Goal: Task Accomplishment & Management: Complete application form

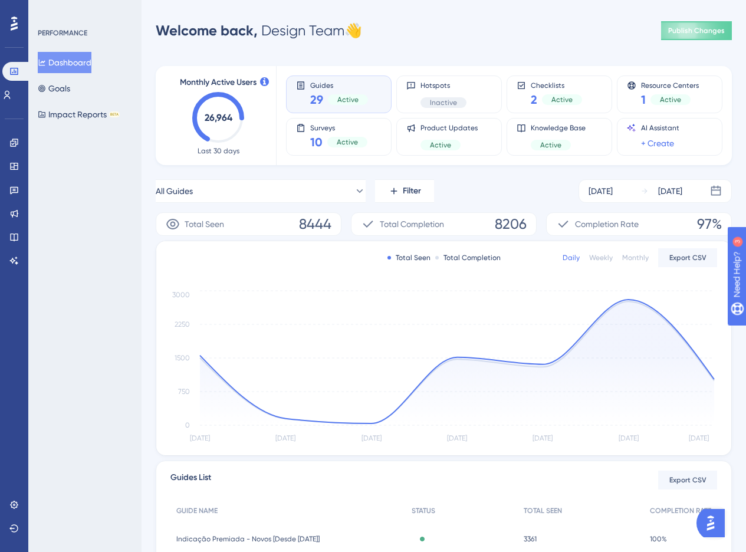
click at [0, 0] on div "Performance Users Engagement Widgets Feedback Product Updates Knowledge Base AI…" at bounding box center [0, 0] width 0 height 0
click at [18, 188] on icon at bounding box center [14, 191] width 8 height 8
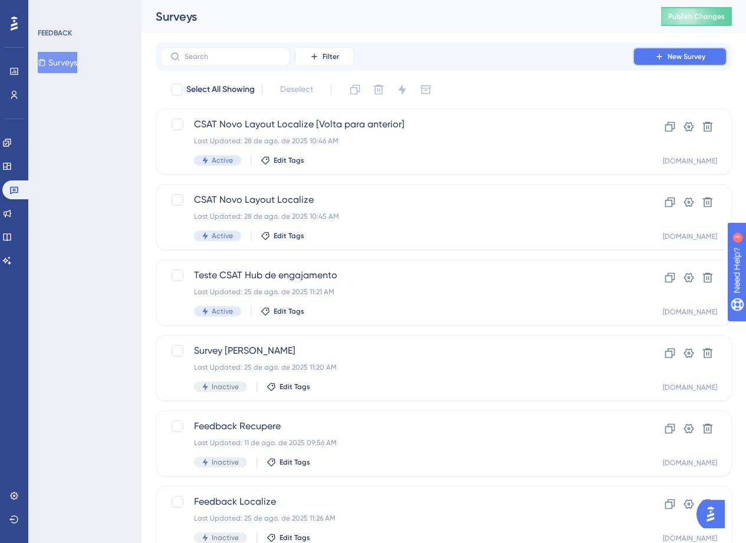
click at [717, 56] on button "New Survey" at bounding box center [680, 56] width 94 height 19
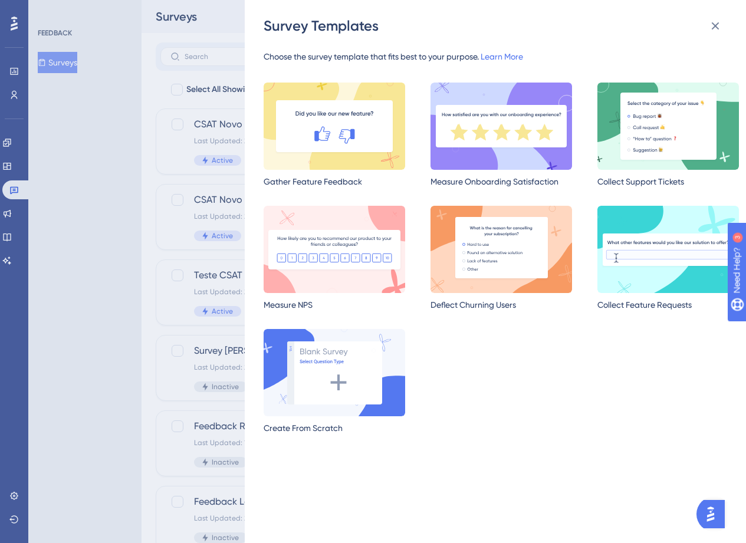
click at [357, 374] on img at bounding box center [335, 372] width 142 height 87
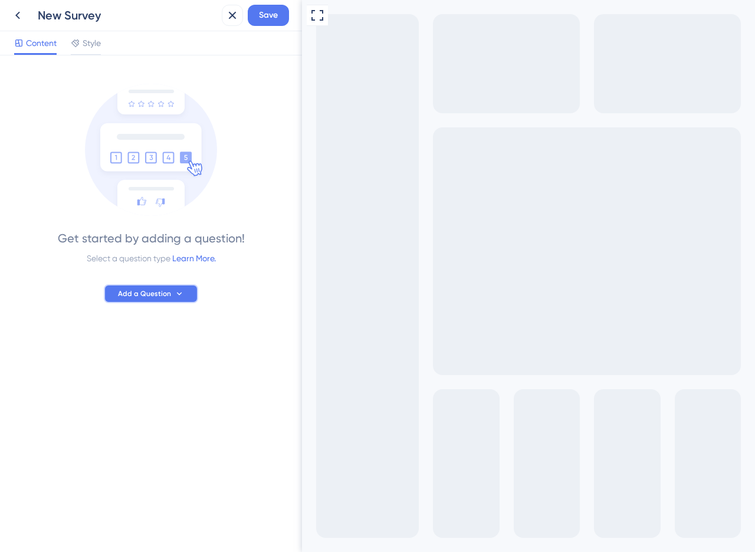
click at [143, 285] on button "Add a Question" at bounding box center [151, 293] width 94 height 19
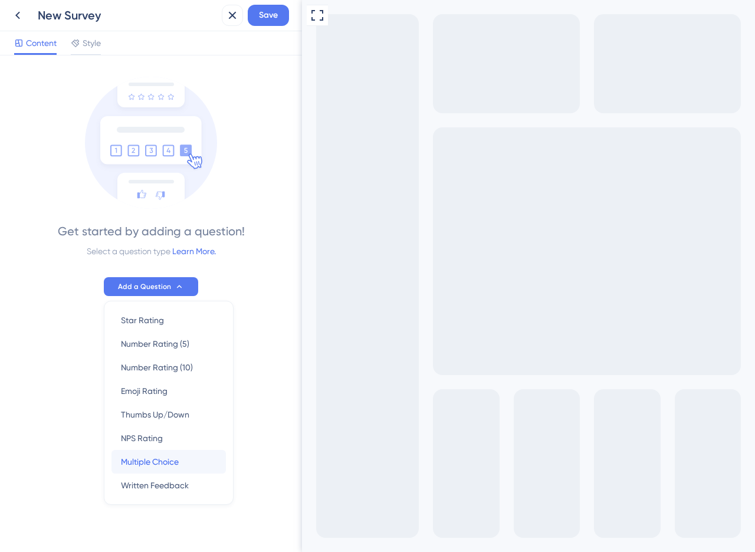
click at [123, 458] on span "Multiple Choice" at bounding box center [150, 462] width 58 height 14
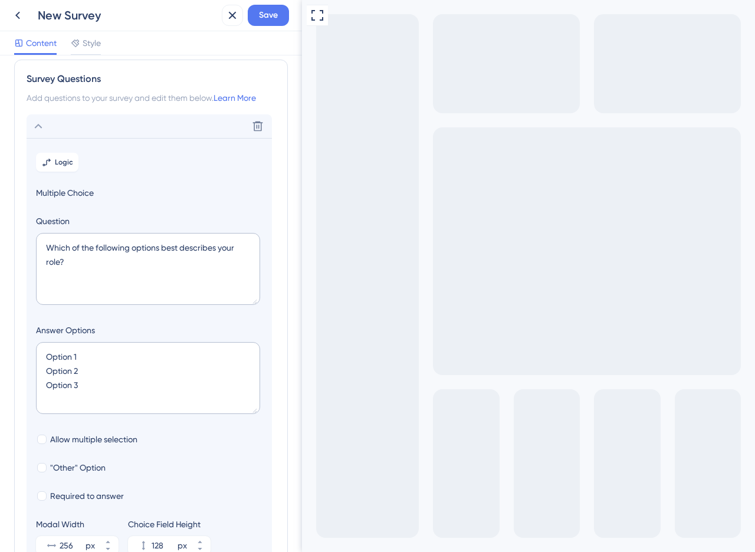
scroll to position [0, 0]
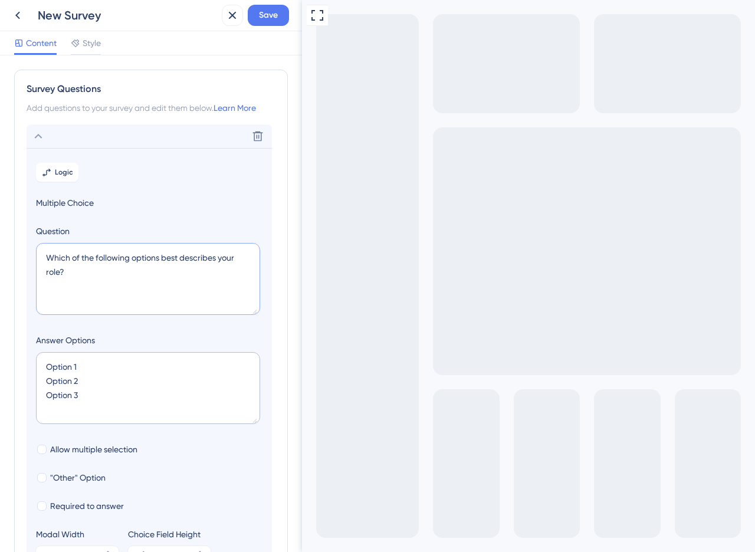
click at [154, 266] on textarea "Which of the following options best describes your role?" at bounding box center [148, 279] width 224 height 72
click at [153, 265] on textarea "Which of the following options best describes your role?" at bounding box center [148, 279] width 224 height 72
paste textarea "1. Após enriquecer uma lista no Base Certa, o que sua equipe geralmente faz com…"
type textarea "1. Após enriquecer uma lista no Base Certa, o que sua equipe geralmente faz com…"
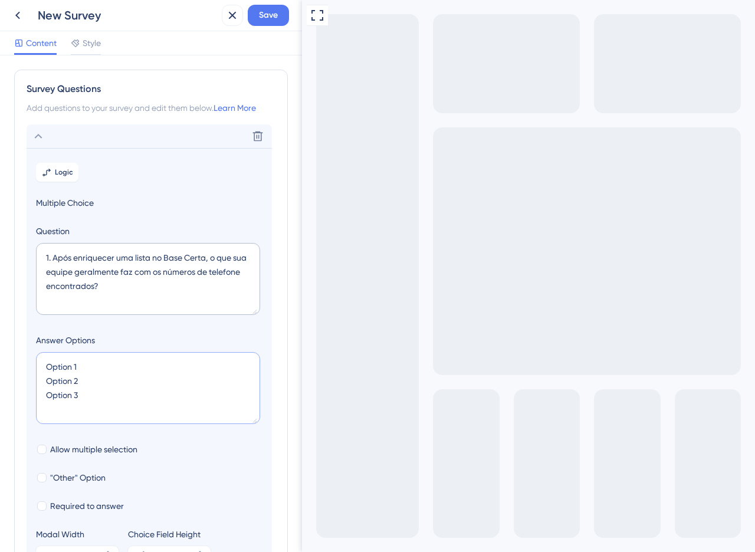
drag, startPoint x: 78, startPoint y: 367, endPoint x: 42, endPoint y: 362, distance: 36.9
click at [42, 362] on textarea "Option 1 Option 2 Option 3" at bounding box center [148, 388] width 224 height 72
paste textarea "Exportamos a lista para fazer ligações manuais."
drag, startPoint x: 83, startPoint y: 384, endPoint x: 34, endPoint y: 379, distance: 49.8
click at [34, 379] on section "Logic Multiple Choice Question 1. Após enriquecer uma lista no Base Certa, o qu…" at bounding box center [149, 363] width 245 height 431
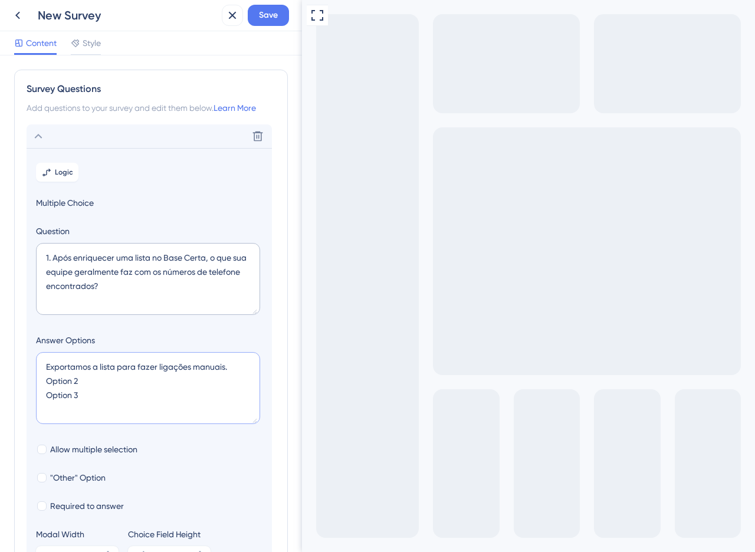
paste textarea "Exportamos a lista para usar em outra ferramenta de discagem automática."
drag, startPoint x: 77, startPoint y: 411, endPoint x: 14, endPoint y: 407, distance: 62.6
click at [14, 407] on div "Survey Questions Add questions to your survey and edit them below. Learn More D…" at bounding box center [151, 346] width 274 height 553
paste textarea "Usamos a função de envio de SMS dentro do Base Certa."
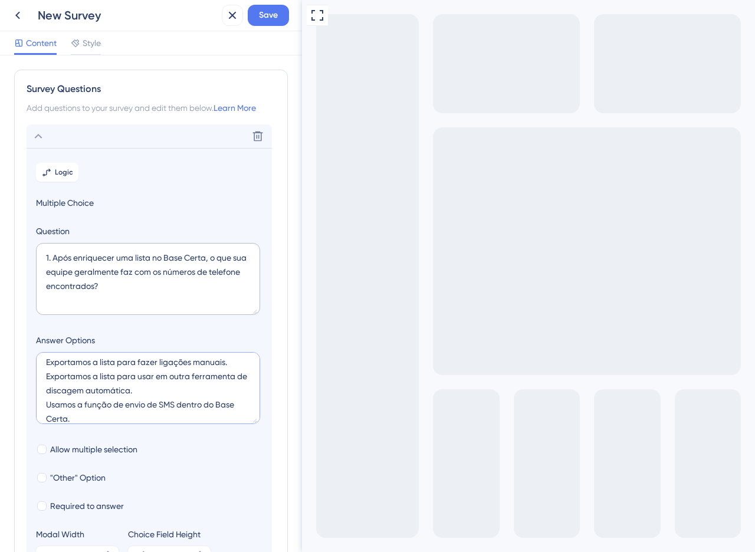
scroll to position [19, 0]
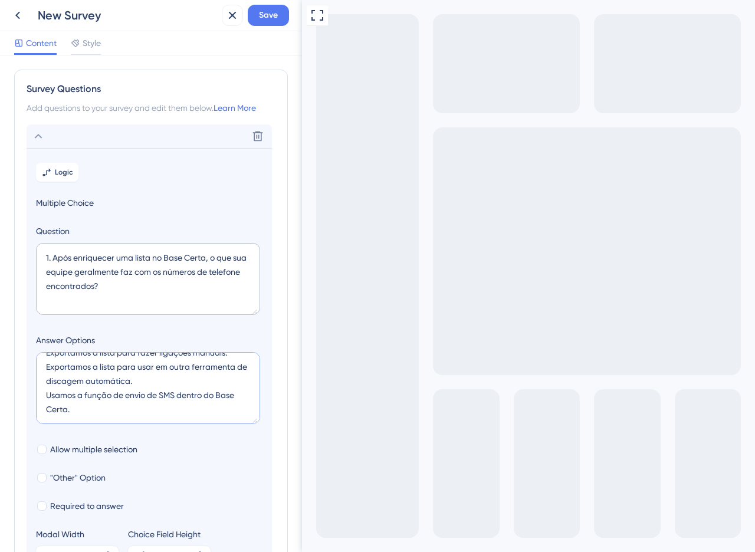
paste textarea "Outra finalidade (que não envolve ligação ou SMS)."
type textarea "Exportamos a lista para fazer ligações manuais. Exportamos a lista para usar em…"
type input "172"
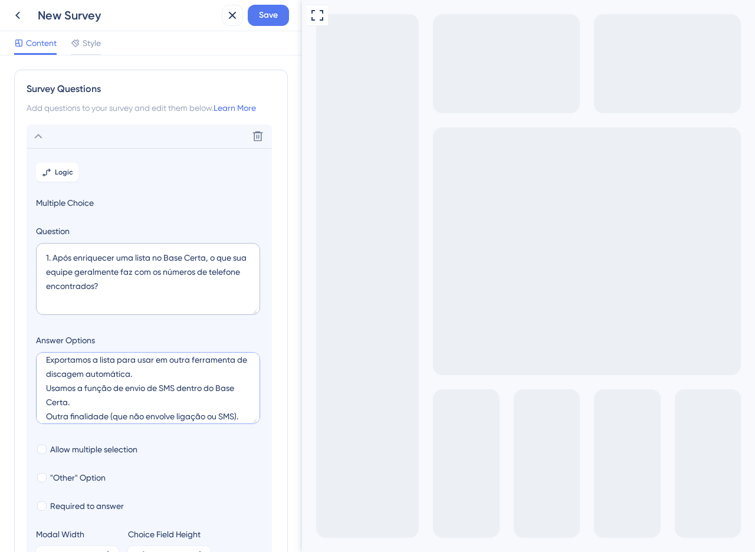
scroll to position [24, 0]
click at [45, 390] on textarea "Exportamos a lista para fazer ligações manuais. Exportamos a lista para usar em…" at bounding box center [148, 388] width 224 height 72
type textarea "Exportamos a lista para fazer ligações manuais. Exportamos a lista para usar em…"
type input "128"
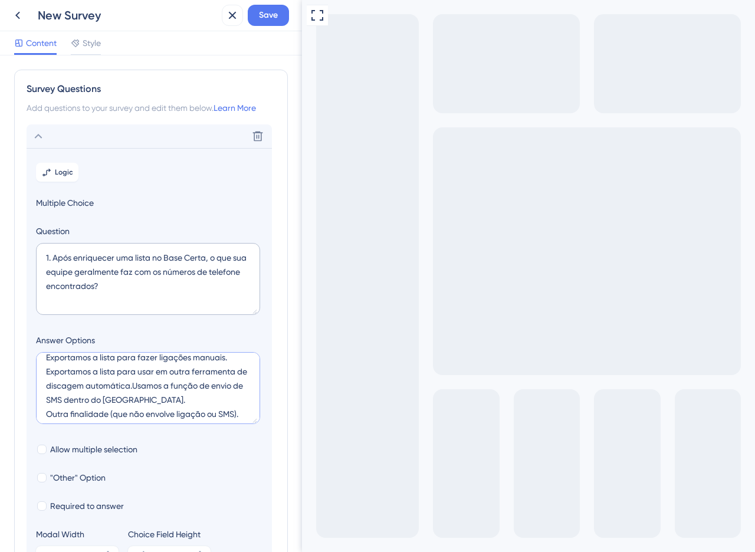
type textarea "Exportamos a lista para fazer ligações manuais. Exportamos a lista para usar em…"
type input "172"
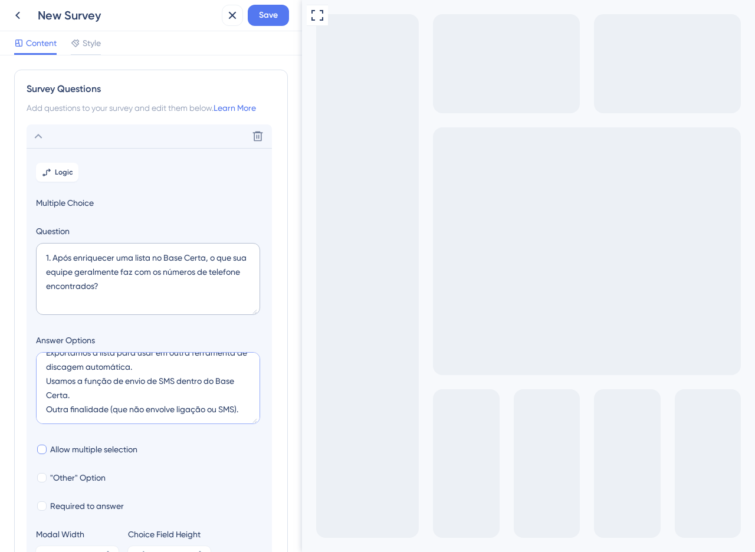
scroll to position [132, 0]
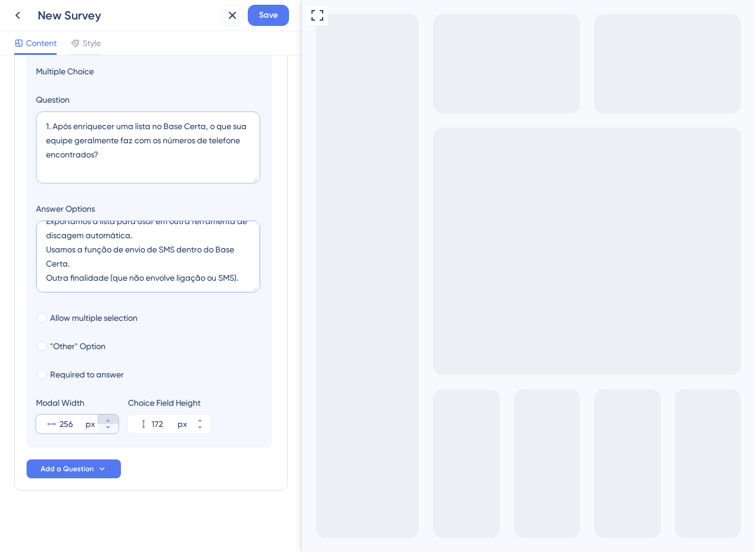
type textarea "Exportamos a lista para fazer ligações manuais. Exportamos a lista para usar em…"
click at [106, 421] on icon at bounding box center [108, 420] width 4 height 2
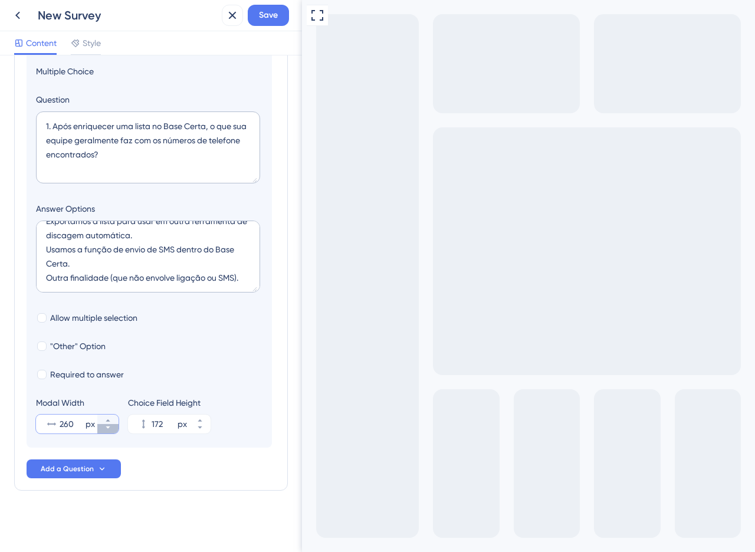
click at [104, 428] on icon at bounding box center [107, 427] width 7 height 7
click at [62, 426] on input "256" at bounding box center [72, 424] width 24 height 14
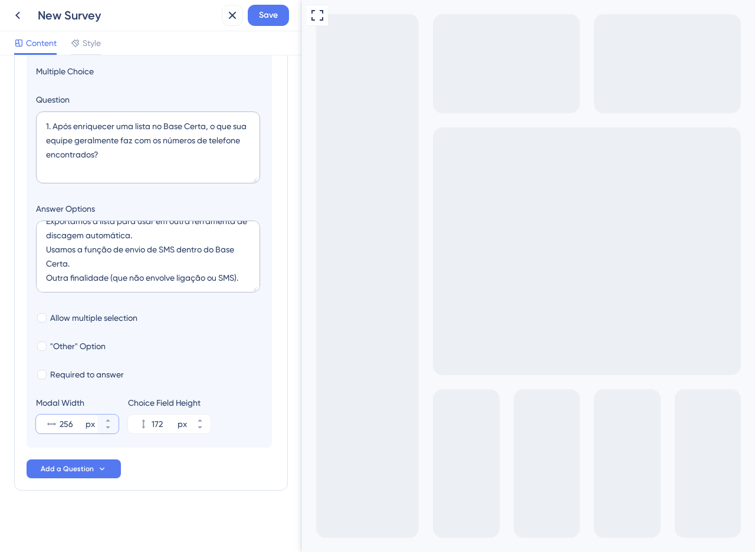
click at [65, 422] on input "256" at bounding box center [72, 424] width 24 height 14
click at [106, 422] on icon at bounding box center [107, 420] width 7 height 7
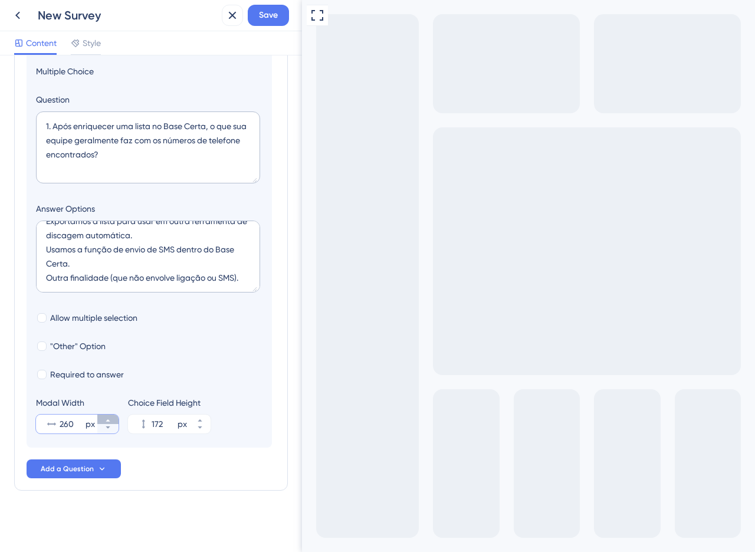
click at [106, 422] on icon at bounding box center [107, 420] width 7 height 7
click at [110, 428] on icon at bounding box center [107, 427] width 7 height 7
click at [107, 430] on icon at bounding box center [107, 427] width 7 height 7
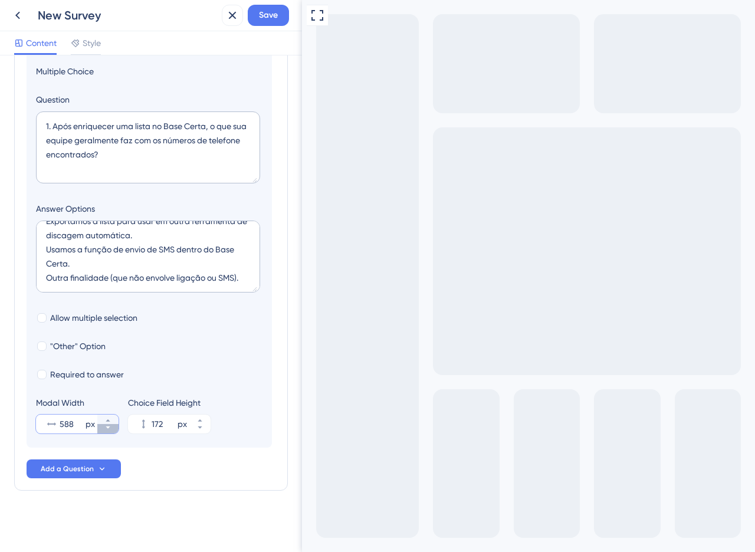
click at [107, 430] on icon at bounding box center [107, 427] width 7 height 7
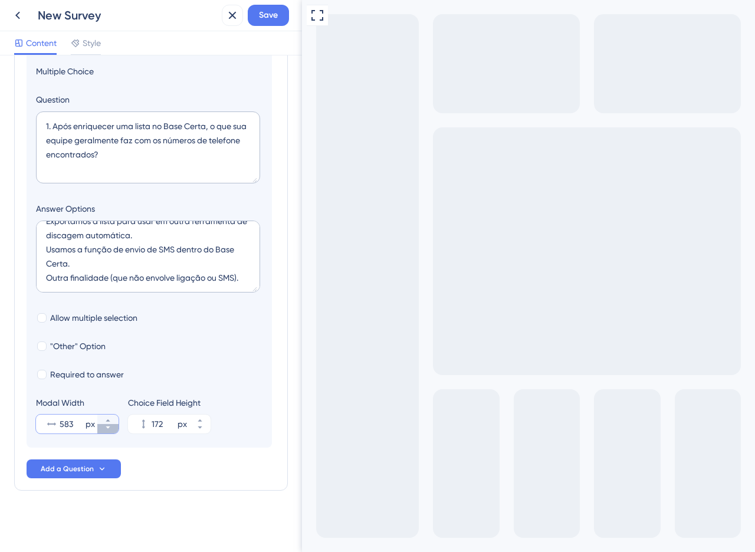
click at [107, 430] on icon at bounding box center [107, 427] width 7 height 7
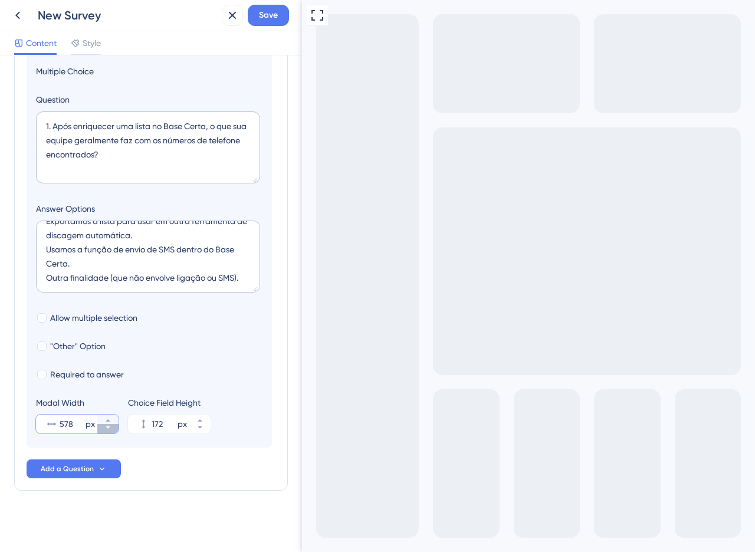
click at [107, 430] on icon at bounding box center [107, 427] width 7 height 7
click at [109, 421] on icon at bounding box center [107, 420] width 7 height 7
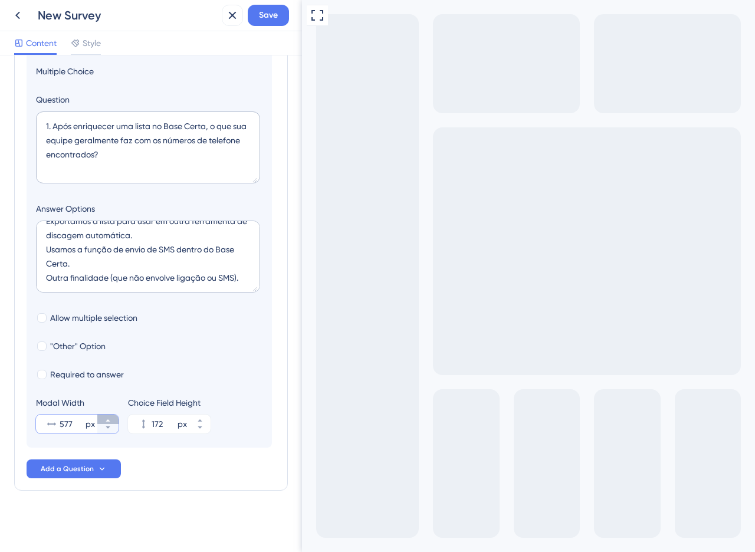
click at [109, 421] on icon at bounding box center [107, 420] width 7 height 7
click at [111, 417] on icon at bounding box center [107, 420] width 7 height 7
type input "580"
click at [48, 349] on label ""Other" Option" at bounding box center [71, 346] width 70 height 14
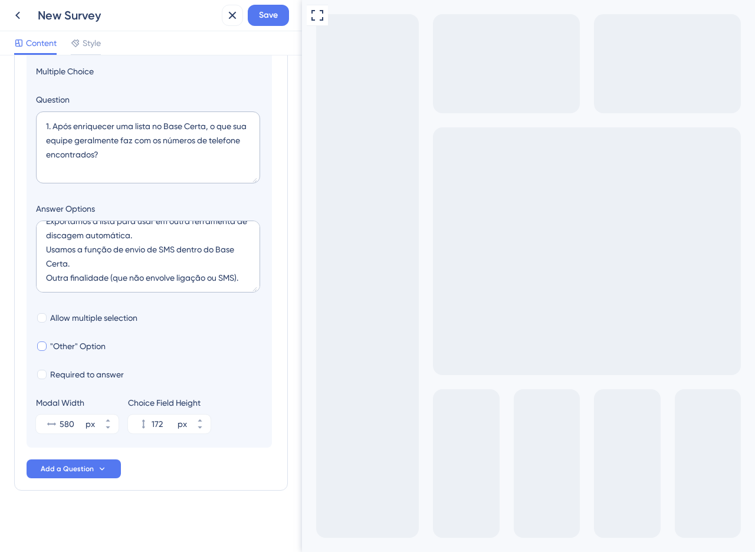
checkbox input "true"
type input "224"
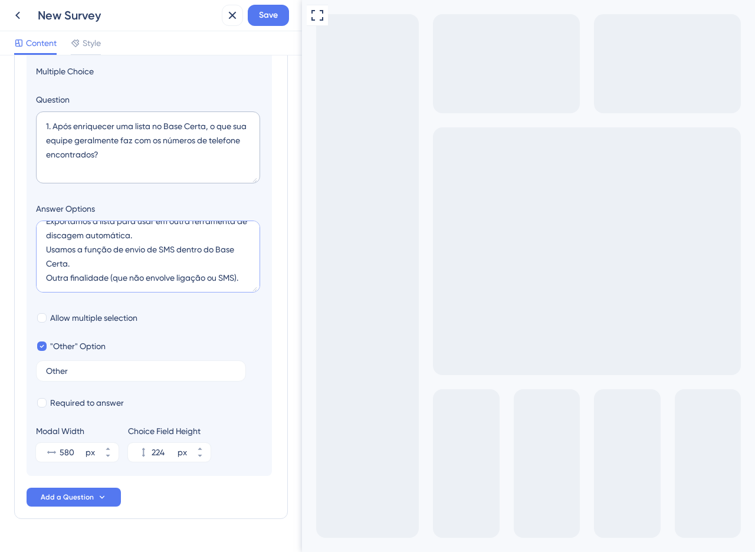
click at [133, 280] on textarea "Exportamos a lista para fazer ligações manuais. Exportamos a lista para usar em…" at bounding box center [148, 257] width 224 height 72
type textarea "Exportamos a lista para fazer ligações manuais. Exportamos a lista para usar em…"
type input "180"
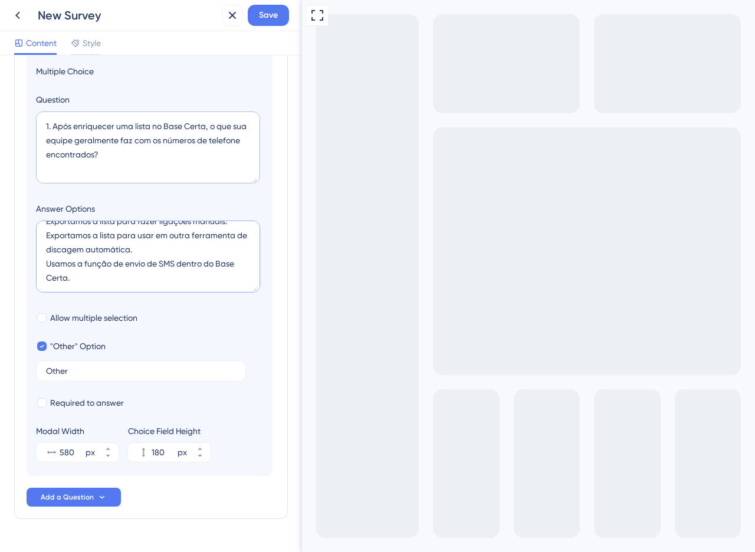
scroll to position [14, 0]
type textarea "Exportamos a lista para fazer ligações manuais. Exportamos a lista para usar em…"
click at [70, 376] on label "Other" at bounding box center [141, 370] width 210 height 21
click at [70, 375] on input "Other" at bounding box center [141, 371] width 190 height 8
click at [70, 376] on label "Other" at bounding box center [141, 370] width 210 height 21
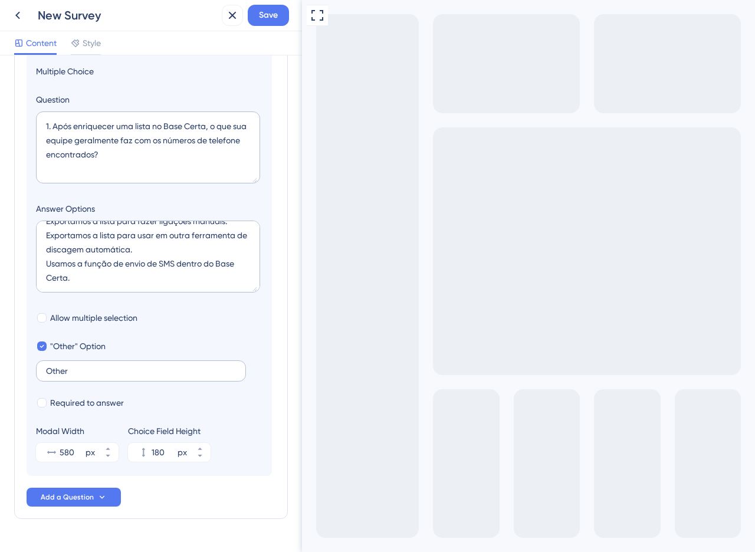
click at [70, 375] on input "Other" at bounding box center [141, 371] width 190 height 8
click at [70, 376] on label "Other" at bounding box center [141, 370] width 210 height 21
click at [70, 375] on input "Other" at bounding box center [141, 371] width 190 height 8
click at [70, 376] on label "Other" at bounding box center [141, 370] width 210 height 21
click at [70, 375] on input "Other" at bounding box center [141, 371] width 190 height 8
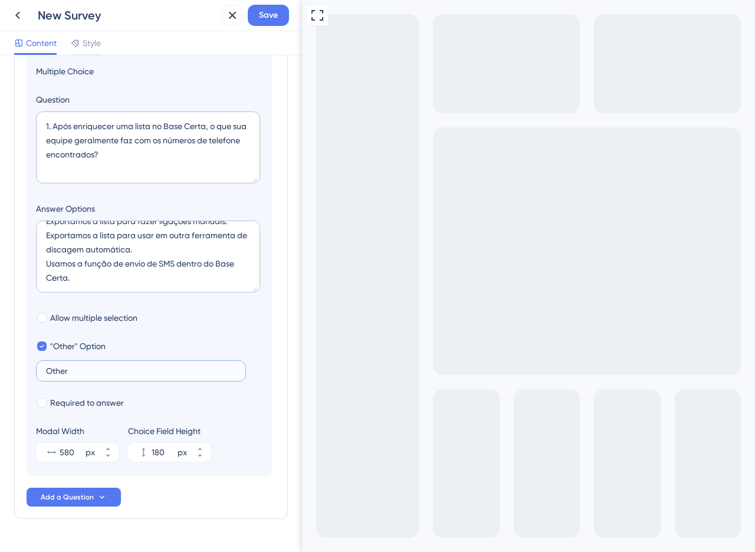
click at [68, 373] on input "Other" at bounding box center [141, 371] width 190 height 8
click at [58, 371] on input "Other" at bounding box center [141, 371] width 190 height 8
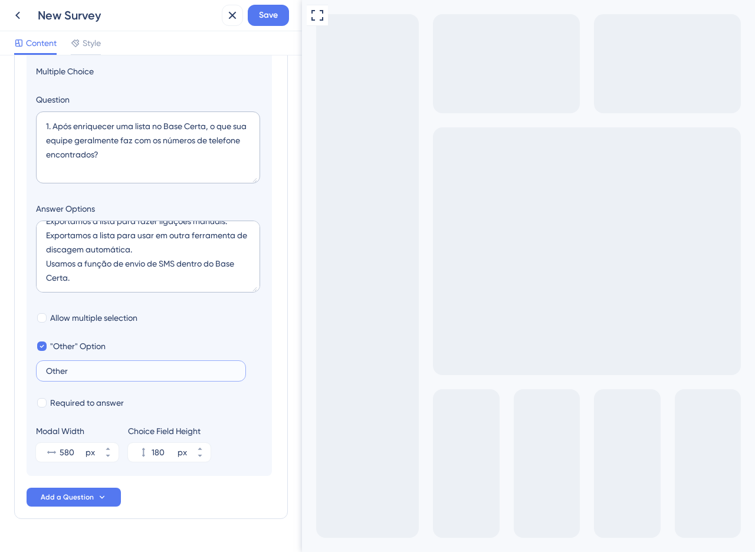
paste input "utra finalidade (que não envolve ligação ou SMS)."
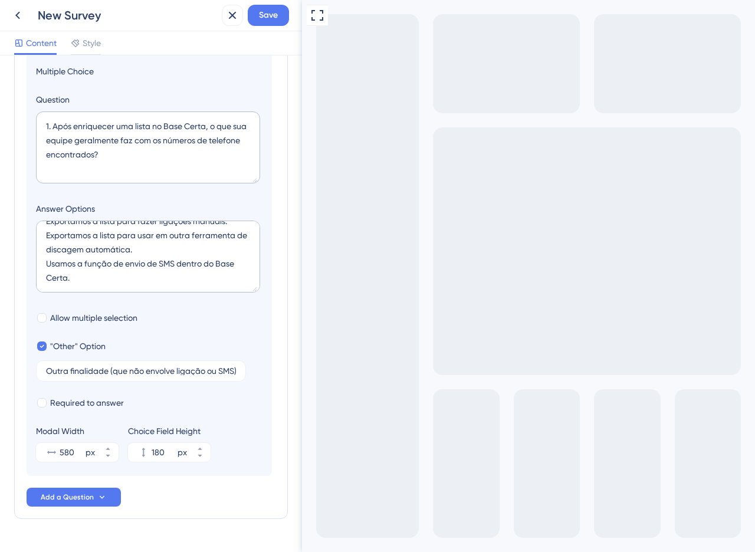
drag, startPoint x: 215, startPoint y: 373, endPoint x: 280, endPoint y: 374, distance: 64.3
click at [280, 374] on div "Survey Questions Add questions to your survey and edit them below. Learn More D…" at bounding box center [151, 303] width 302 height 497
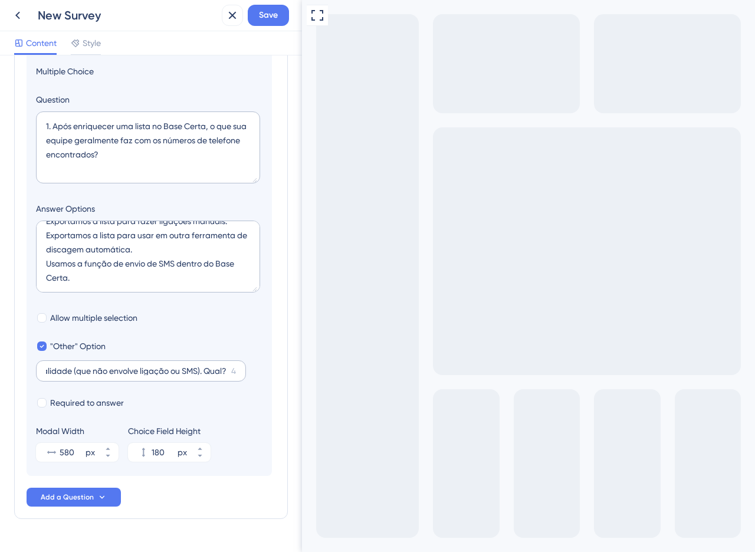
scroll to position [0, 0]
click at [227, 372] on label "Outra finalidade (que não envolve ligação ou SMS). Qual? 4" at bounding box center [141, 370] width 210 height 21
click at [227, 372] on input "Outra finalidade (que não envolve ligação ou SMS). Qual?" at bounding box center [136, 371] width 181 height 8
drag, startPoint x: 209, startPoint y: 373, endPoint x: 226, endPoint y: 376, distance: 17.4
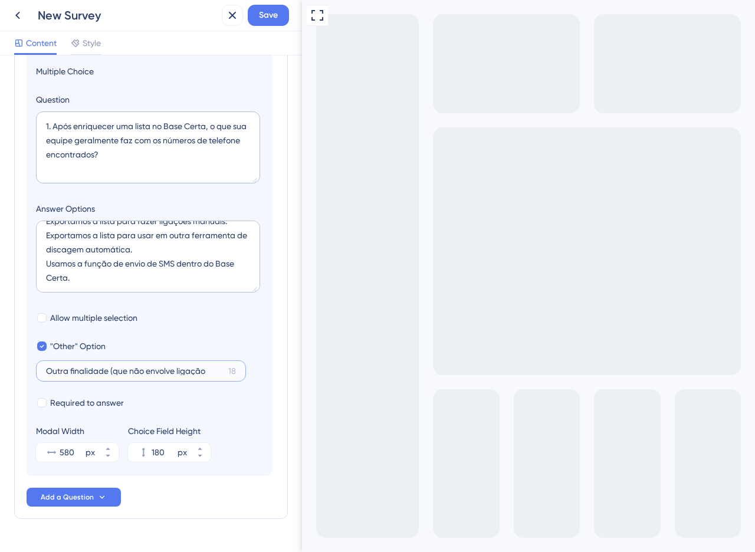
click at [226, 376] on label "Outra finalidade (que não envolve ligação 18" at bounding box center [141, 370] width 210 height 21
click at [224, 375] on input "Outra finalidade (que não envolve ligação" at bounding box center [135, 371] width 178 height 8
click at [213, 369] on input "Outra finalidade (que não envolve ligação" at bounding box center [135, 371] width 178 height 8
type input "Outra finalidade (que não envolve ligação)."
click at [367, 270] on div "Full Screen Preview" at bounding box center [528, 381] width 453 height 763
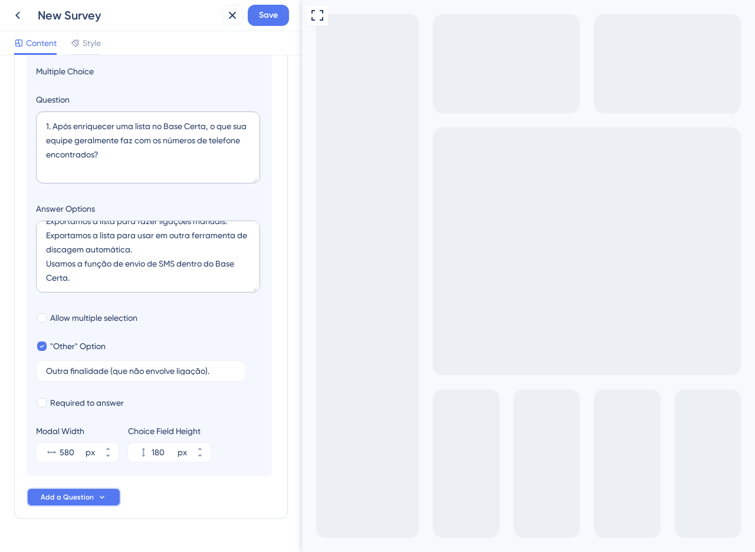
click at [83, 497] on span "Add a Question" at bounding box center [67, 497] width 53 height 9
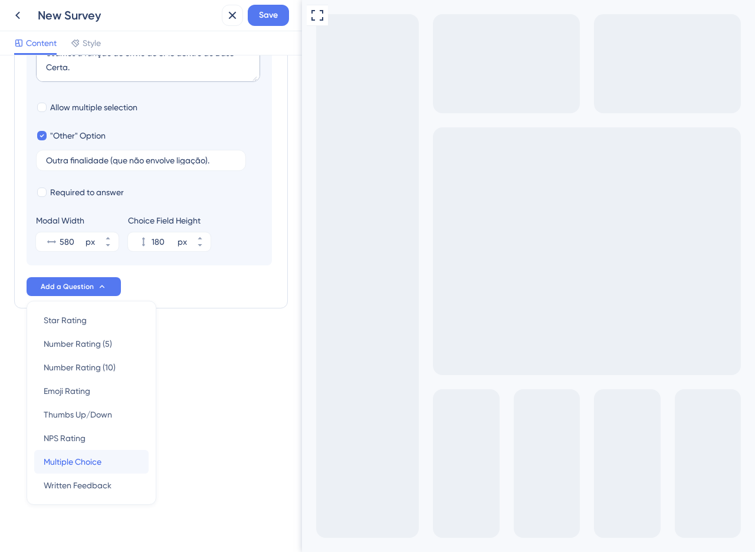
click at [79, 461] on span "Multiple Choice" at bounding box center [73, 462] width 58 height 14
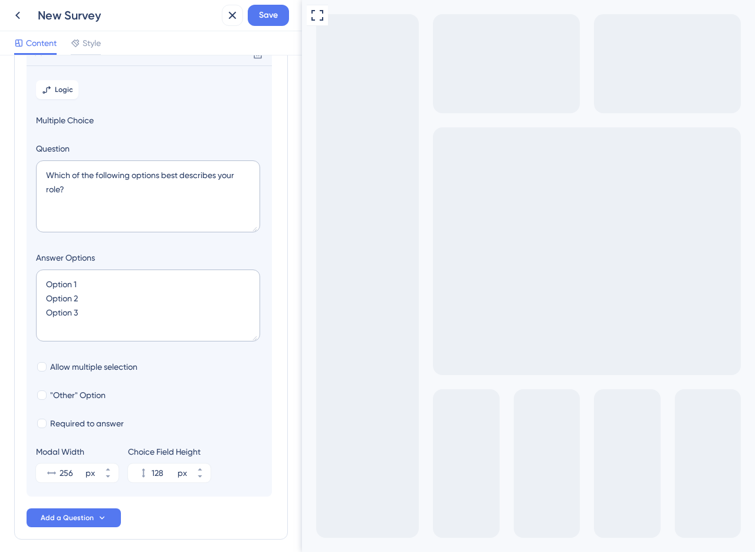
scroll to position [102, 0]
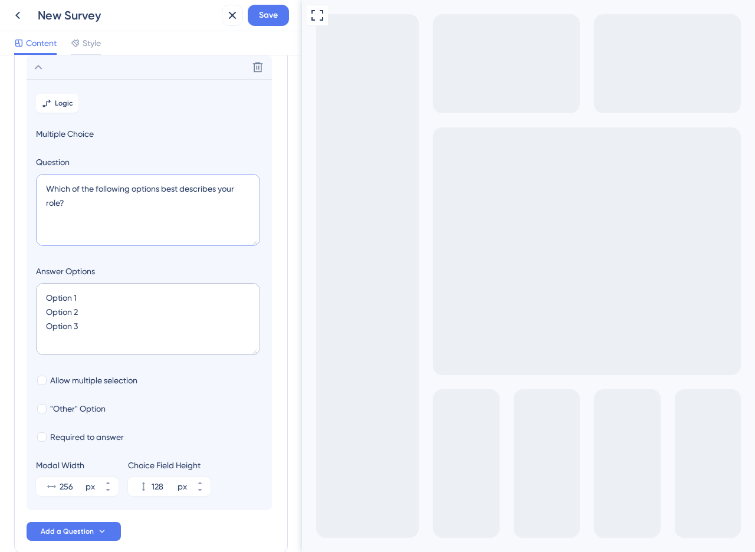
click at [120, 187] on textarea "Which of the following options best describes your role?" at bounding box center [148, 210] width 224 height 72
paste textarea "Imagine a seguinte funcionalidade: Após enriquecer sua planilha, você poderia, …"
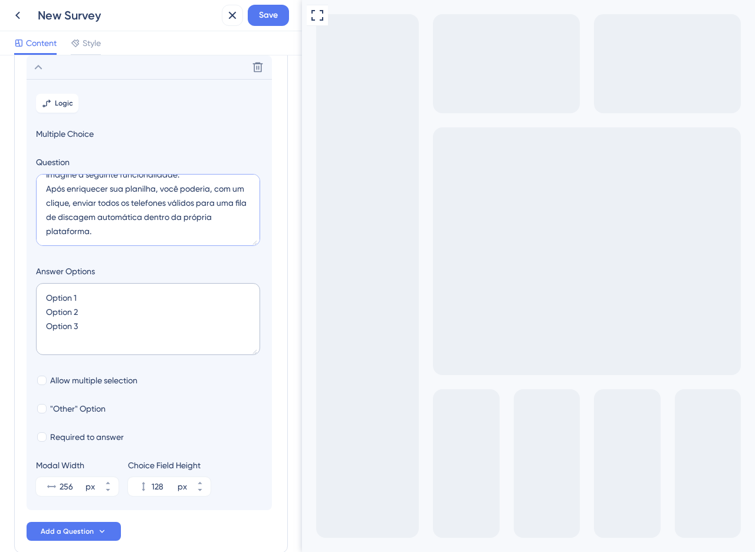
scroll to position [33, 0]
paste textarea "Quão útil seria essa funcionalidade para o seu processo de trabalho?"
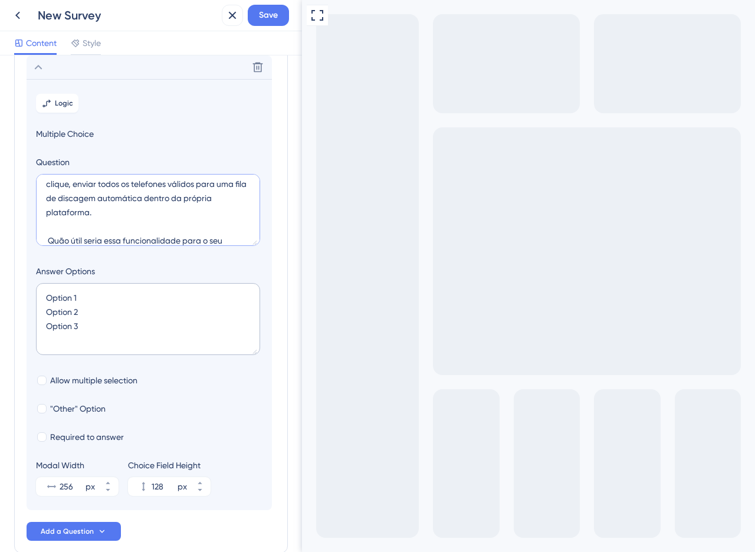
scroll to position [47, 0]
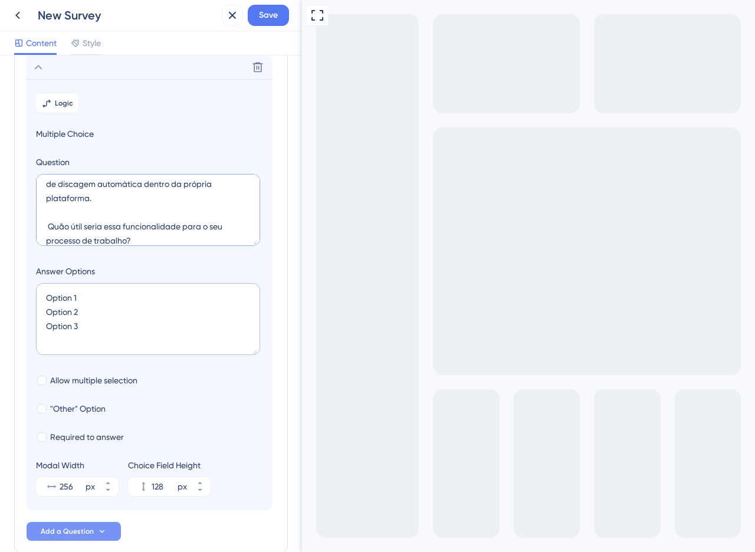
type textarea "Imagine a seguinte funcionalidade: Após enriquecer sua planilha, você poderia, …"
click at [93, 534] on button "Add a Question" at bounding box center [74, 531] width 94 height 19
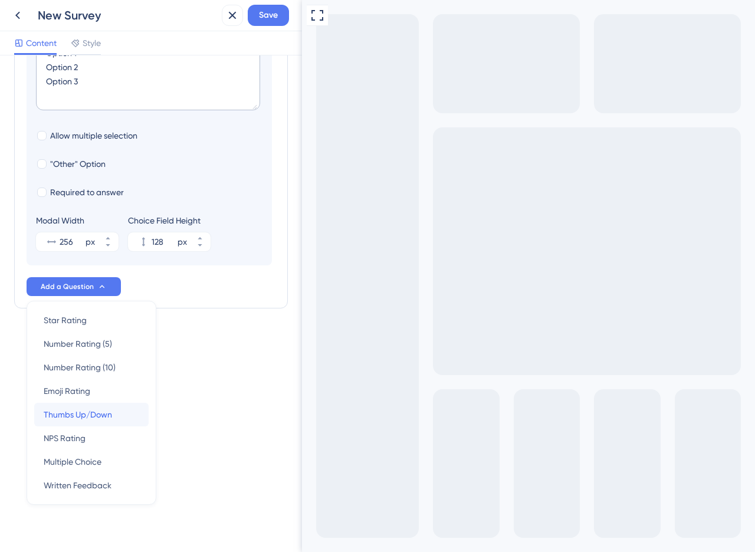
click at [80, 416] on span "Thumbs Up/Down" at bounding box center [78, 415] width 68 height 14
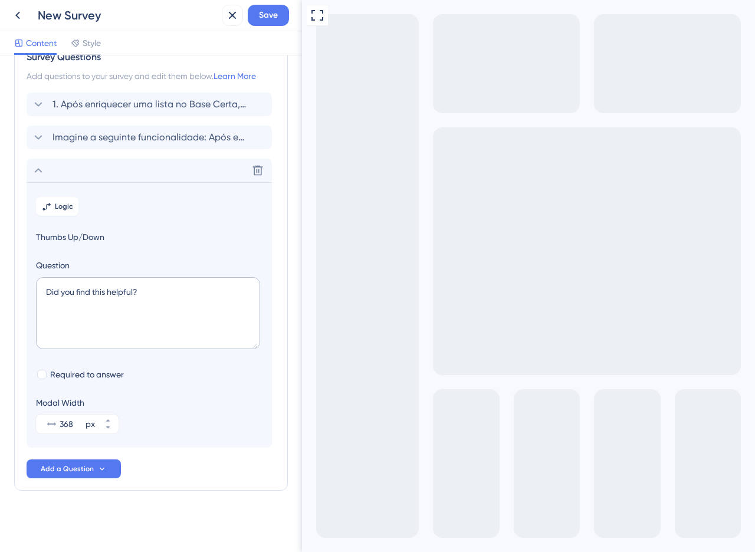
scroll to position [32, 0]
click at [259, 172] on icon at bounding box center [258, 171] width 12 height 12
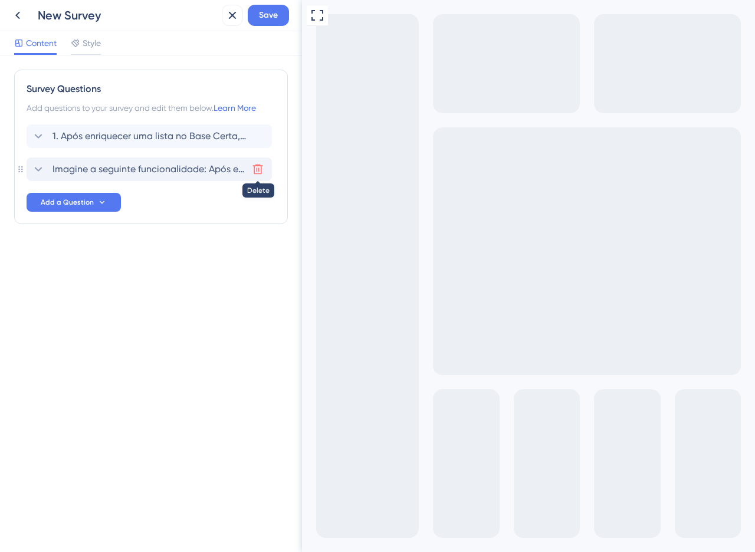
scroll to position [0, 0]
click at [107, 204] on button "Add a Question" at bounding box center [74, 202] width 94 height 19
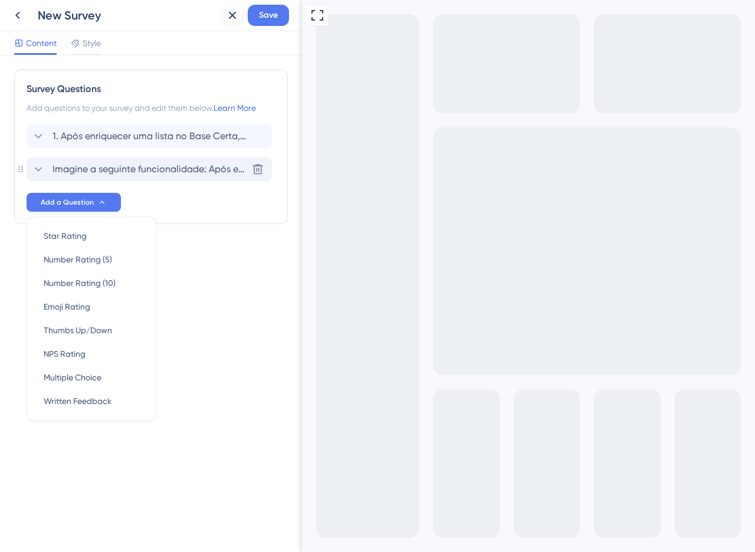
click at [153, 169] on span "Imagine a seguinte funcionalidade: Após enriquecer sua planilha, você poderia, …" at bounding box center [149, 169] width 195 height 14
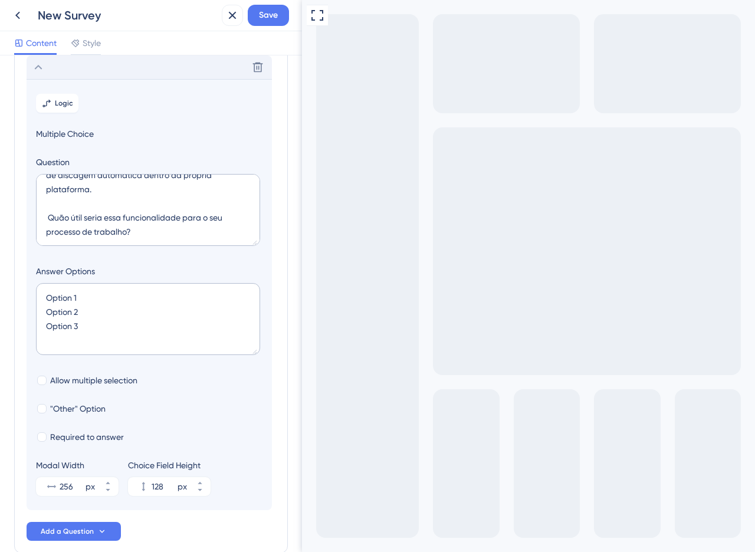
scroll to position [57, 0]
drag, startPoint x: 147, startPoint y: 229, endPoint x: 22, endPoint y: 215, distance: 126.4
click at [22, 215] on div "Survey Questions Add questions to your survey and edit them below. Learn More 1…" at bounding box center [151, 261] width 274 height 586
paste textarea "2. Quão útil seria essa funcionalidade para o seu processo de trabalho?"
type textarea "Imagine a seguinte funcionalidade: Após enriquecer sua planilha, você poderia, …"
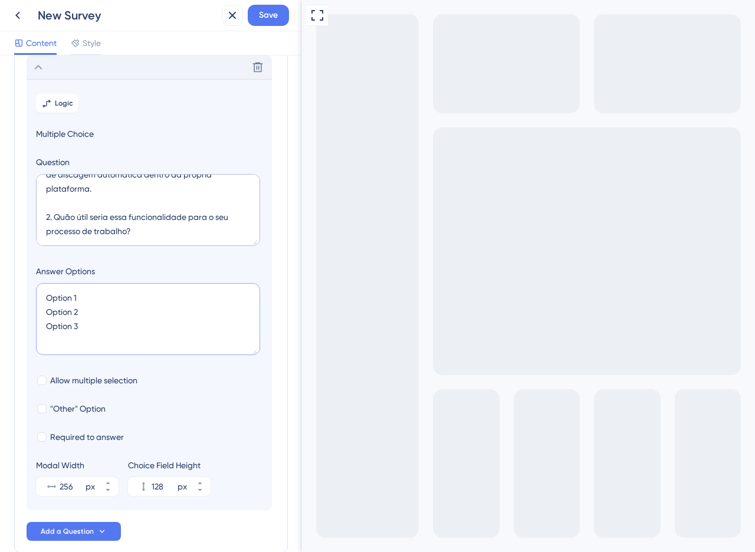
drag, startPoint x: 87, startPoint y: 326, endPoint x: 40, endPoint y: 287, distance: 60.7
click at [40, 287] on textarea "Option 1 Option 2 Option 3" at bounding box center [148, 319] width 224 height 72
paste textarea "1 - Nada útil 2 - Pouco útil 3 - Neutro 4 - Útil 5 - Muito útil"
type textarea "1 - Nada útil 2 - Pouco útil 3 - Neutro 4 - Útil 5 - Muito útil"
type input "216"
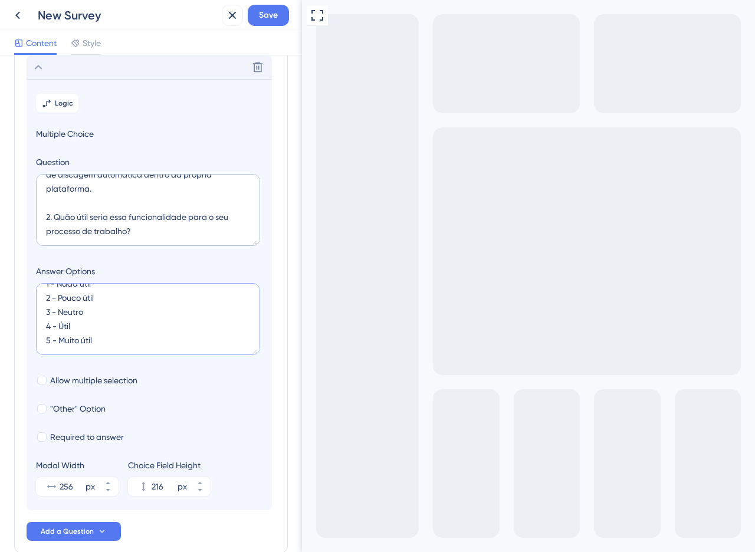
scroll to position [14, 0]
drag, startPoint x: 60, startPoint y: 343, endPoint x: 28, endPoint y: 340, distance: 32.0
click at [28, 340] on section "Logic Multiple Choice Question Imagine a seguinte funcionalidade: Após enriquec…" at bounding box center [149, 294] width 245 height 431
drag, startPoint x: 58, startPoint y: 327, endPoint x: 12, endPoint y: 324, distance: 45.6
click at [12, 324] on div "Survey Questions Add questions to your survey and edit them below. Learn More 1…" at bounding box center [151, 303] width 302 height 497
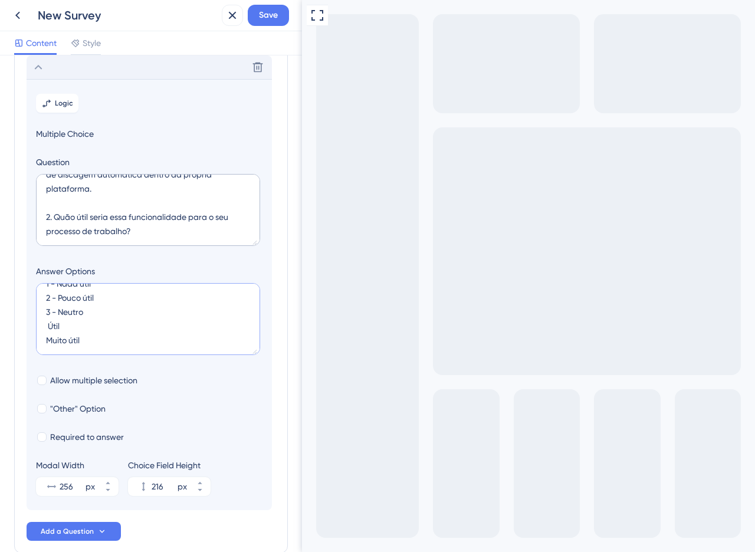
drag, startPoint x: 60, startPoint y: 312, endPoint x: 27, endPoint y: 313, distance: 32.4
click at [27, 313] on section "Logic Multiple Choice Question Imagine a seguinte funcionalidade: Após enriquec…" at bounding box center [149, 294] width 245 height 431
drag, startPoint x: 57, startPoint y: 300, endPoint x: 37, endPoint y: 299, distance: 19.5
click at [37, 299] on textarea "1 - Nada útil 2 - Pouco útil Neutro Útil Muito útil" at bounding box center [148, 319] width 224 height 72
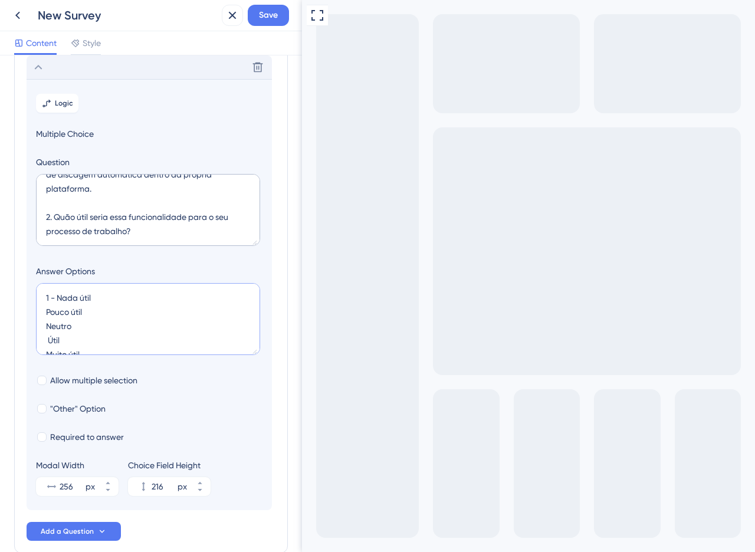
drag, startPoint x: 58, startPoint y: 297, endPoint x: 31, endPoint y: 297, distance: 27.1
click at [31, 297] on section "Logic Multiple Choice Question Imagine a seguinte funcionalidade: Após enriquec…" at bounding box center [149, 294] width 245 height 431
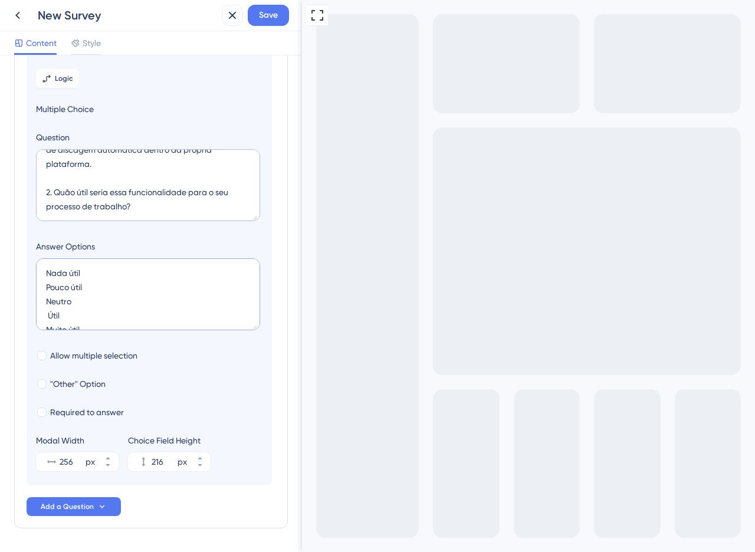
scroll to position [136, 0]
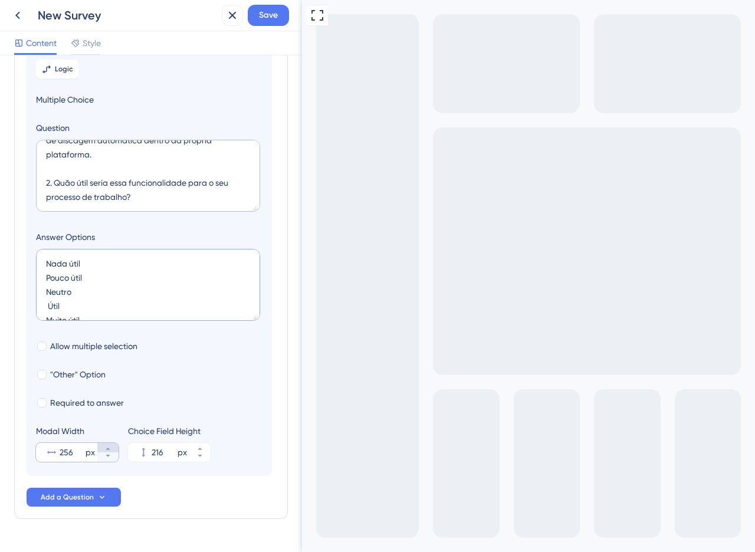
type textarea "Nada útil Pouco útil Neutro Útil Muito útil"
click at [106, 446] on icon at bounding box center [107, 448] width 7 height 7
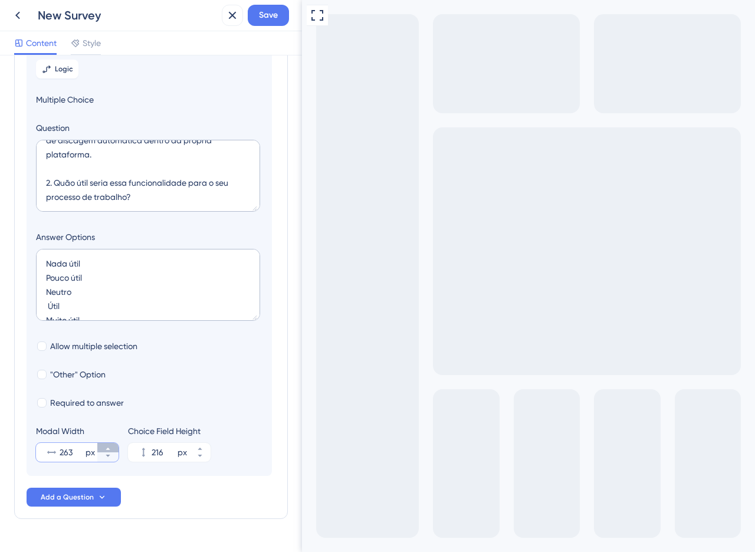
click at [106, 446] on icon at bounding box center [107, 448] width 7 height 7
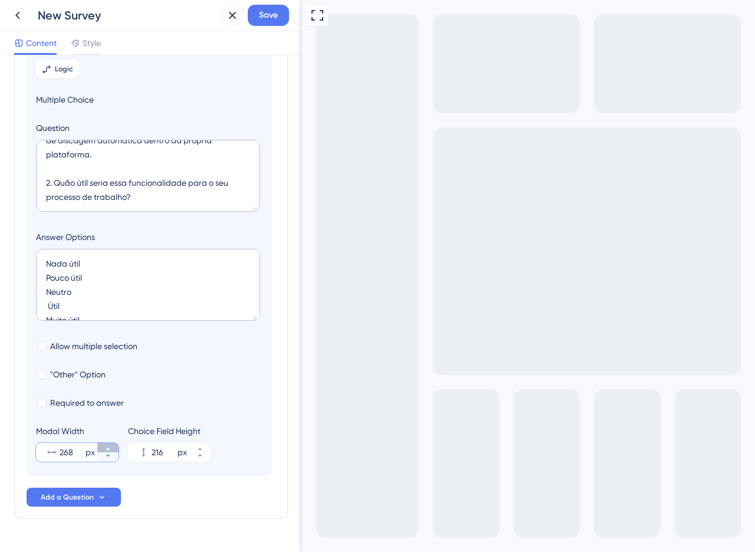
click at [106, 446] on icon at bounding box center [107, 448] width 7 height 7
click at [109, 449] on icon at bounding box center [108, 449] width 4 height 2
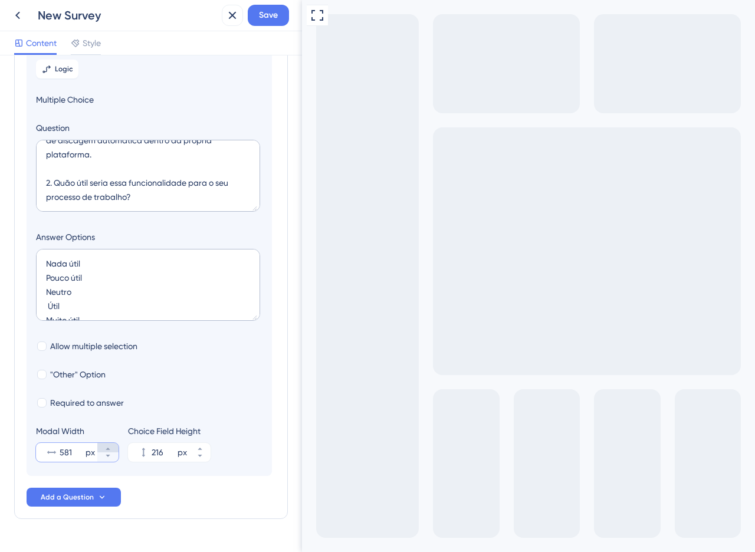
click at [109, 449] on icon at bounding box center [108, 449] width 4 height 2
click at [109, 457] on icon at bounding box center [107, 455] width 7 height 7
type input "580"
click at [269, 23] on button "Save" at bounding box center [268, 15] width 41 height 21
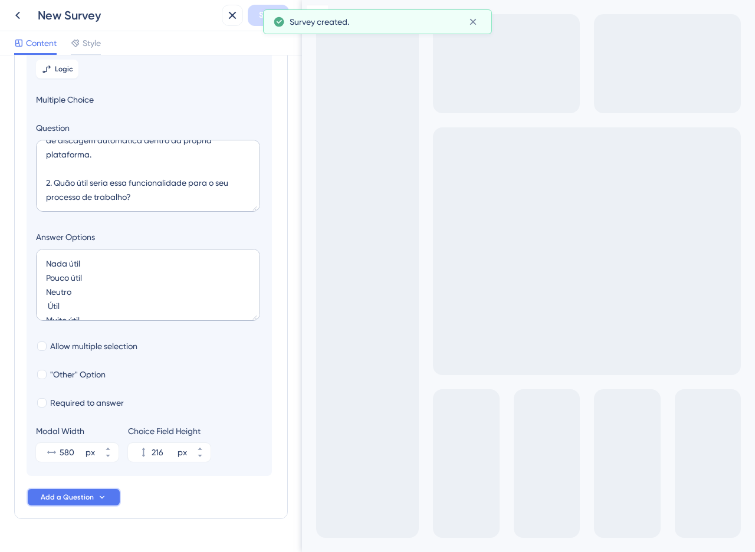
click at [61, 500] on span "Add a Question" at bounding box center [67, 497] width 53 height 9
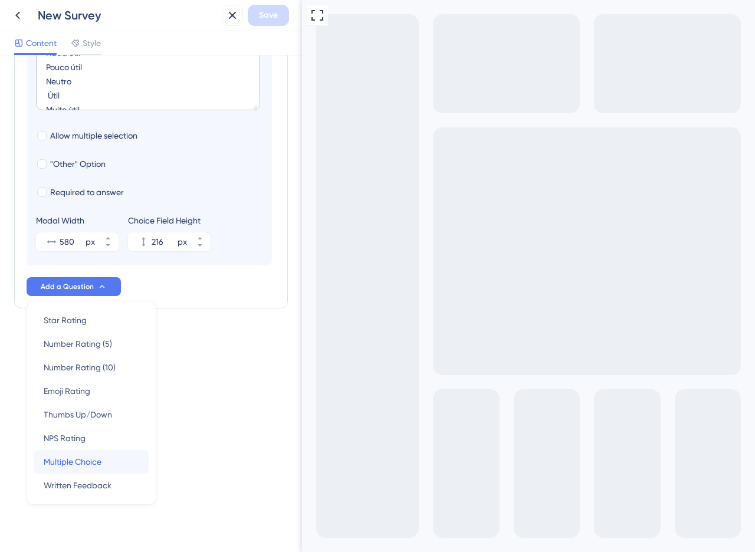
click at [74, 462] on span "Multiple Choice" at bounding box center [73, 462] width 58 height 14
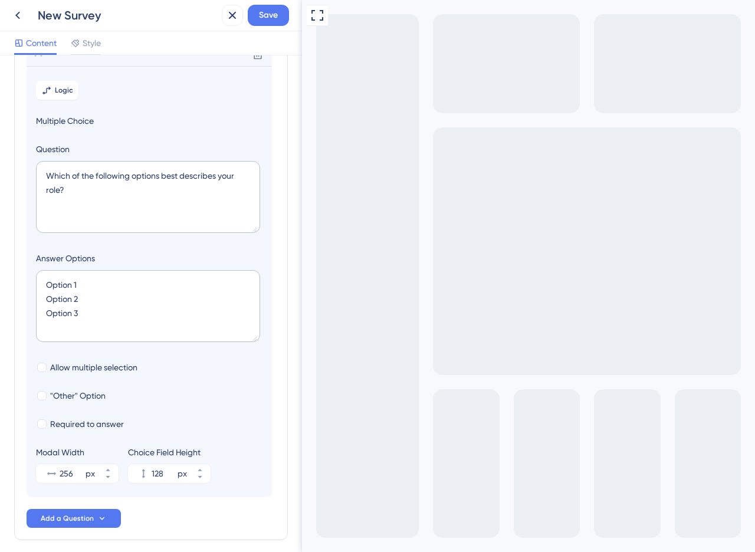
scroll to position [135, 0]
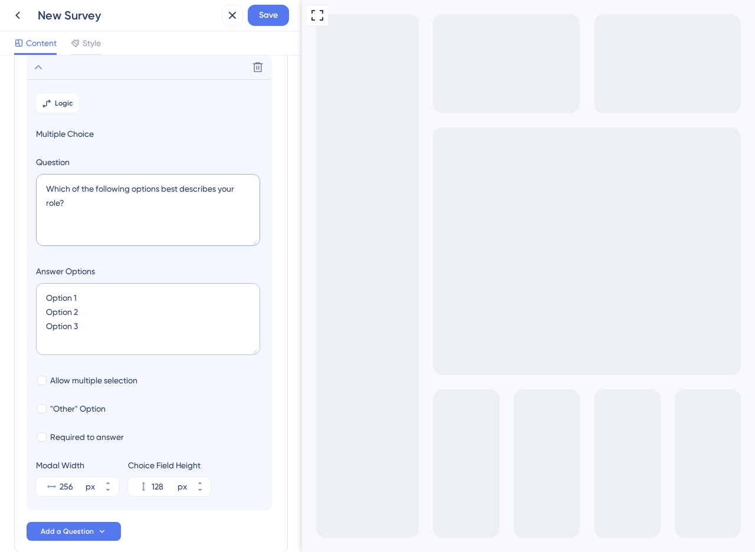
click at [107, 195] on textarea "Which of the following options best describes your role?" at bounding box center [148, 210] width 224 height 72
click at [107, 194] on textarea "Which of the following options best describes your role?" at bounding box center [148, 210] width 224 height 72
paste textarea "3. Se essa funcionalidade estivesse disponível hoje, qual a probabilidade de vo…"
type textarea "3. Se essa funcionalidade estivesse disponível hoje, qual a probabilidade de vo…"
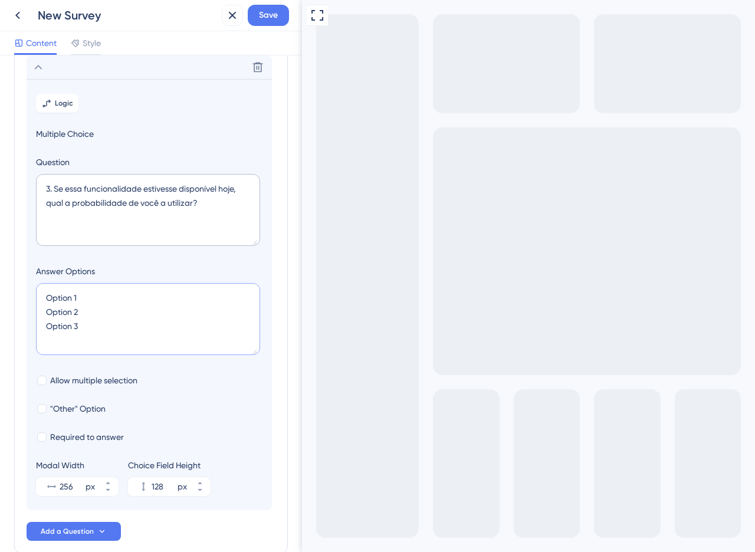
drag, startPoint x: 100, startPoint y: 324, endPoint x: 43, endPoint y: 290, distance: 67.0
click at [43, 290] on textarea "Option 1 Option 2 Option 3" at bounding box center [148, 319] width 224 height 72
paste textarea "1 - Nenhuma probabilidade 2 - Baixa probabilidade 3 - Talvez utilizasse 4 - Alt…"
type textarea "1 - Nenhuma probabilidade 2 - Baixa probabilidade 3 - Talvez utilizasse 4 - Alt…"
type input "216"
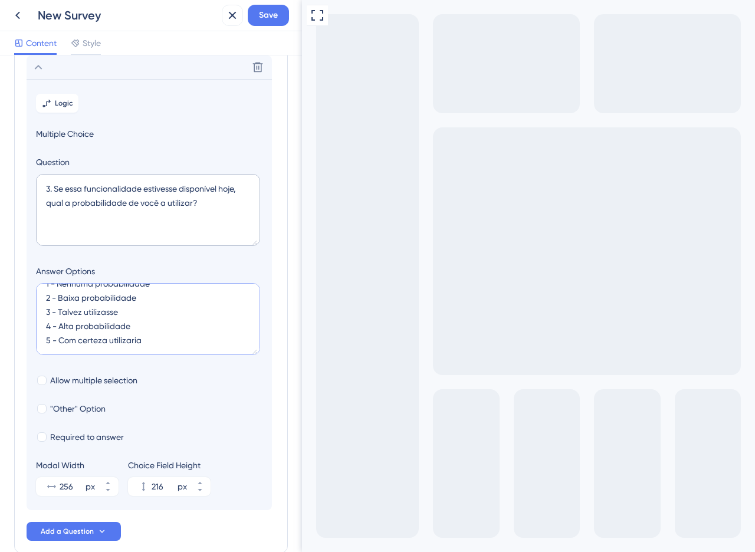
scroll to position [14, 0]
drag, startPoint x: 60, startPoint y: 342, endPoint x: 24, endPoint y: 335, distance: 36.6
click at [24, 335] on div "Survey Questions Add questions to your survey and edit them below. Learn More 1…" at bounding box center [151, 244] width 274 height 619
drag, startPoint x: 58, startPoint y: 327, endPoint x: 27, endPoint y: 323, distance: 30.9
click at [27, 323] on section "Logic Multiple Choice Question 3. Se essa funcionalidade estivesse disponível h…" at bounding box center [149, 294] width 245 height 431
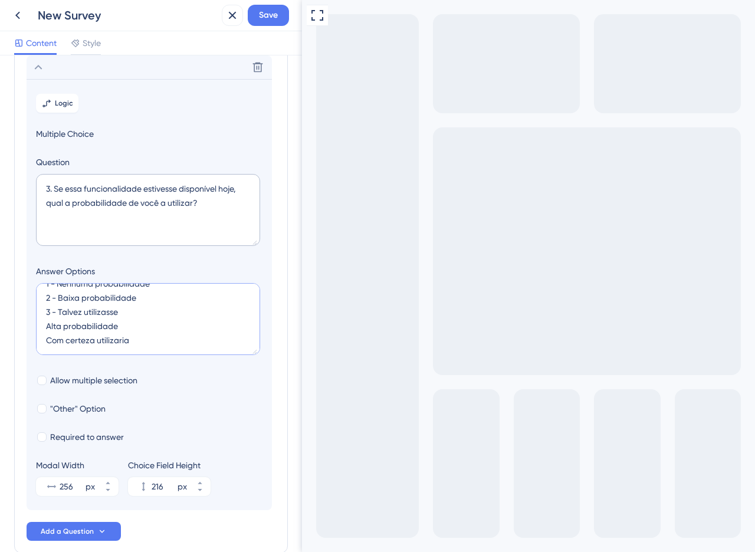
drag, startPoint x: 59, startPoint y: 313, endPoint x: 27, endPoint y: 309, distance: 32.7
click at [27, 309] on section "Logic Multiple Choice Question 3. Se essa funcionalidade estivesse disponível h…" at bounding box center [149, 294] width 245 height 431
drag, startPoint x: 58, startPoint y: 300, endPoint x: 32, endPoint y: 297, distance: 26.1
click at [32, 297] on section "Logic Multiple Choice Question 3. Se essa funcionalidade estivesse disponível h…" at bounding box center [149, 294] width 245 height 431
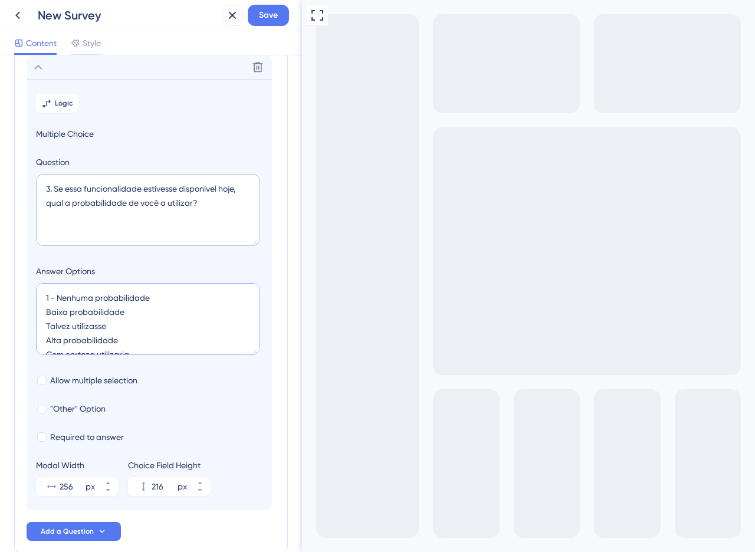
drag, startPoint x: 56, startPoint y: 297, endPoint x: 29, endPoint y: 294, distance: 27.3
click at [29, 294] on section "Logic Multiple Choice Question 3. Se essa funcionalidade estivesse disponível h…" at bounding box center [149, 294] width 245 height 431
type textarea "Nenhuma probabilidade Baixa probabilidade Talvez utilizasse Alta probabilidade …"
click at [111, 484] on icon at bounding box center [107, 483] width 7 height 7
click at [109, 483] on icon at bounding box center [108, 483] width 4 height 2
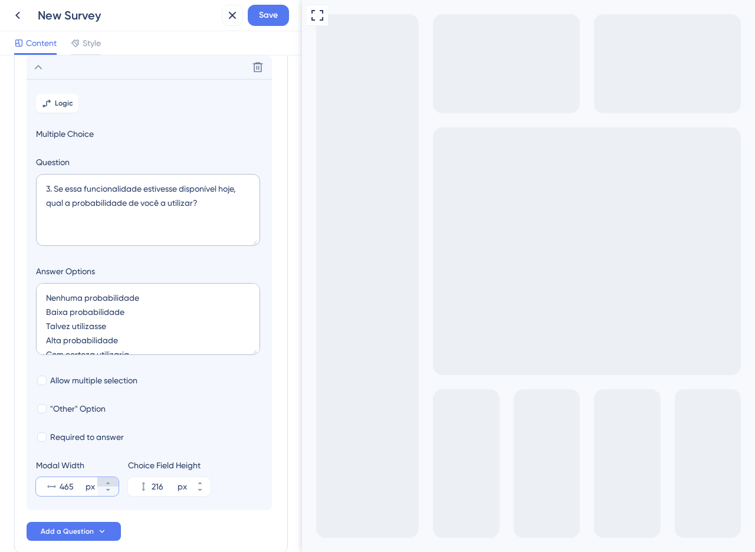
click at [109, 483] on icon at bounding box center [108, 483] width 4 height 2
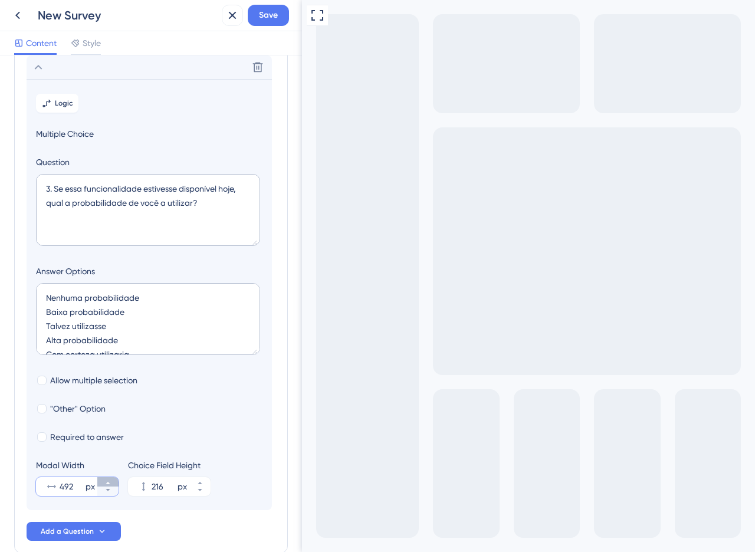
click at [109, 483] on icon at bounding box center [108, 483] width 4 height 2
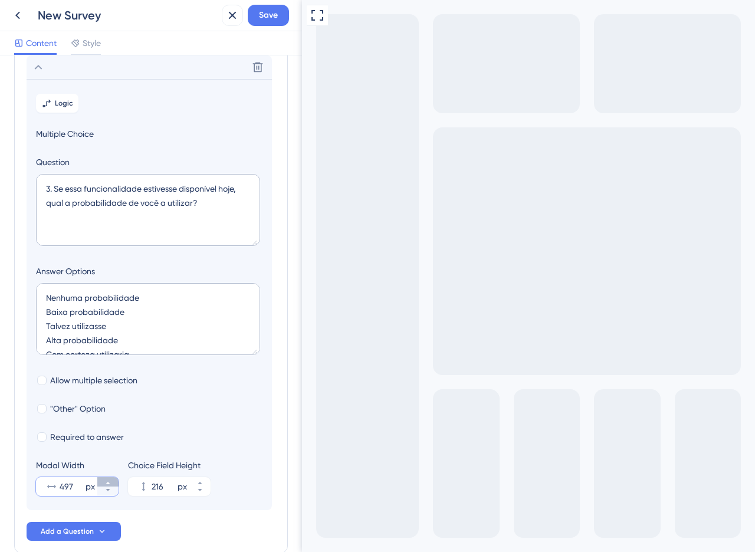
click at [109, 483] on icon at bounding box center [108, 483] width 4 height 2
type input "500"
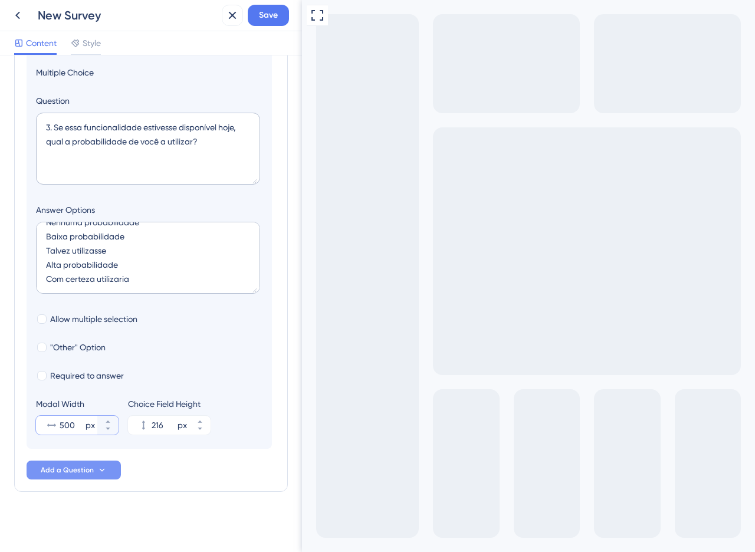
scroll to position [198, 0]
click at [78, 469] on span "Add a Question" at bounding box center [67, 468] width 53 height 9
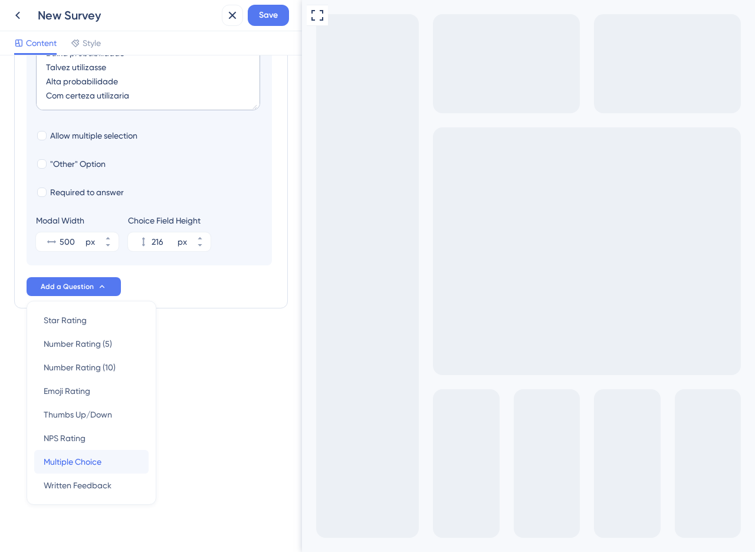
click at [61, 464] on span "Multiple Choice" at bounding box center [73, 462] width 58 height 14
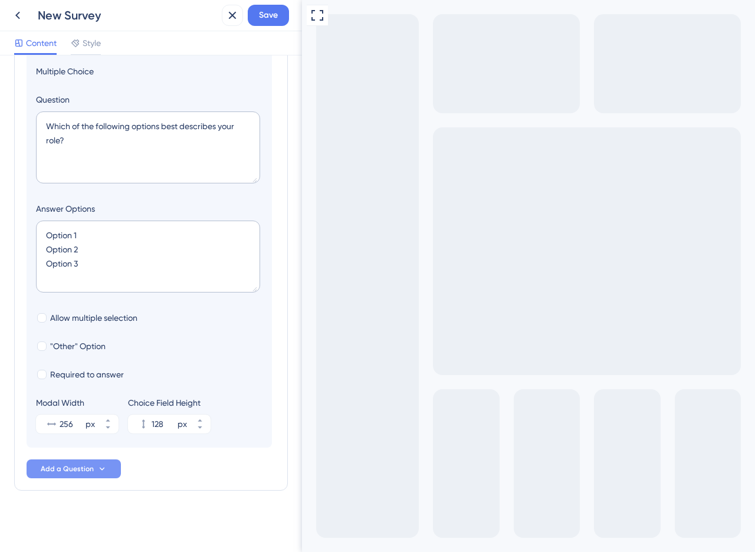
scroll to position [168, 0]
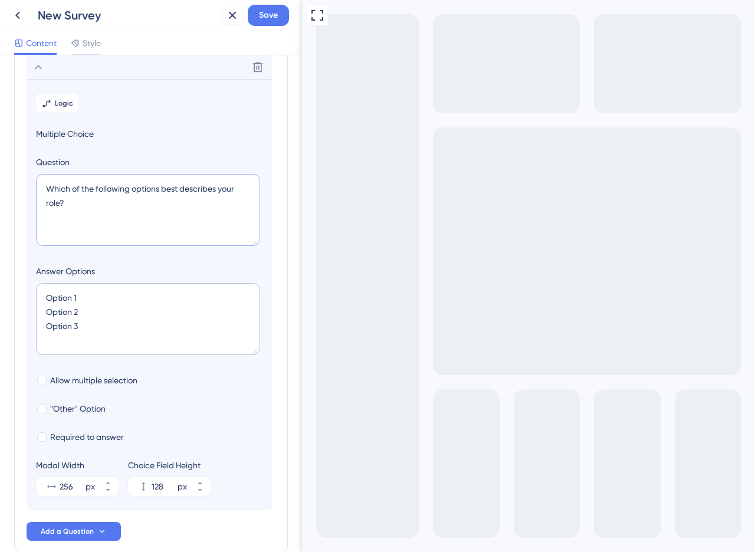
drag, startPoint x: 89, startPoint y: 210, endPoint x: 42, endPoint y: 191, distance: 51.0
click at [42, 191] on textarea "Which of the following options best describes your role?" at bounding box center [148, 210] width 224 height 72
paste textarea "4. Atualmente, sua empresa utiliza alguma ferramenta de discagem automática par…"
type textarea "4. Atualmente, sua empresa utiliza alguma ferramenta de discagem automática par…"
drag, startPoint x: 110, startPoint y: 323, endPoint x: 34, endPoint y: 291, distance: 81.9
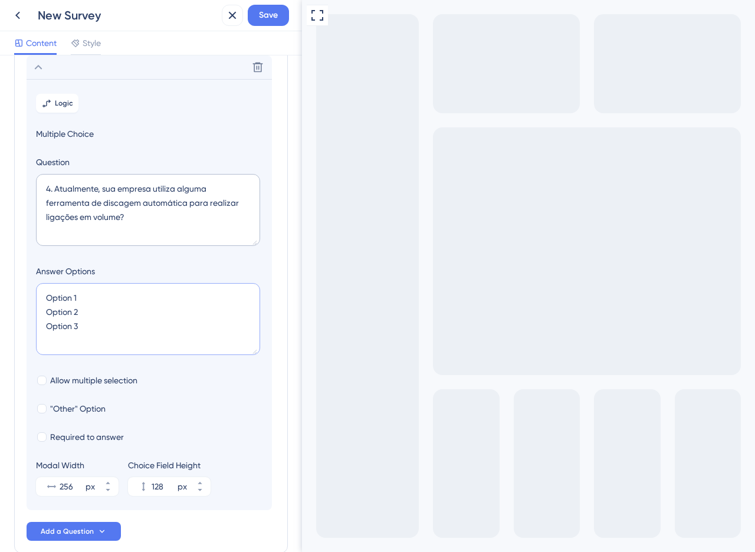
click at [34, 291] on section "Logic Multiple Choice Question 4. Atualmente, sua empresa utiliza alguma ferram…" at bounding box center [149, 294] width 245 height 431
paste textarea "a) Sim, utilizamos o Assertiva Webphone. b) Sim, utilizamos outra ferramenta qu…"
type textarea "a) Sim, utilizamos o Assertiva Webphone. b) Sim, utilizamos outra ferramenta qu…"
type input "172"
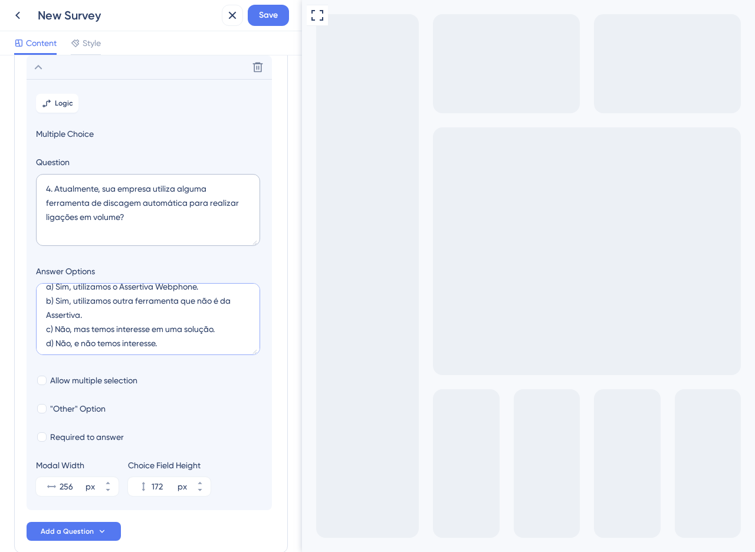
scroll to position [0, 0]
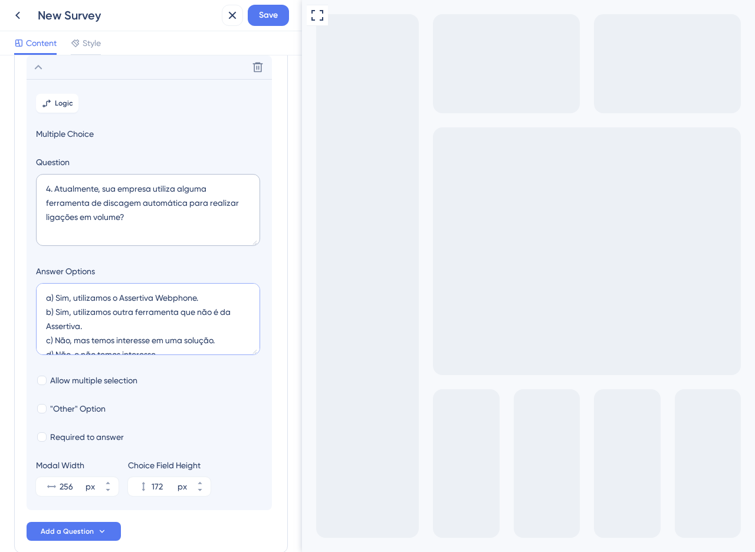
drag, startPoint x: 57, startPoint y: 300, endPoint x: 34, endPoint y: 300, distance: 23.0
click at [34, 300] on section "Logic Multiple Choice Question 4. Atualmente, sua empresa utiliza alguma ferram…" at bounding box center [149, 294] width 245 height 431
drag, startPoint x: 55, startPoint y: 313, endPoint x: 27, endPoint y: 313, distance: 28.9
click at [27, 313] on section "Logic Multiple Choice Question 4. Atualmente, sua empresa utiliza alguma ferram…" at bounding box center [149, 294] width 245 height 431
drag, startPoint x: 55, startPoint y: 341, endPoint x: 36, endPoint y: 341, distance: 19.5
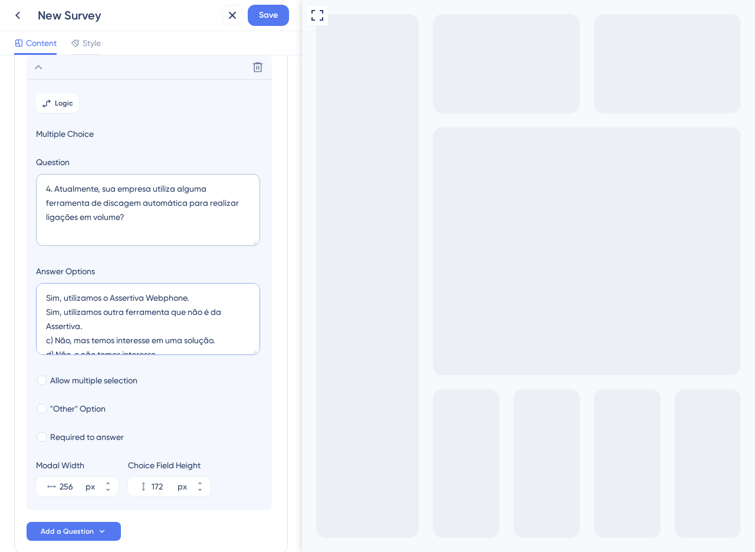
click at [36, 341] on textarea "Sim, utilizamos o Assertiva Webphone. Sim, utilizamos outra ferramenta que não …" at bounding box center [148, 319] width 224 height 72
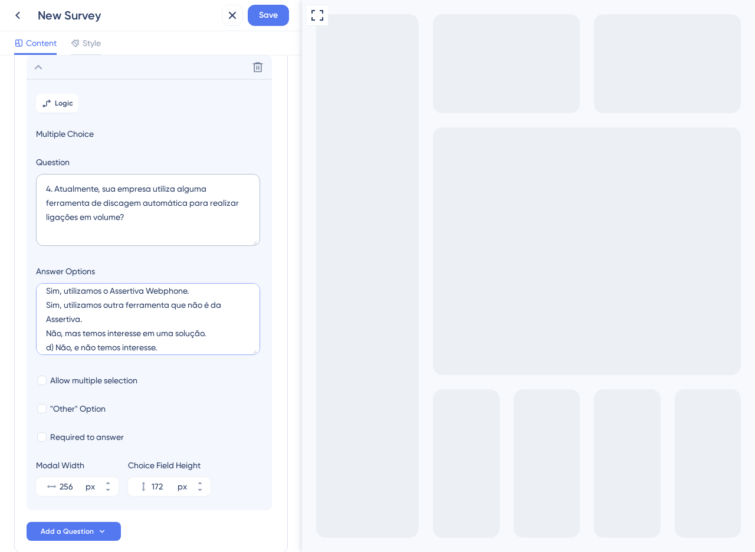
scroll to position [14, 0]
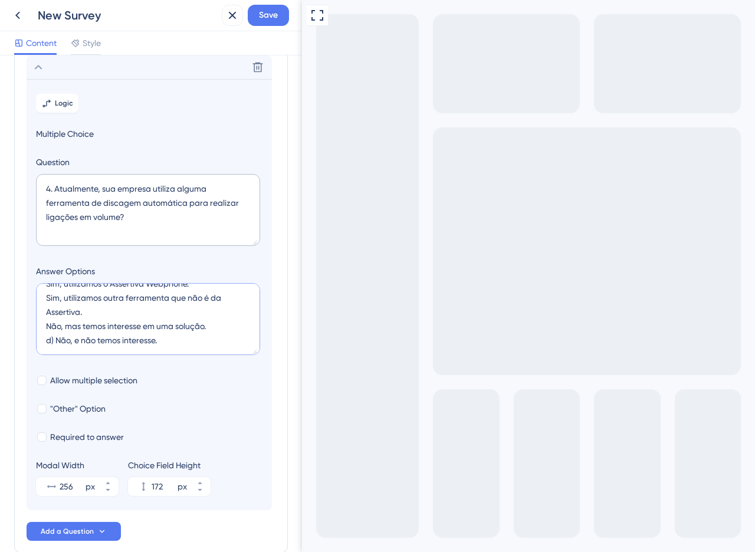
drag, startPoint x: 58, startPoint y: 342, endPoint x: 24, endPoint y: 342, distance: 33.6
click at [24, 342] on div "Survey Questions Add questions to your survey and edit them below. Learn More 1…" at bounding box center [151, 227] width 274 height 652
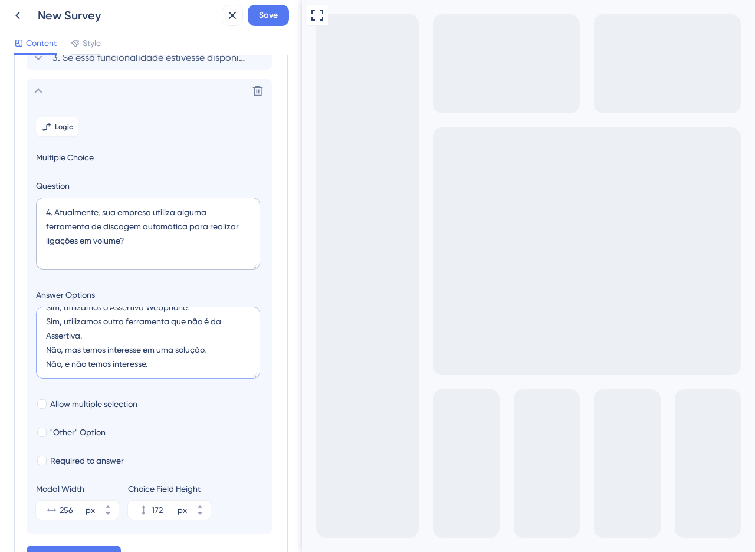
scroll to position [147, 0]
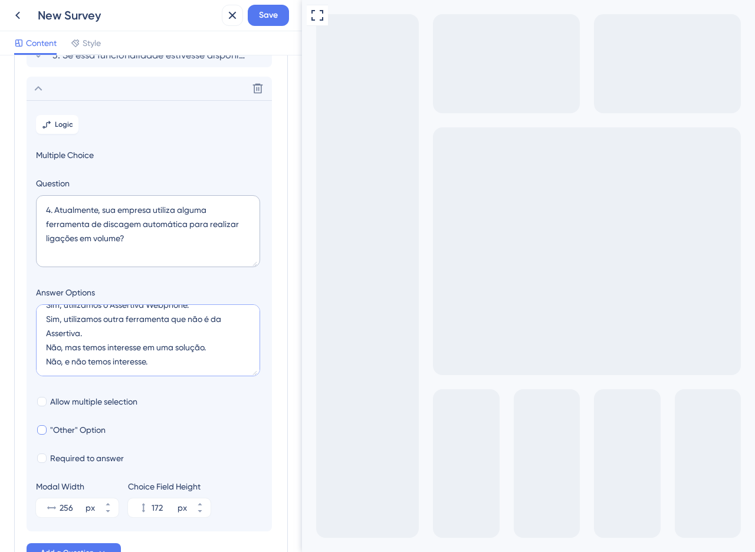
type textarea "Sim, utilizamos o Assertiva Webphone. Sim, utilizamos outra ferramenta que não …"
click at [81, 430] on span ""Other" Option" at bounding box center [77, 430] width 55 height 14
checkbox input "true"
type input "224"
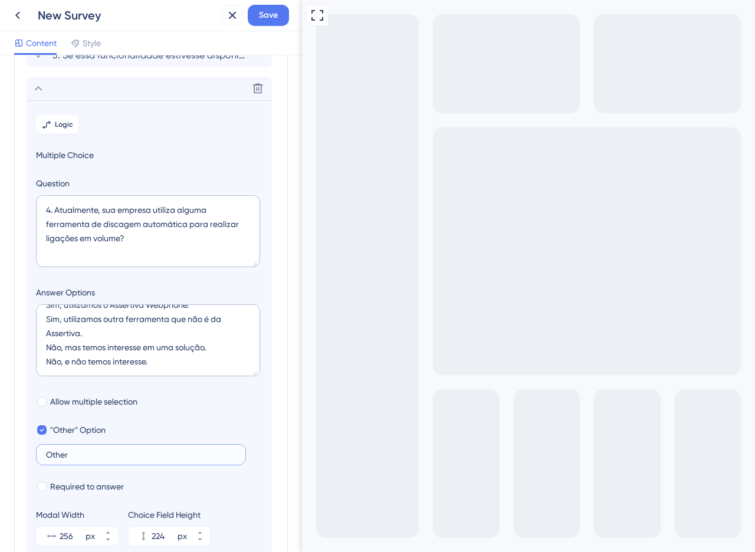
drag, startPoint x: 10, startPoint y: 445, endPoint x: 0, endPoint y: 445, distance: 10.0
click at [0, 445] on div "Survey Questions Add questions to your survey and edit them below. Learn More 1…" at bounding box center [151, 303] width 302 height 497
type input "P"
type input "Outro"
click at [269, 439] on section "Logic Multiple Choice Question 4. Atualmente, sua empresa utiliza alguma ferram…" at bounding box center [149, 330] width 245 height 460
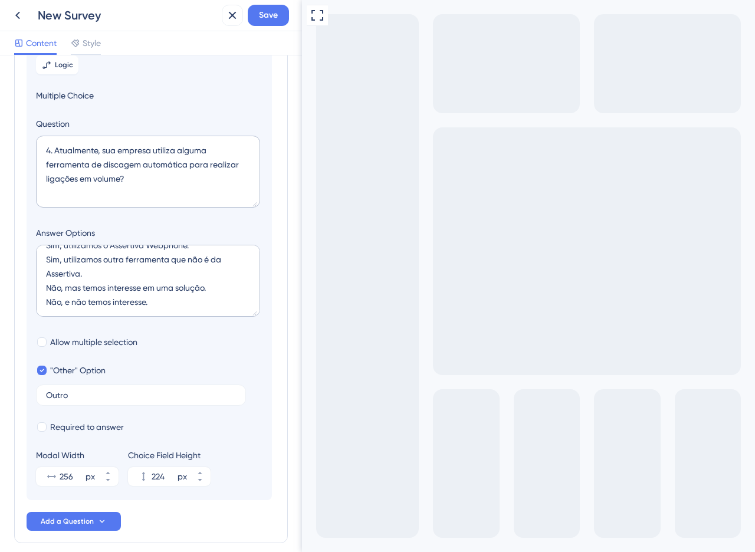
scroll to position [259, 0]
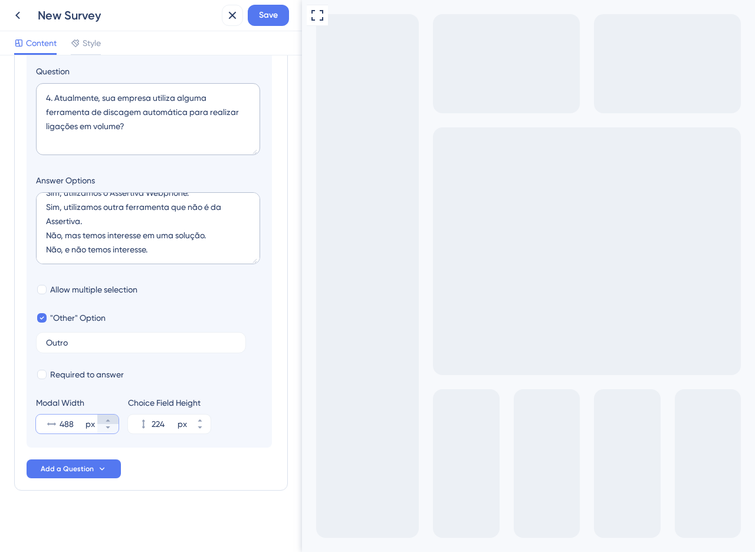
click at [111, 419] on icon at bounding box center [107, 420] width 7 height 7
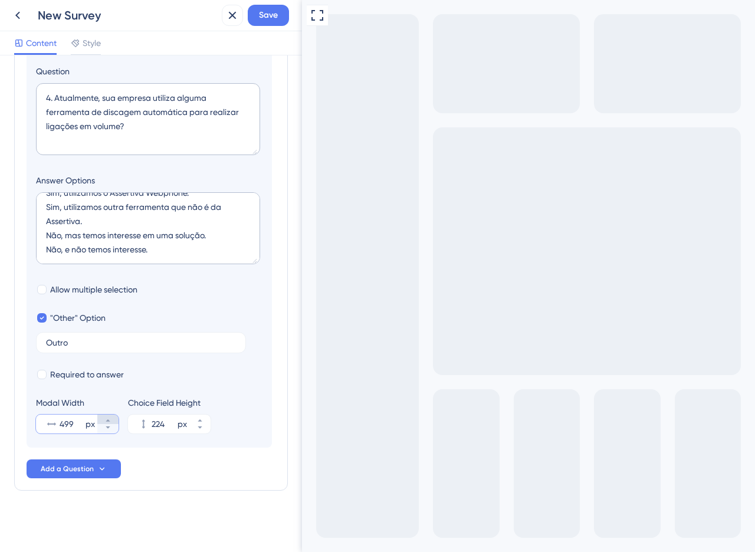
click at [111, 419] on icon at bounding box center [107, 420] width 7 height 7
type input "500"
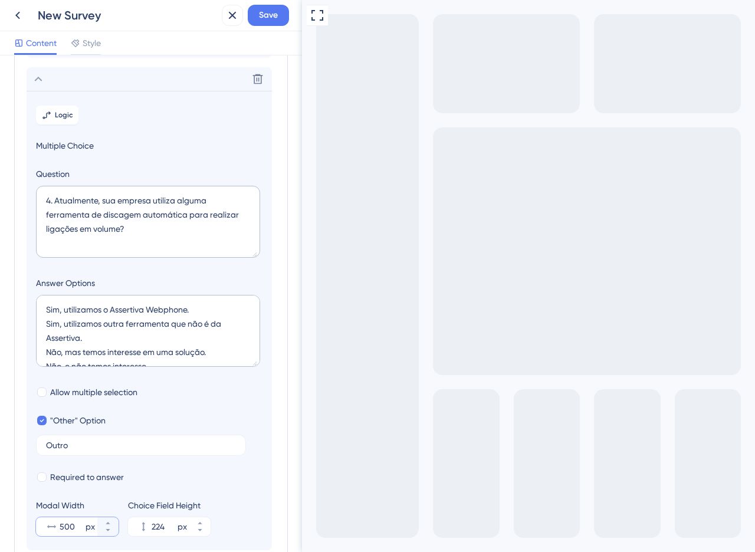
scroll to position [37, 0]
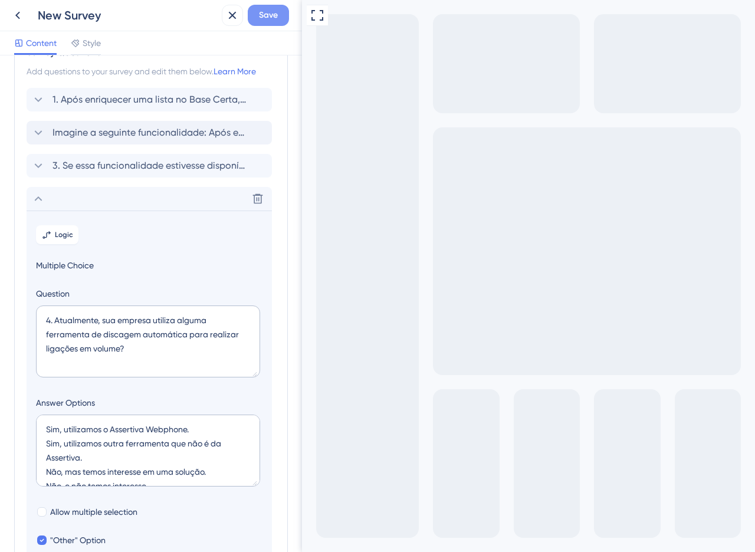
click at [271, 24] on button "Save" at bounding box center [268, 15] width 41 height 21
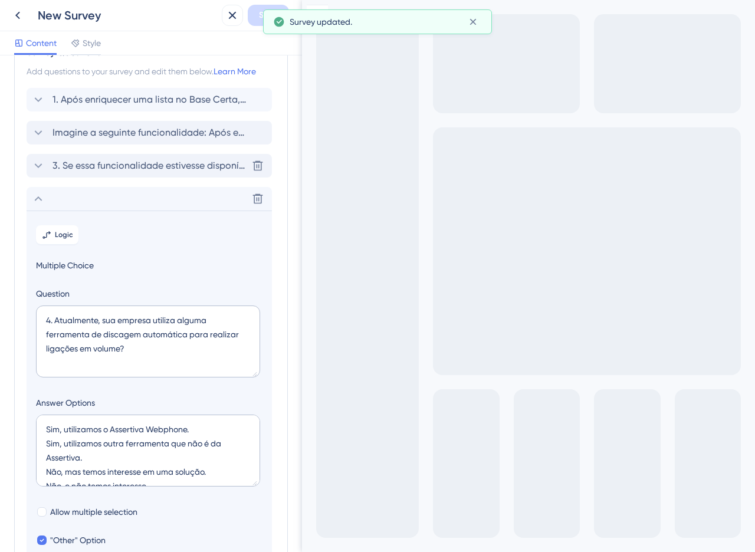
click at [129, 168] on span "3. Se essa funcionalidade estivesse disponível hoje, qual a probabilidade de vo…" at bounding box center [149, 166] width 195 height 14
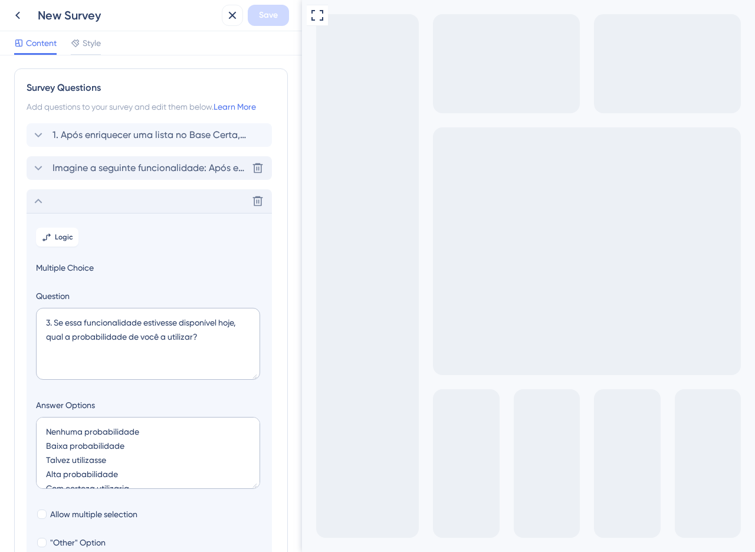
scroll to position [0, 0]
click at [124, 165] on span "Imagine a seguinte funcionalidade: Após enriquecer sua planilha, você poderia, …" at bounding box center [149, 169] width 195 height 14
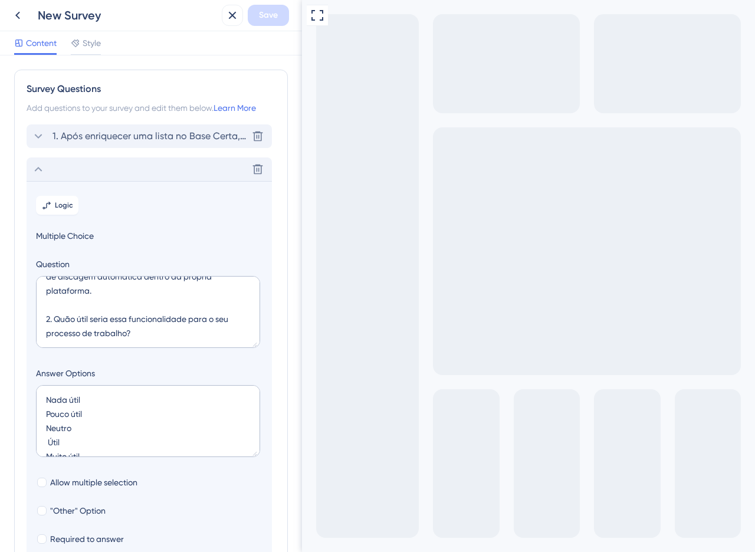
click at [74, 140] on span "1. Após enriquecer uma lista no Base Certa, o que sua equipe geralmente faz com…" at bounding box center [149, 136] width 195 height 14
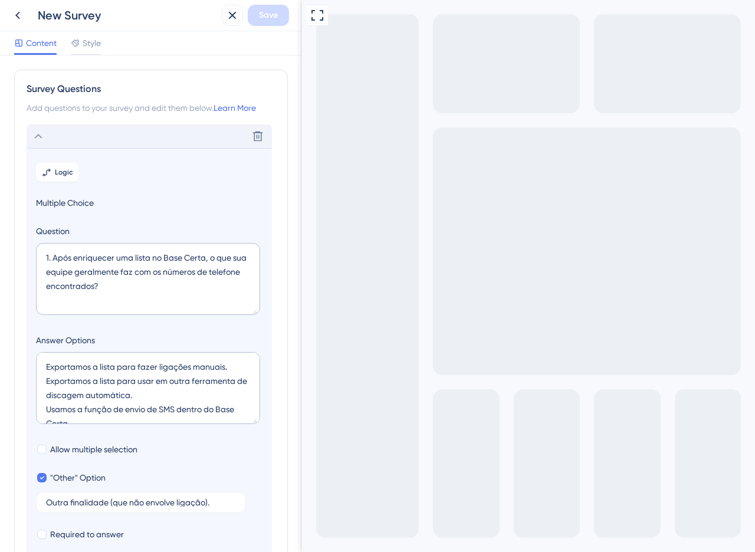
click at [58, 128] on div "Delete" at bounding box center [149, 136] width 245 height 24
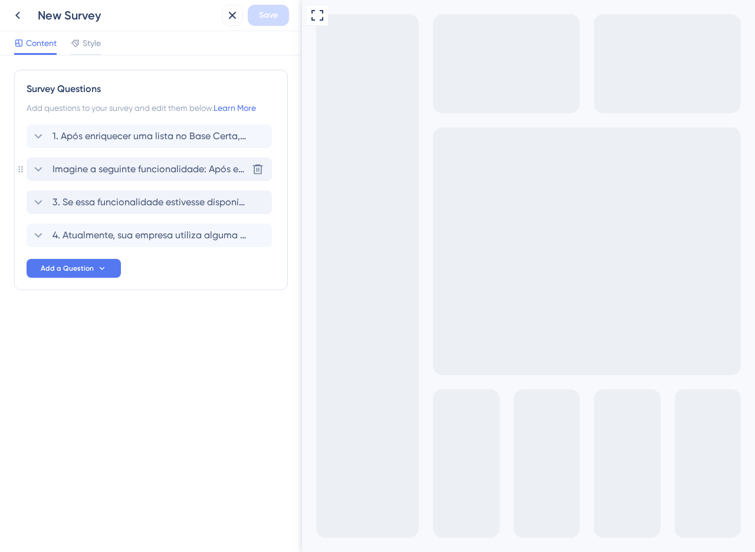
click at [108, 178] on div "Imagine a seguinte funcionalidade: Após enriquecer sua planilha, você poderia, …" at bounding box center [149, 169] width 245 height 24
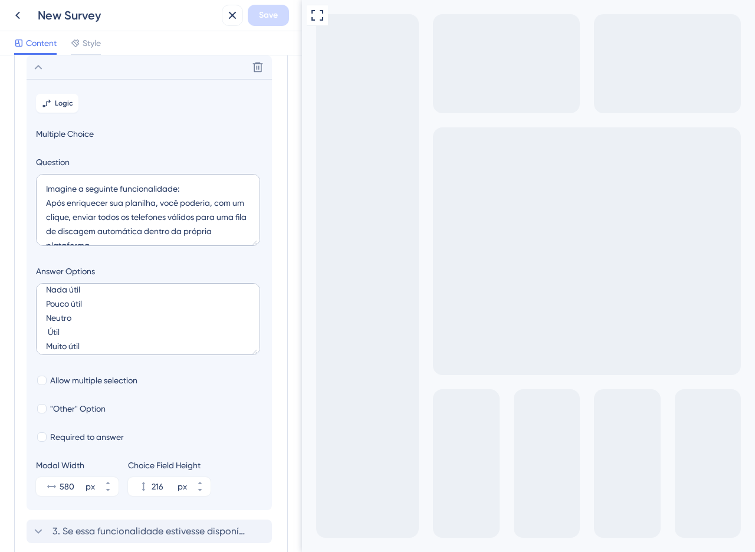
scroll to position [14, 0]
click at [35, 67] on icon at bounding box center [38, 67] width 14 height 14
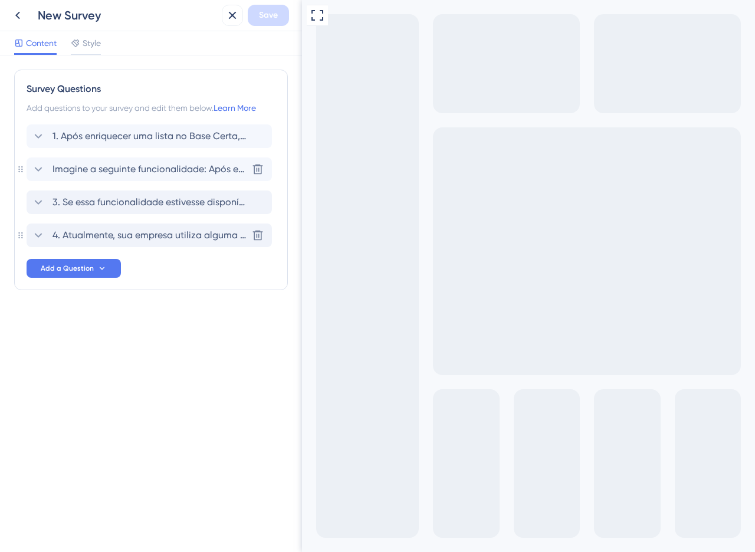
click at [143, 236] on span "4. Atualmente, sua empresa utiliza alguma ferramenta de discagem automática par…" at bounding box center [149, 235] width 195 height 14
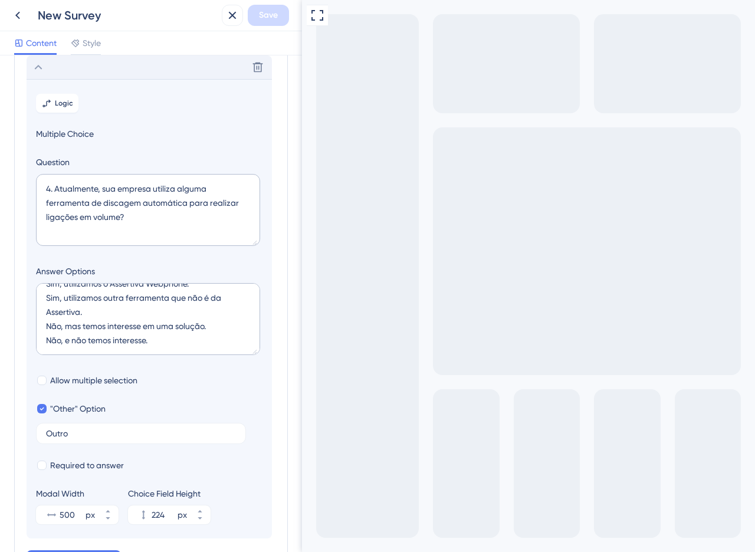
scroll to position [57, 0]
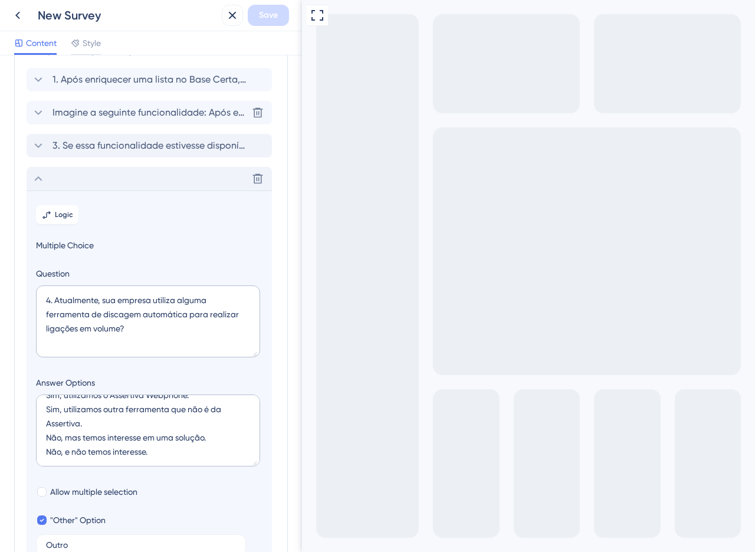
click at [46, 179] on div "Delete" at bounding box center [149, 179] width 245 height 24
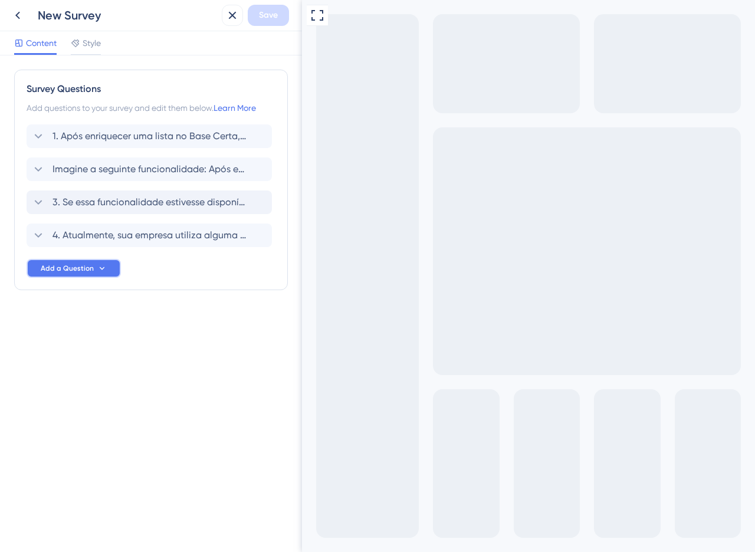
click at [77, 264] on span "Add a Question" at bounding box center [67, 268] width 53 height 9
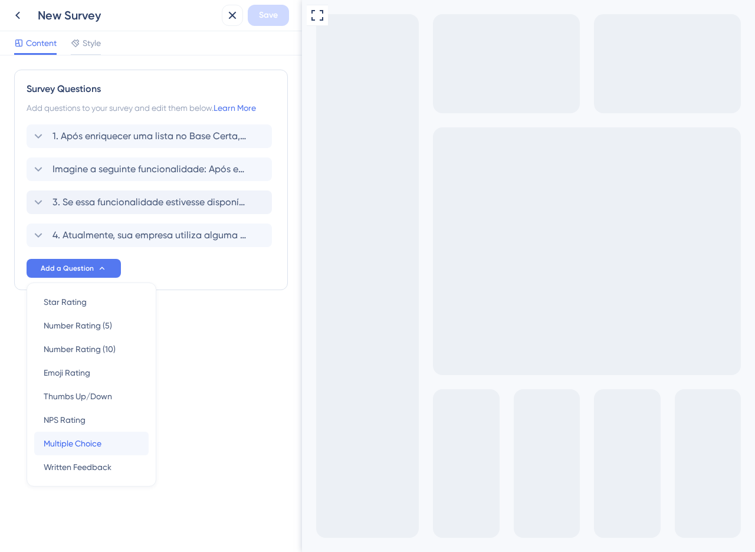
click at [71, 449] on span "Multiple Choice" at bounding box center [73, 444] width 58 height 14
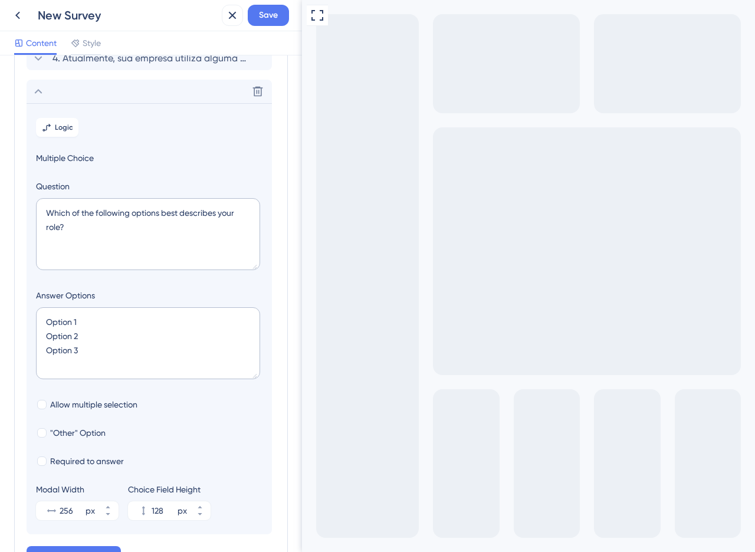
scroll to position [201, 0]
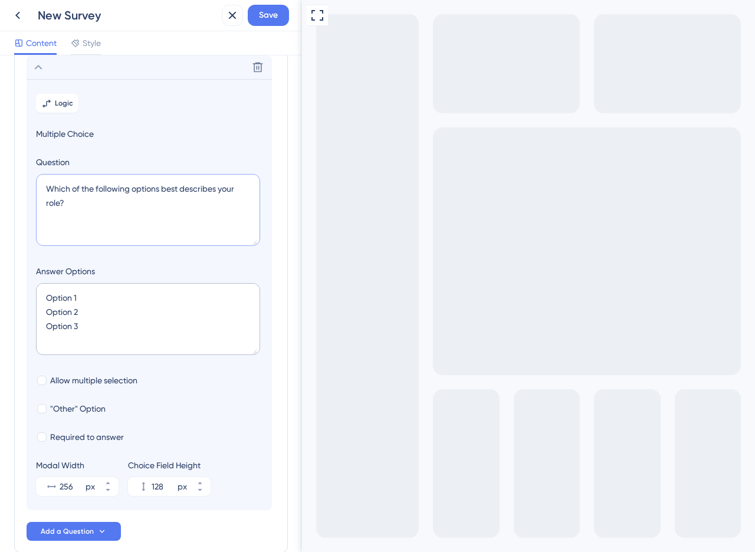
drag, startPoint x: 93, startPoint y: 217, endPoint x: 38, endPoint y: 181, distance: 66.1
click at [38, 181] on textarea "Which of the following options best describes your role?" at bounding box center [148, 210] width 224 height 72
paste textarea "5. Qual é a principal finalidade para a qual sua área utiliza o Base Certa"
type textarea "5. Qual é a principal finalidade para a qual sua área utiliza o Base Certa?"
drag, startPoint x: 97, startPoint y: 322, endPoint x: 6, endPoint y: 293, distance: 95.5
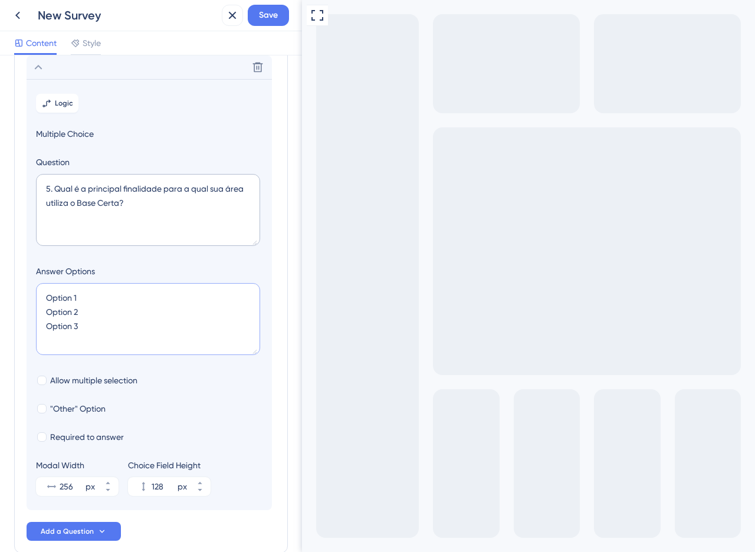
click at [6, 293] on div "Survey Questions Add questions to your survey and edit them below. Learn More 1…" at bounding box center [151, 303] width 302 height 497
paste textarea "a) Cobrança b) Vendas / Prospecção c) Análise de Crédito / Prevenção a Fraudes …"
type textarea "a) Cobrança b) Vendas / Prospecção c) Análise de Crédito / Prevenção a Fraudes …"
type input "216"
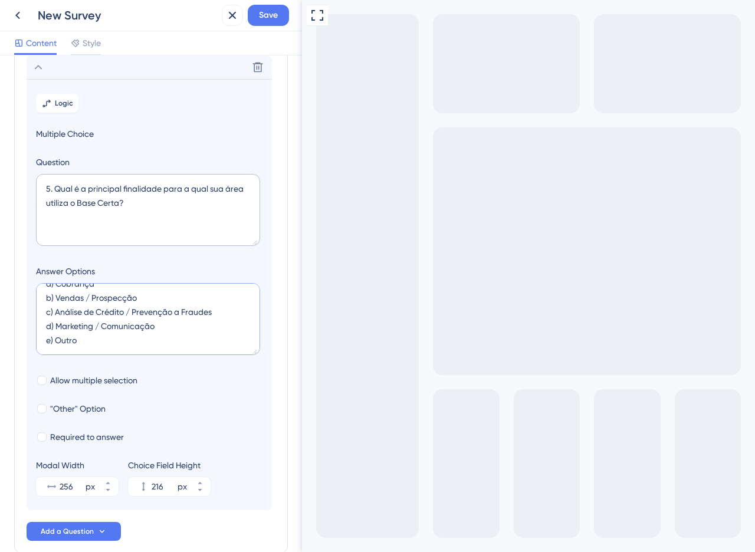
drag, startPoint x: 82, startPoint y: 347, endPoint x: 37, endPoint y: 334, distance: 46.7
click at [37, 334] on textarea "a) Cobrança b) Vendas / Prospecção c) Análise de Crédito / Prevenção a Fraudes …" at bounding box center [148, 319] width 224 height 72
type textarea "a) Cobrança b) Vendas / Prospecção c) Análise de Crédito / Prevenção a Fraudes …"
type input "172"
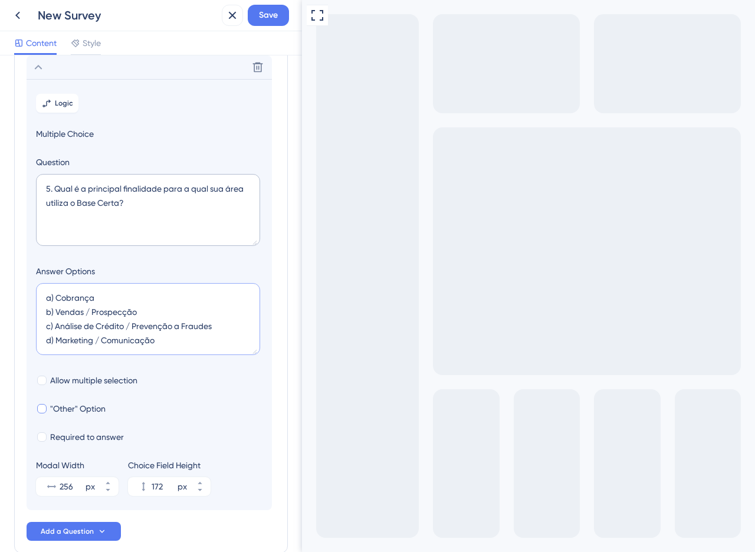
type textarea "a) Cobrança b) Vendas / Prospecção c) Análise de Crédito / Prevenção a Fraudes …"
click at [43, 405] on div at bounding box center [41, 408] width 9 height 9
checkbox input "true"
type input "224"
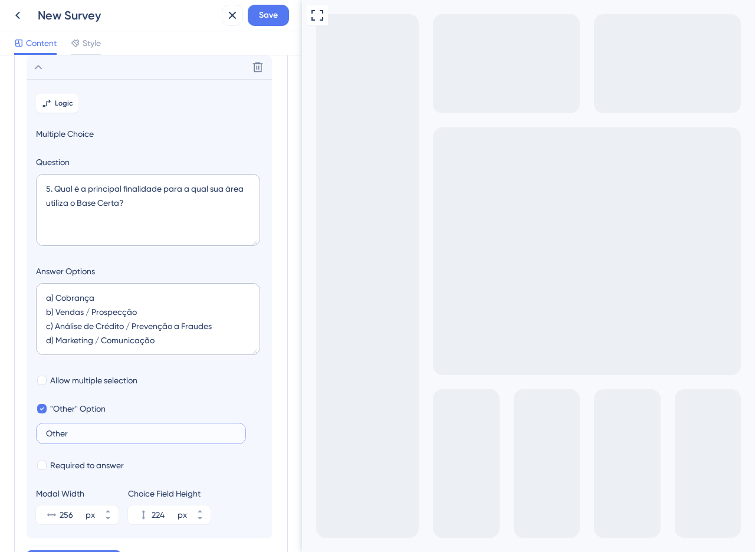
drag, startPoint x: 76, startPoint y: 431, endPoint x: 3, endPoint y: 430, distance: 72.6
click at [3, 430] on div "Survey Questions Add questions to your survey and edit them below. Learn More 1…" at bounding box center [151, 303] width 302 height 497
type input "Outro"
click at [262, 419] on div ""Other" Option Outro" at bounding box center [149, 423] width 227 height 42
drag, startPoint x: 55, startPoint y: 299, endPoint x: 30, endPoint y: 294, distance: 25.2
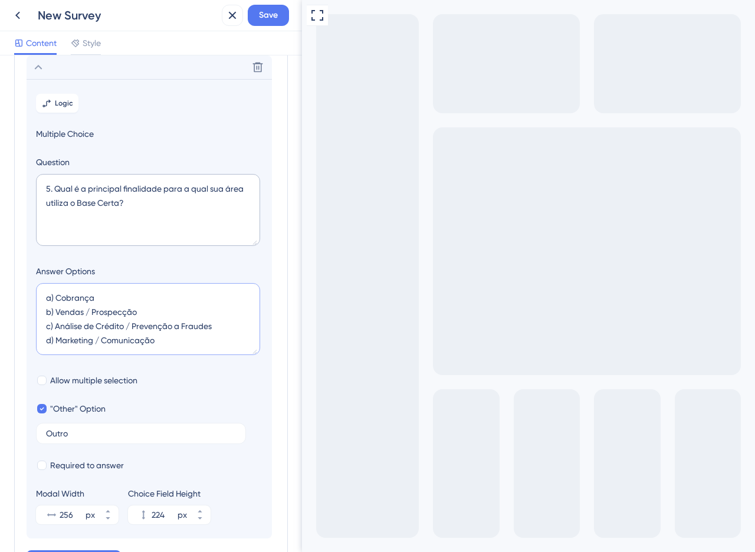
click at [30, 294] on section "Logic Multiple Choice Question 5. Qual é a principal finalidade para a qual sua…" at bounding box center [149, 309] width 245 height 460
click at [53, 313] on textarea "Cobrança b) Vendas / Prospecção c) Análise de Crédito / Prevenção a Fraudes d) …" at bounding box center [148, 319] width 224 height 72
drag, startPoint x: 45, startPoint y: 313, endPoint x: 34, endPoint y: 313, distance: 11.2
click at [34, 313] on section "Logic Multiple Choice Question 5. Qual é a principal finalidade para a qual sua…" at bounding box center [149, 309] width 245 height 460
drag, startPoint x: 55, startPoint y: 326, endPoint x: 14, endPoint y: 325, distance: 41.9
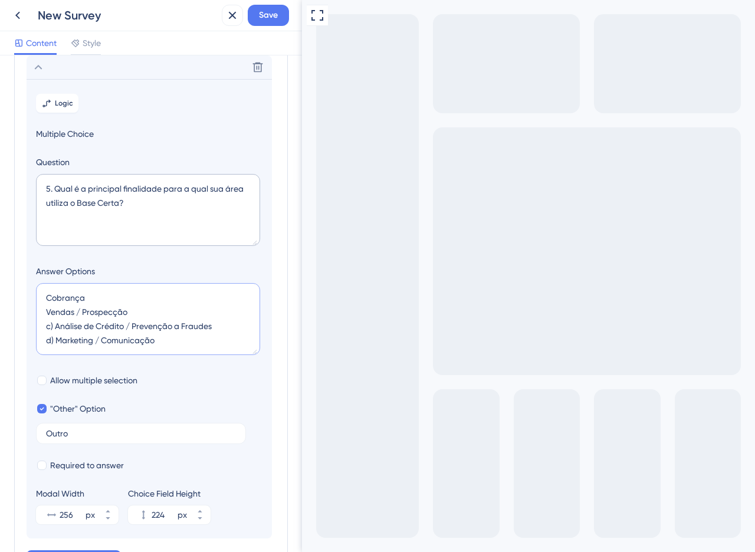
click at [14, 325] on div "Survey Questions Add questions to your survey and edit them below. Learn More 1…" at bounding box center [151, 224] width 274 height 713
drag, startPoint x: 54, startPoint y: 342, endPoint x: 21, endPoint y: 342, distance: 33.0
click at [21, 342] on div "Survey Questions Add questions to your survey and edit them below. Learn More 1…" at bounding box center [151, 224] width 274 height 713
click at [54, 342] on textarea "Cobrança Vendas / Prospecção Análise de Crédito / Prevenção a Fraudes d) Market…" at bounding box center [148, 319] width 224 height 72
drag, startPoint x: 56, startPoint y: 342, endPoint x: 34, endPoint y: 343, distance: 22.4
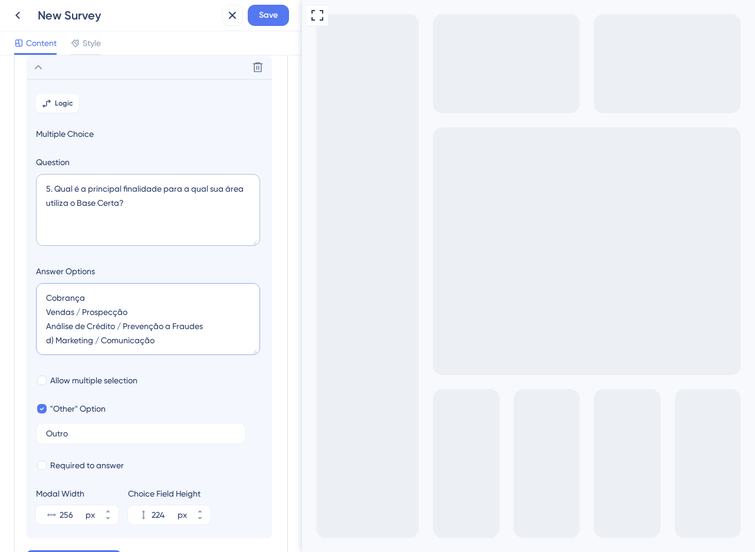
click at [34, 343] on section "Logic Multiple Choice Question 5. Qual é a principal finalidade para a qual sua…" at bounding box center [149, 309] width 245 height 460
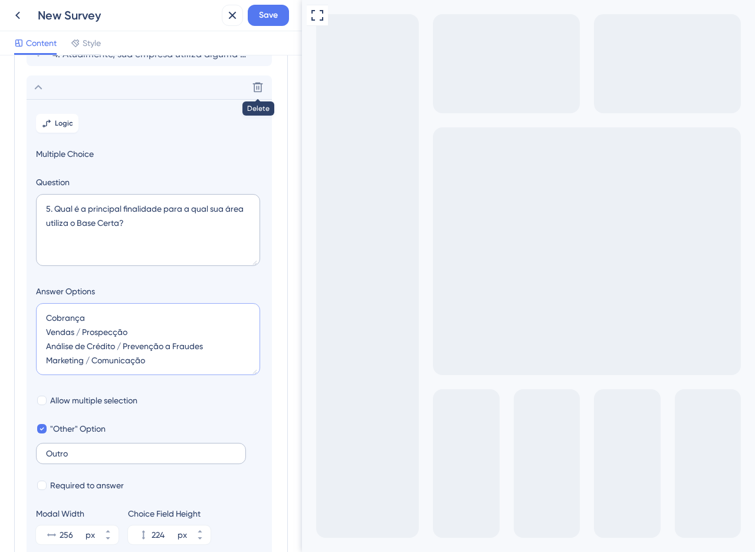
scroll to position [279, 0]
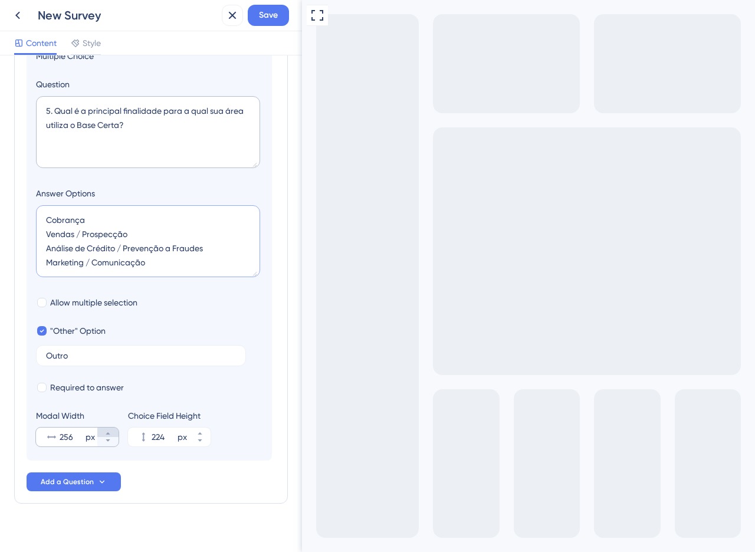
type textarea "Cobrança Vendas / Prospecção Análise de Crédito / Prevenção a Fraudes Marketing…"
click at [109, 434] on icon at bounding box center [108, 433] width 4 height 2
click at [109, 442] on icon at bounding box center [107, 440] width 7 height 7
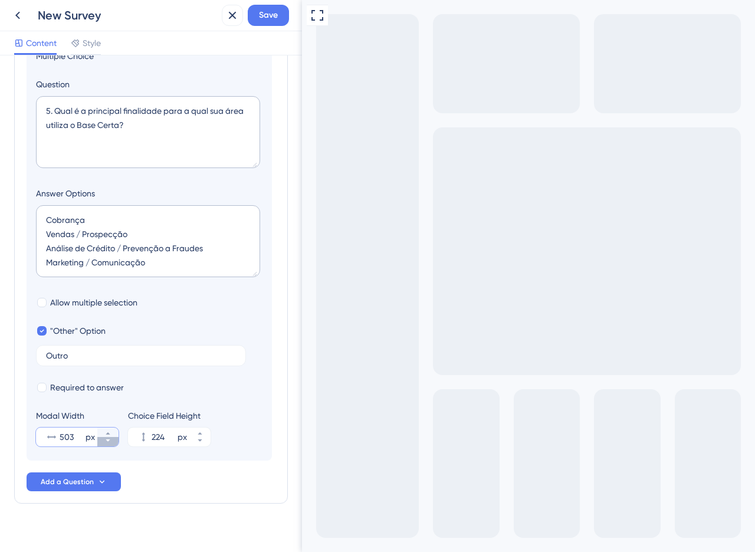
click at [109, 442] on icon at bounding box center [107, 440] width 7 height 7
type input "500"
click at [74, 41] on icon at bounding box center [75, 44] width 8 height 8
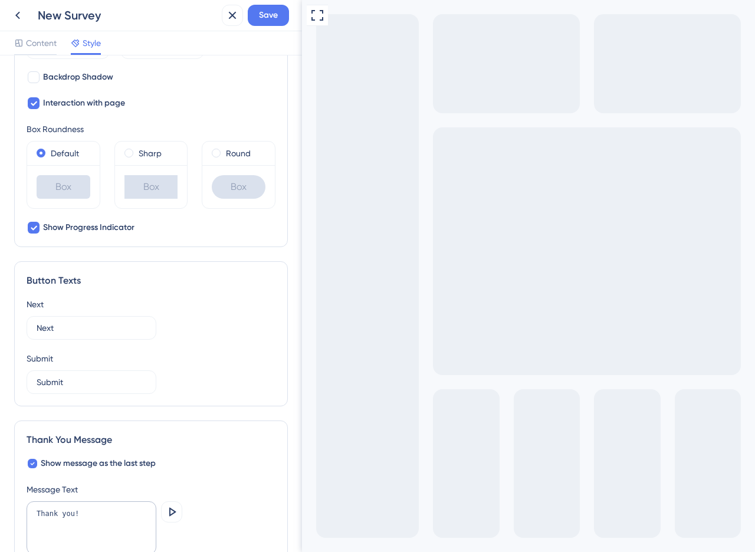
scroll to position [508, 0]
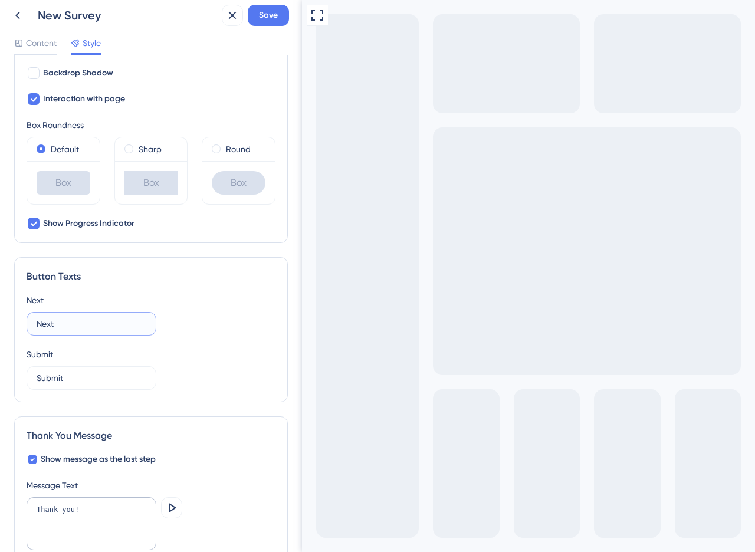
click at [61, 328] on input "Next" at bounding box center [92, 323] width 110 height 13
type input "Próximo"
click at [55, 373] on input "Submit" at bounding box center [92, 378] width 110 height 13
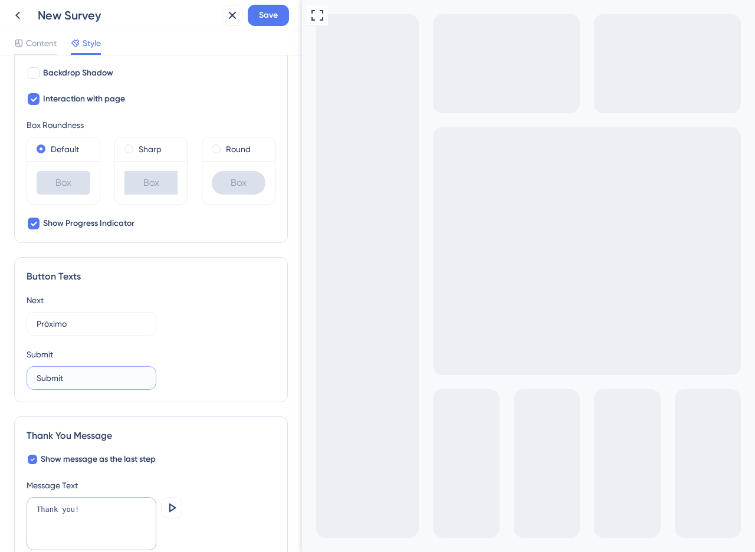
click at [55, 373] on input "Submit" at bounding box center [92, 378] width 110 height 13
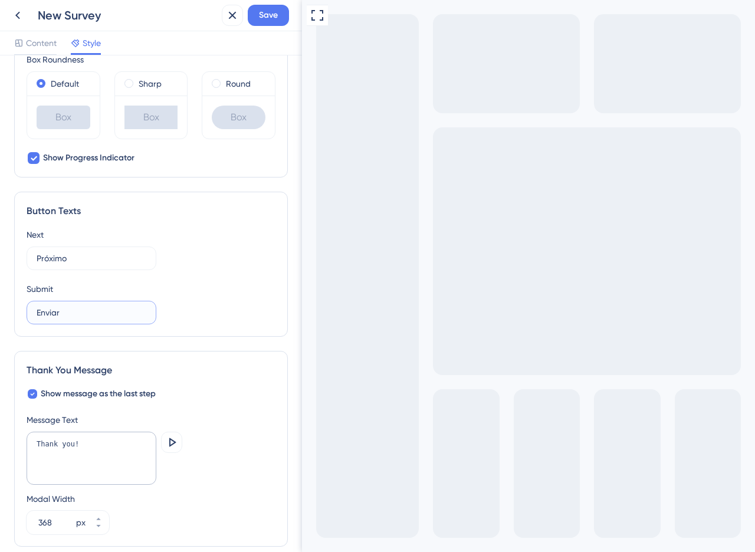
scroll to position [578, 0]
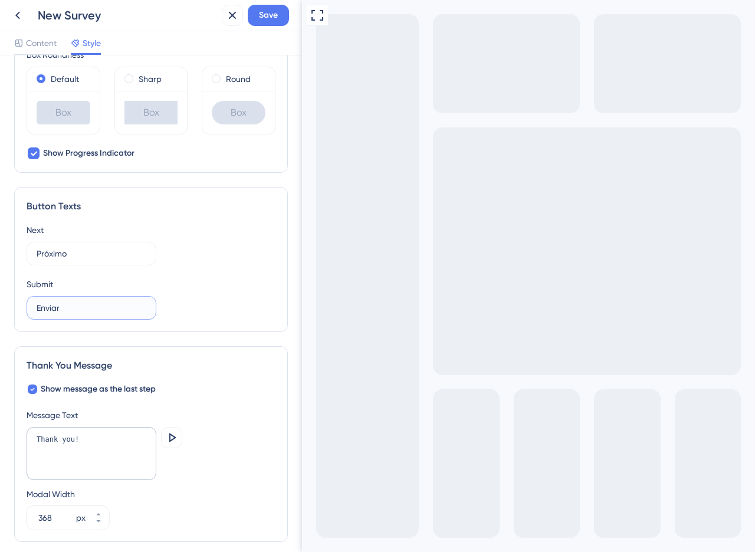
type input "Enviar"
drag, startPoint x: 91, startPoint y: 444, endPoint x: 25, endPoint y: 434, distance: 66.2
click at [25, 434] on div "Thank You Message Show message as the last step Message Text Thank you! Preview…" at bounding box center [151, 444] width 274 height 196
paste textarea "Obrigado! Sua contribuição é muito importante para a evolução do Base Certa."
click at [85, 467] on textarea "Obrigado! Sua contribuição é muito importante para a evolução do Base Certa." at bounding box center [92, 453] width 130 height 53
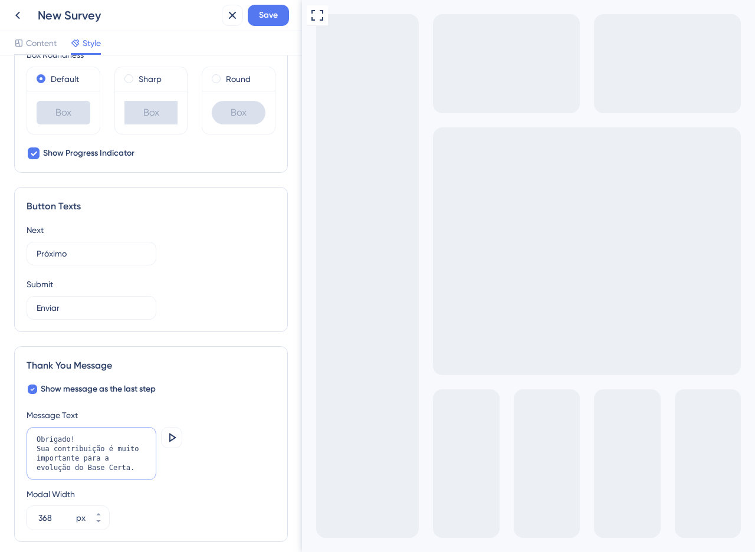
click at [88, 472] on textarea "Obrigado! Sua contribuição é muito importante para a evolução do Base Certa." at bounding box center [92, 453] width 130 height 53
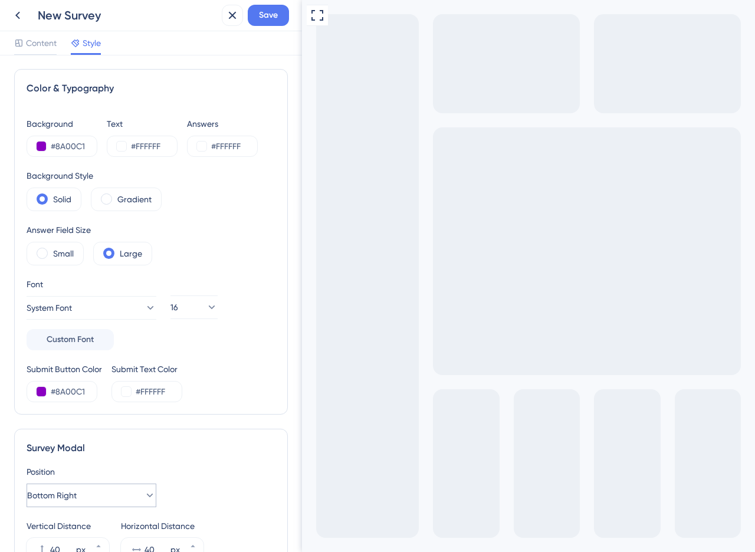
scroll to position [0, 0]
type textarea "Obrigado! Sua contribuição é muito importante para a evolução do Assertiva Base…"
click at [34, 47] on span "Content" at bounding box center [41, 43] width 31 height 14
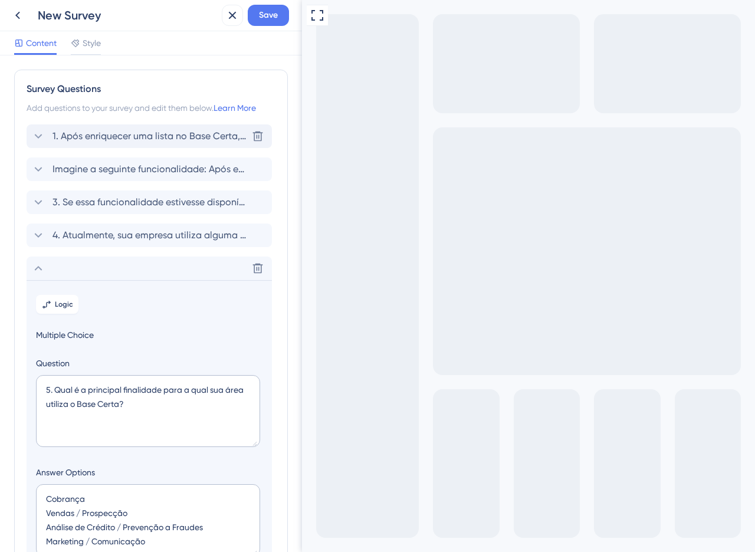
click at [110, 141] on span "1. Após enriquecer uma lista no Base Certa, o que sua equipe geralmente faz com…" at bounding box center [149, 136] width 195 height 14
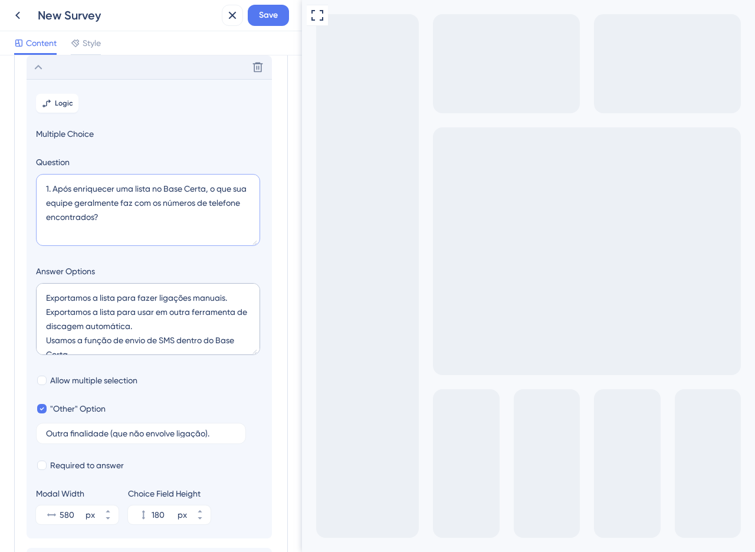
click at [163, 189] on textarea "1. Após enriquecer uma lista no Base Certa, o que sua equipe geralmente faz com…" at bounding box center [148, 210] width 224 height 72
click at [198, 235] on textarea "1. Após enriquecer uma lista no Assertiva Base Certa, o que sua equipe geralmen…" at bounding box center [148, 210] width 224 height 72
click at [185, 189] on textarea "1. Após enriquecer uma lista no Assertiva Base Certa, o que sua equipe geralmen…" at bounding box center [148, 210] width 224 height 72
type textarea "1. Após enriquecer uma lista no Assertiva Base Certa, o que sua equipe geralmen…"
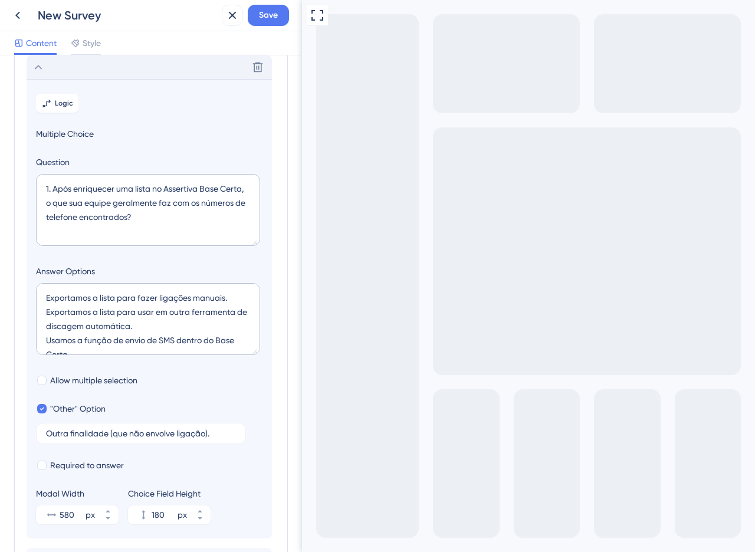
click at [76, 72] on div "Delete" at bounding box center [149, 67] width 245 height 24
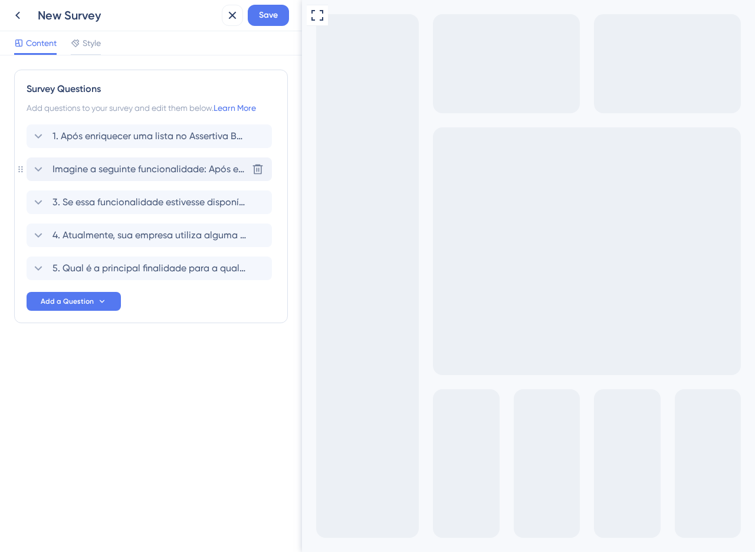
click at [111, 162] on span "Imagine a seguinte funcionalidade: Após enriquecer sua planilha, você poderia, …" at bounding box center [149, 169] width 195 height 14
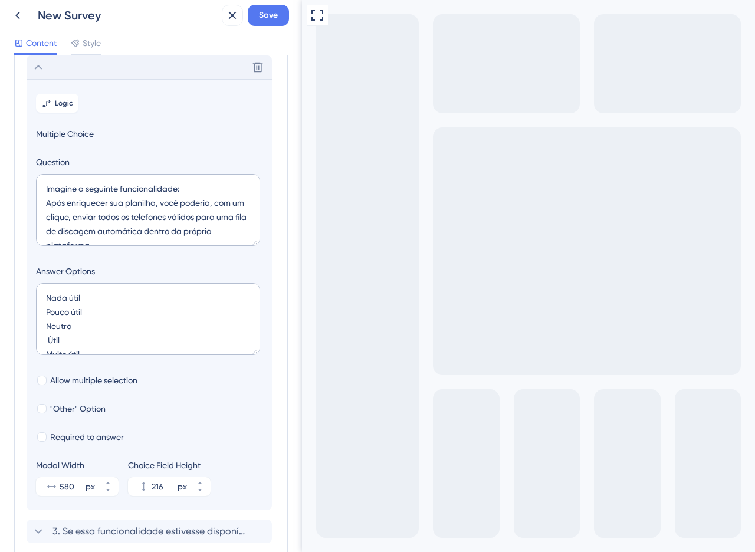
click at [63, 79] on section "Logic Multiple Choice Question Imagine a seguinte funcionalidade: Após enriquec…" at bounding box center [149, 294] width 245 height 431
click at [40, 64] on icon at bounding box center [38, 67] width 14 height 14
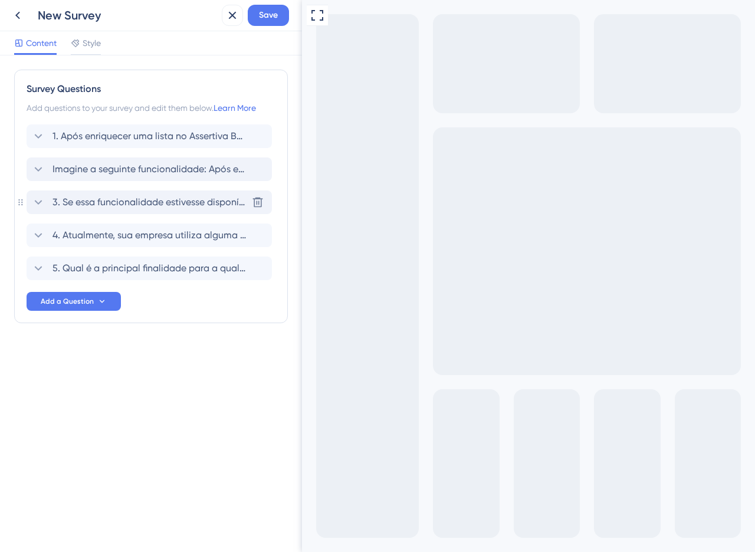
click at [119, 199] on span "3. Se essa funcionalidade estivesse disponível hoje, qual a probabilidade de vo…" at bounding box center [149, 202] width 195 height 14
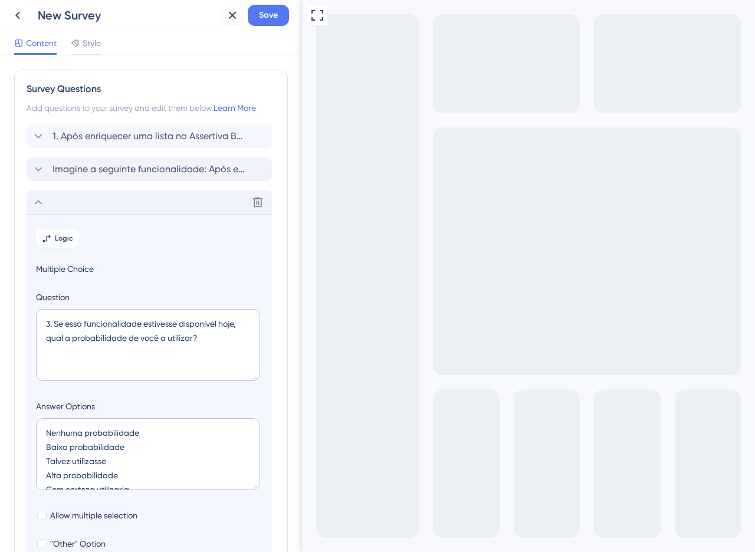
click at [52, 204] on div "Delete" at bounding box center [149, 203] width 245 height 24
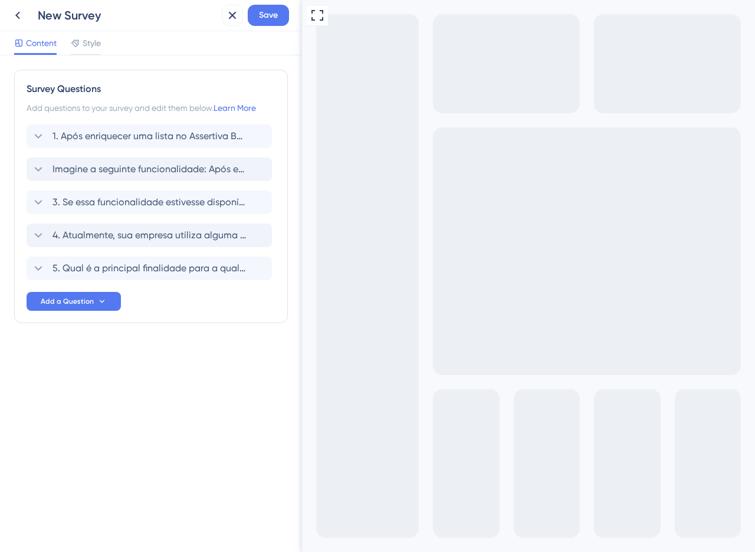
click at [96, 234] on span "4. Atualmente, sua empresa utiliza alguma ferramenta de discagem automática par…" at bounding box center [149, 235] width 195 height 14
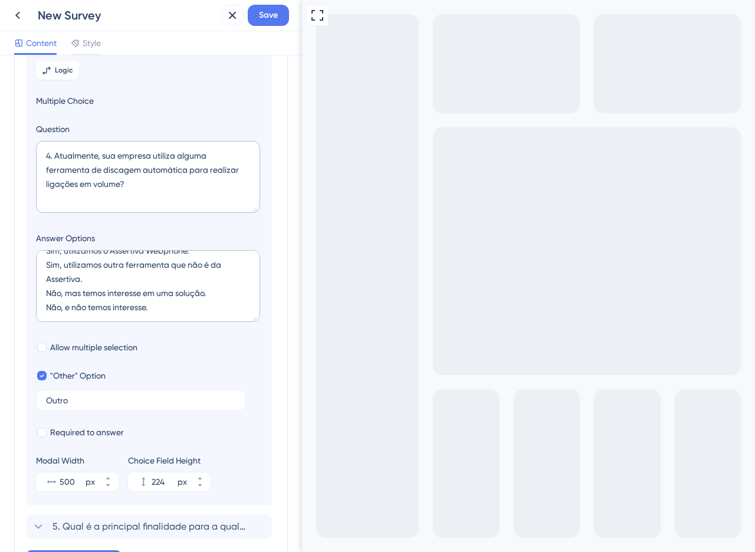
scroll to position [93, 0]
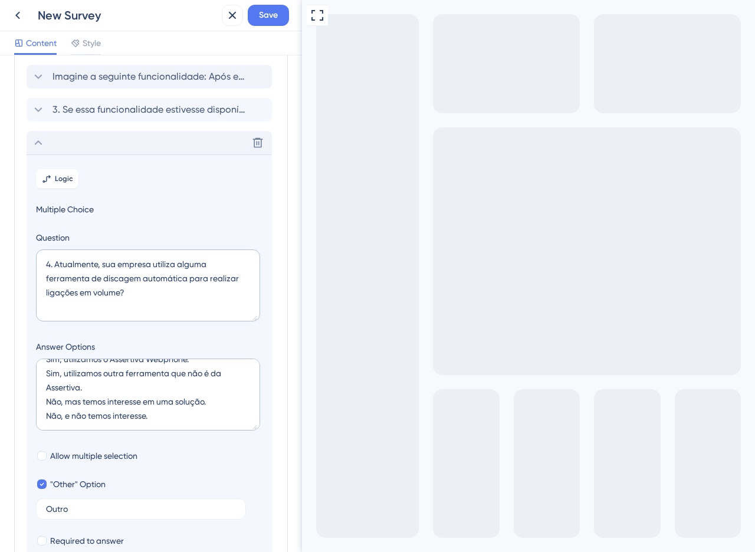
click at [84, 145] on div "Delete" at bounding box center [149, 143] width 245 height 24
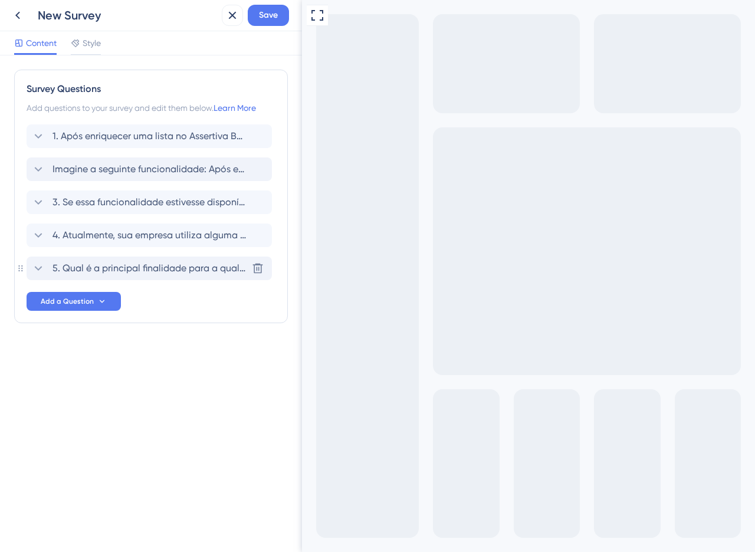
click at [107, 265] on span "5. Qual é a principal finalidade para a qual sua área utiliza o Base Certa?" at bounding box center [149, 268] width 195 height 14
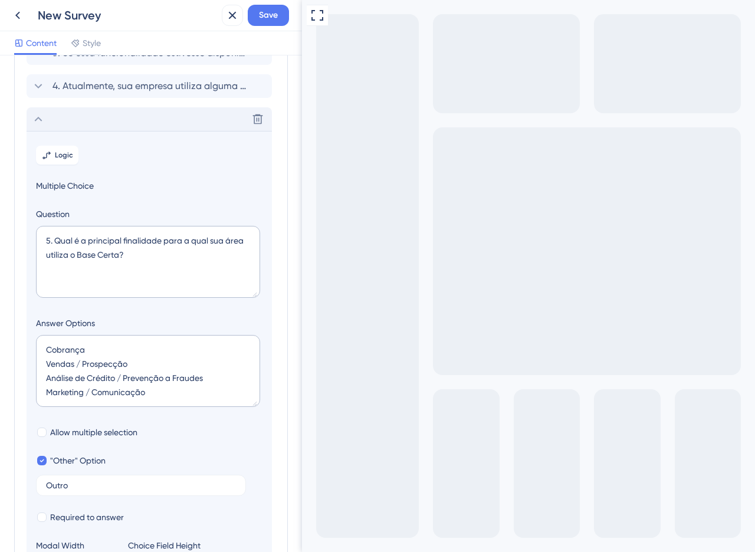
scroll to position [201, 0]
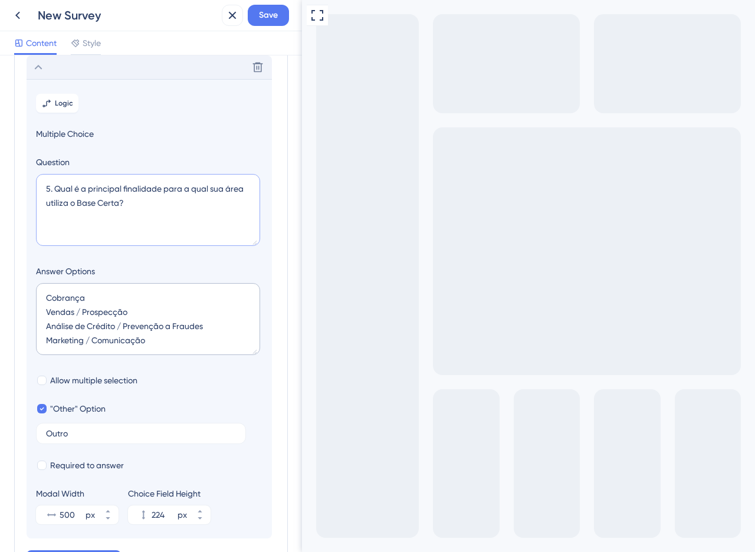
click at [77, 204] on textarea "5. Qual é a principal finalidade para a qual sua área utiliza o Base Certa?" at bounding box center [148, 210] width 224 height 72
paste textarea "Assertiva"
type textarea "5. Qual é a principal finalidade para a qual sua área utiliza o Assertiva Base …"
click at [37, 71] on icon at bounding box center [38, 67] width 14 height 14
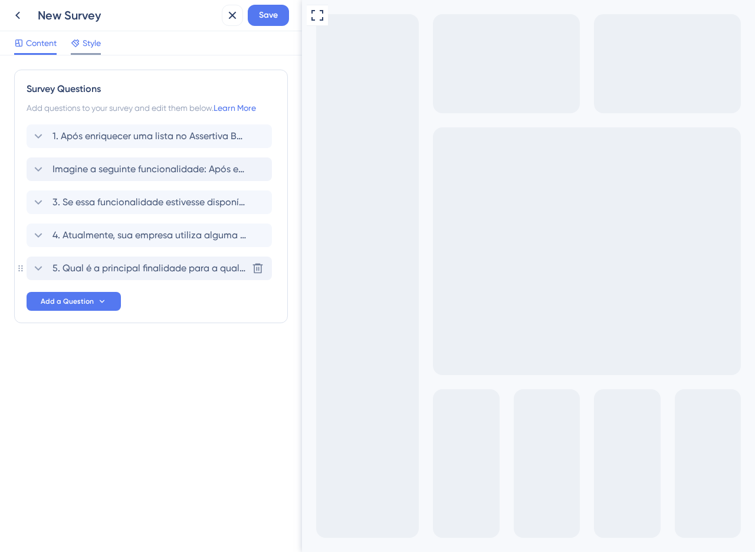
click at [97, 45] on span "Style" at bounding box center [92, 43] width 18 height 14
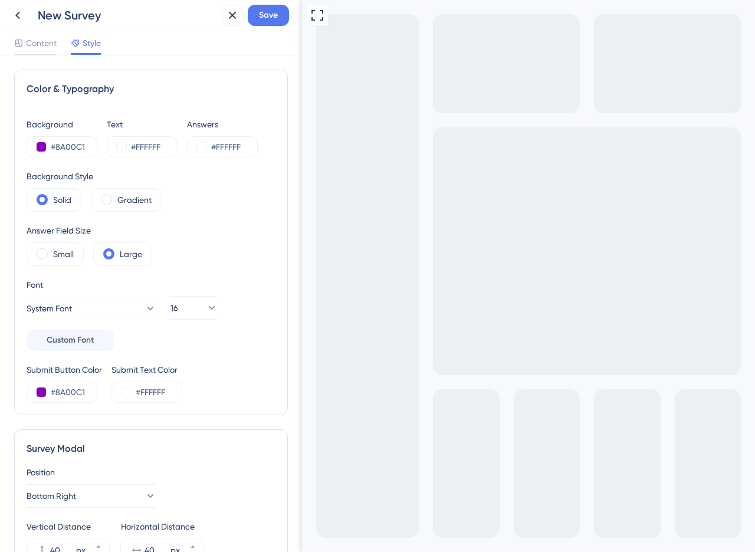
click at [84, 10] on div "New Survey" at bounding box center [127, 15] width 179 height 17
click at [85, 14] on div "New Survey" at bounding box center [127, 15] width 179 height 17
click at [107, 35] on div "Content Style" at bounding box center [151, 43] width 302 height 24
click at [119, 196] on label "Gradient" at bounding box center [134, 200] width 34 height 14
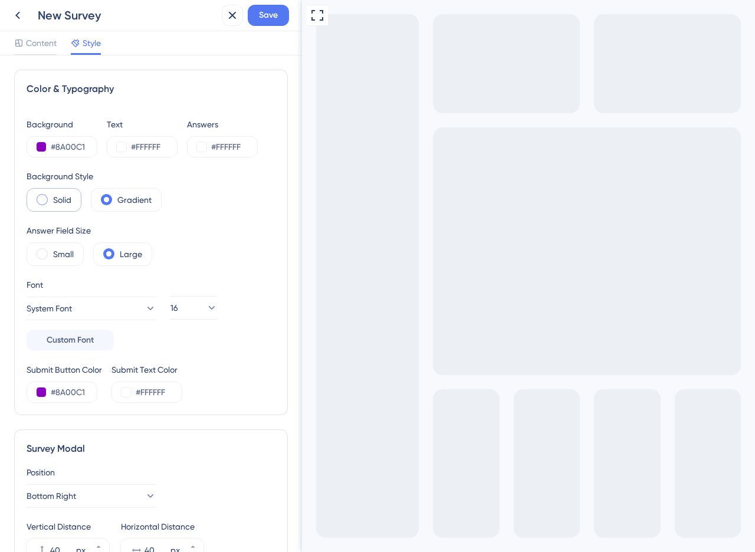
click at [52, 205] on div "Solid" at bounding box center [54, 200] width 55 height 24
click at [111, 206] on div "Gradient" at bounding box center [126, 200] width 71 height 24
click at [34, 201] on div "Solid" at bounding box center [54, 200] width 55 height 24
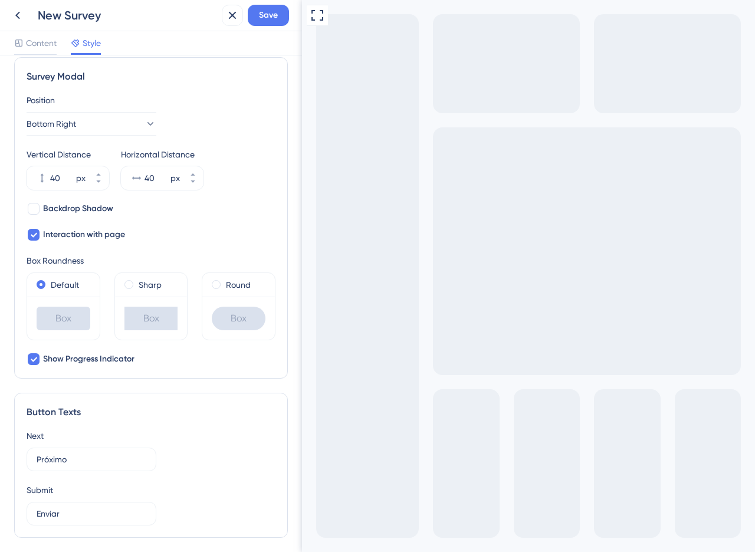
scroll to position [630, 0]
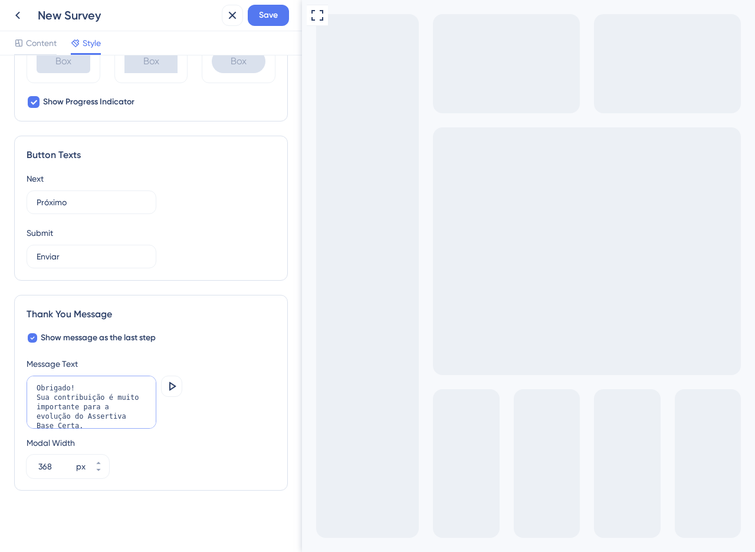
drag, startPoint x: 84, startPoint y: 389, endPoint x: 40, endPoint y: 385, distance: 44.4
click at [40, 385] on textarea "Obrigado! Sua contribuição é muito importante para a evolução do Assertiva Base…" at bounding box center [92, 402] width 130 height 53
click at [54, 385] on textarea "Obrigado! Sua contribuição é muito importante para a evolução do Assertiva Base…" at bounding box center [92, 402] width 130 height 53
click at [41, 386] on textarea "Obrigado! Sua contribuição é muito importante para a evolução do Assertiva Base…" at bounding box center [92, 402] width 130 height 53
click at [259, 18] on span "Save" at bounding box center [268, 15] width 19 height 14
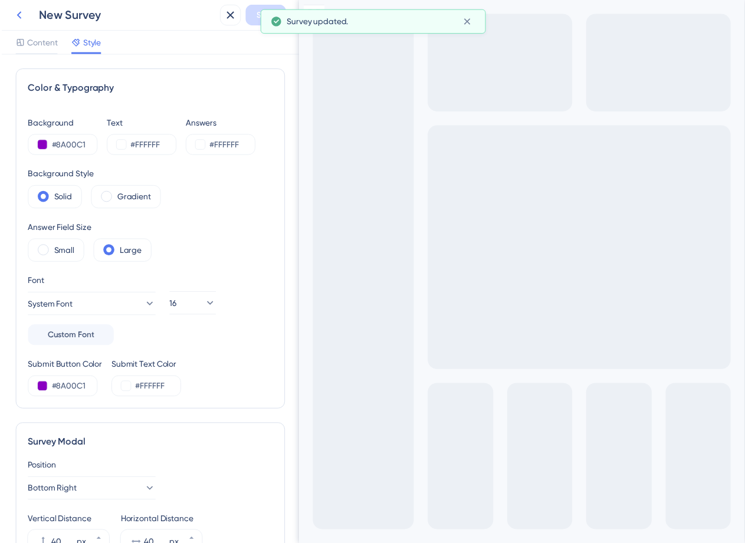
scroll to position [0, 0]
click at [17, 12] on icon at bounding box center [18, 15] width 14 height 14
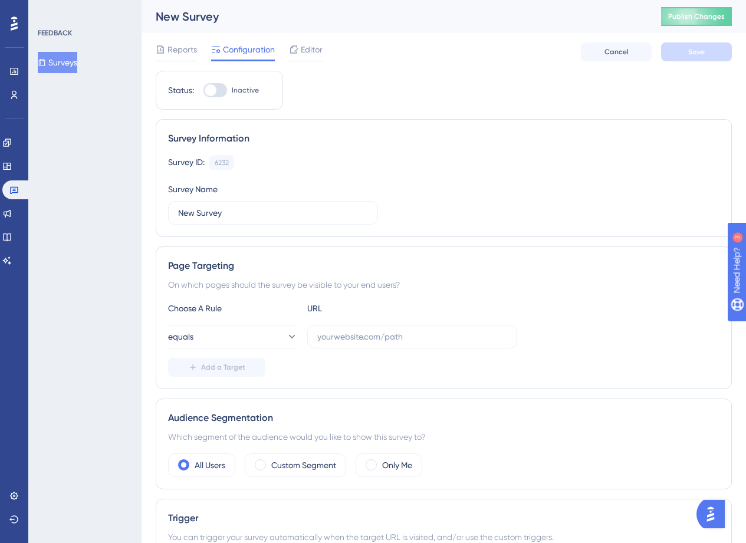
click at [193, 5] on div "New Survey Publish Changes" at bounding box center [444, 16] width 605 height 33
click at [198, 24] on div "New Survey" at bounding box center [394, 16] width 476 height 17
click at [312, 54] on span "Editor" at bounding box center [312, 49] width 22 height 14
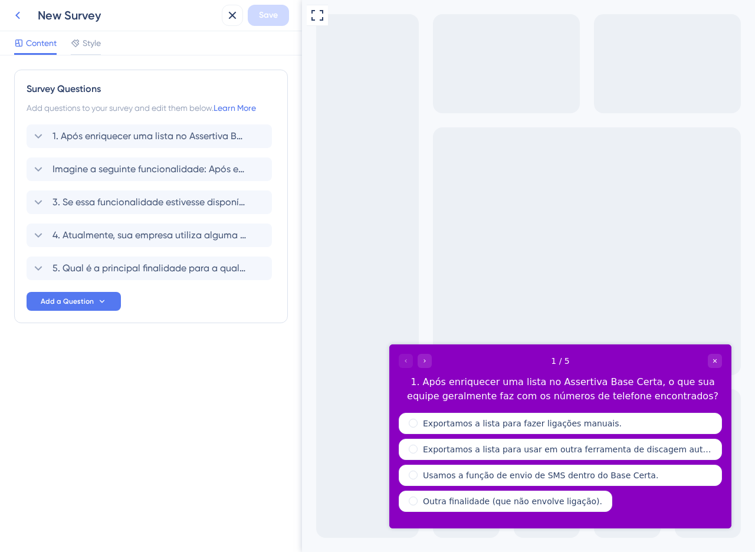
click at [18, 15] on icon at bounding box center [18, 15] width 14 height 14
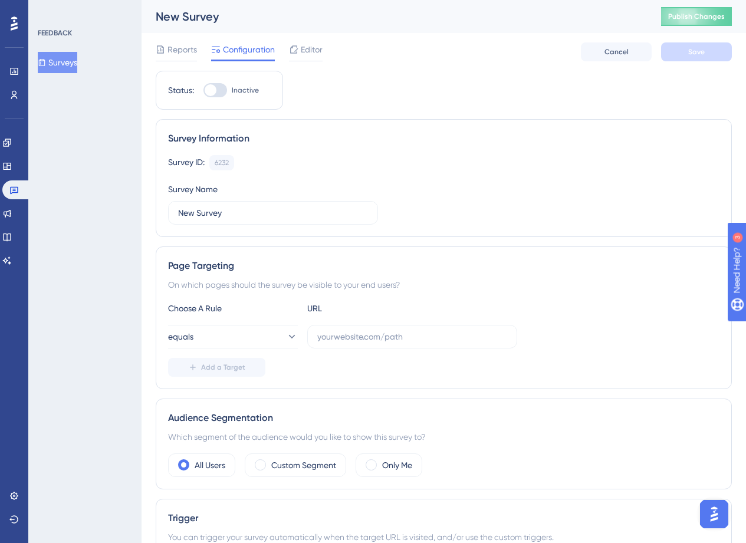
click at [195, 17] on div "New Survey" at bounding box center [394, 16] width 476 height 17
click at [241, 207] on input "New Survey" at bounding box center [273, 212] width 190 height 13
click at [190, 213] on input "New Survey" at bounding box center [273, 212] width 190 height 13
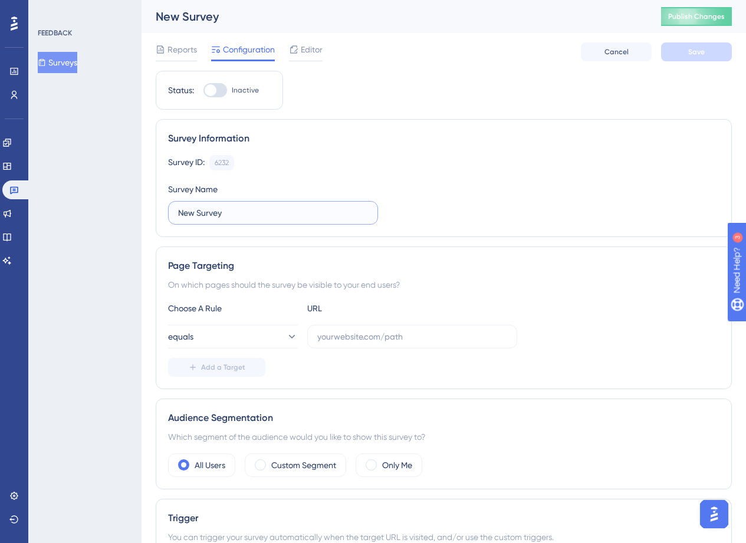
click at [190, 213] on input "New Survey" at bounding box center [273, 212] width 190 height 13
paste input "Integração Base Certa + Webphone"
type input "Integração Base Certa + Webphone"
click at [205, 329] on button "equals" at bounding box center [233, 337] width 130 height 24
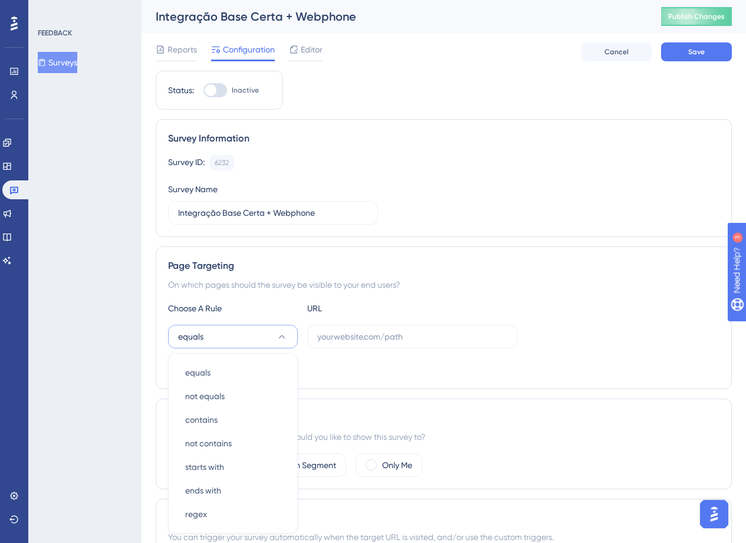
scroll to position [172, 0]
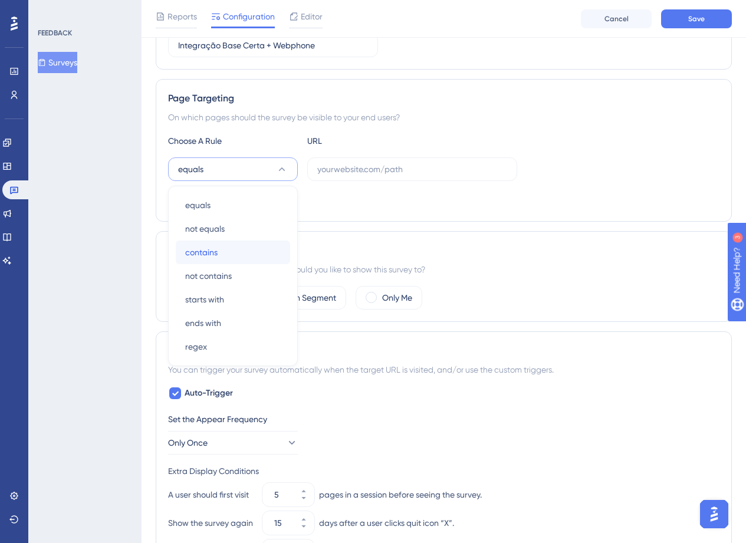
click at [185, 257] on span "contains" at bounding box center [201, 252] width 32 height 14
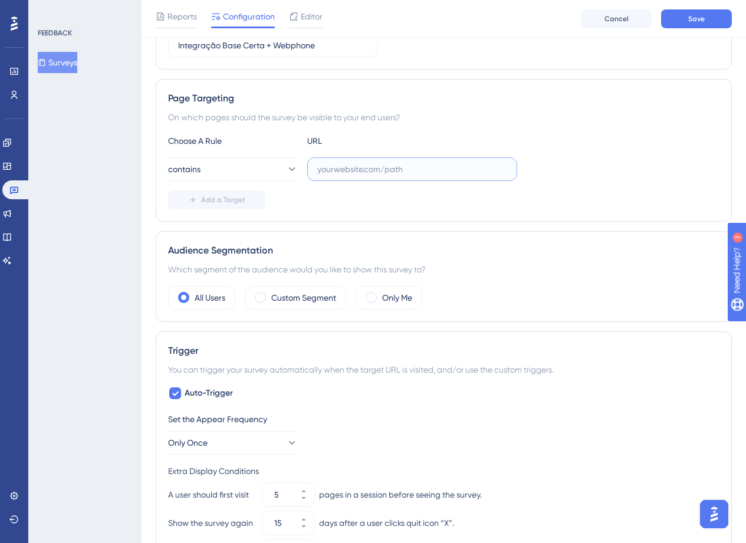
click at [337, 172] on input "text" at bounding box center [412, 169] width 190 height 13
paste input "[URL][DOMAIN_NAME]"
click at [385, 203] on div "Add a Target" at bounding box center [444, 200] width 552 height 19
click at [506, 168] on input "[URL][DOMAIN_NAME]" at bounding box center [412, 169] width 190 height 13
type input "[URL][DOMAIN_NAME]"
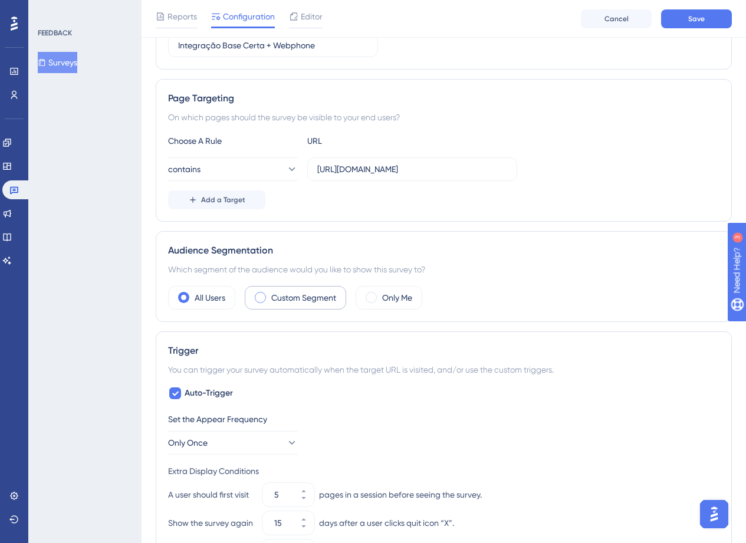
click at [255, 296] on span at bounding box center [260, 297] width 11 height 11
click at [270, 294] on input "radio" at bounding box center [270, 294] width 0 height 0
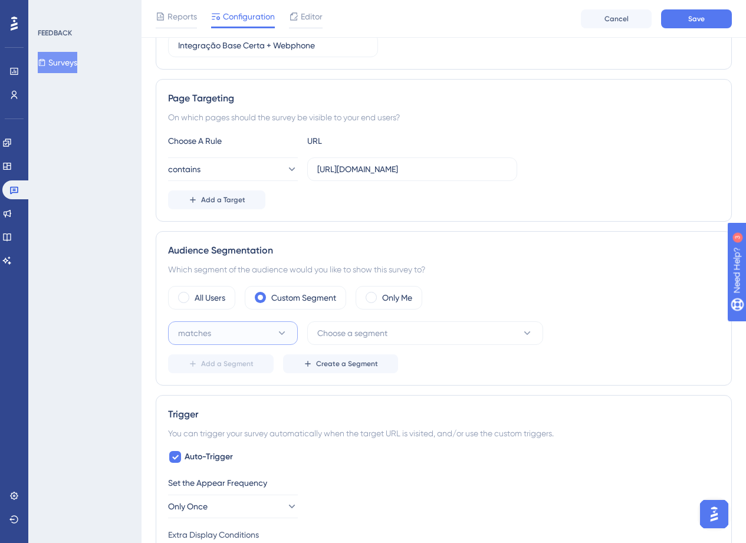
click at [272, 334] on button "matches" at bounding box center [233, 333] width 130 height 24
click at [225, 364] on div "matches matches" at bounding box center [233, 369] width 96 height 24
click at [427, 334] on button "Choose a segment" at bounding box center [425, 333] width 236 height 24
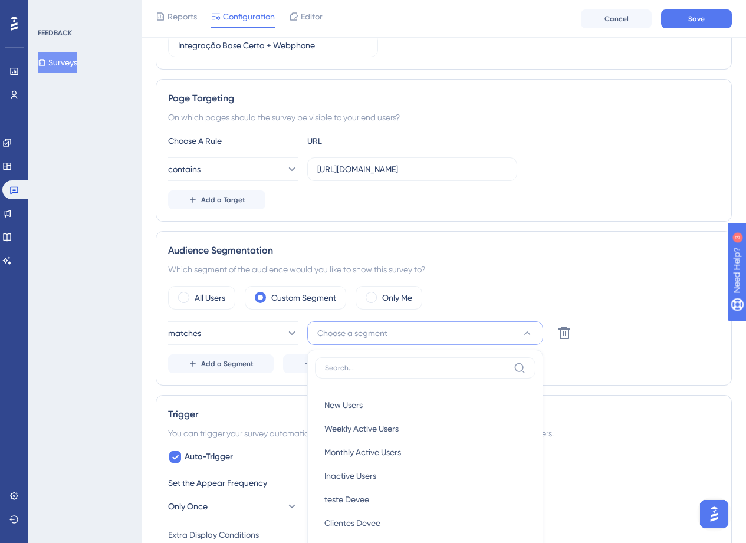
scroll to position [215, 0]
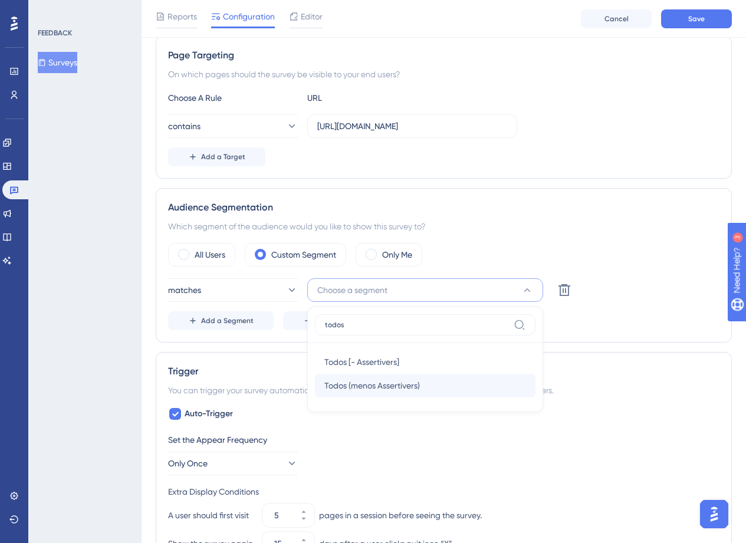
type input "todos"
click at [376, 385] on span "Todos (menos Assertivers)" at bounding box center [372, 386] width 96 height 14
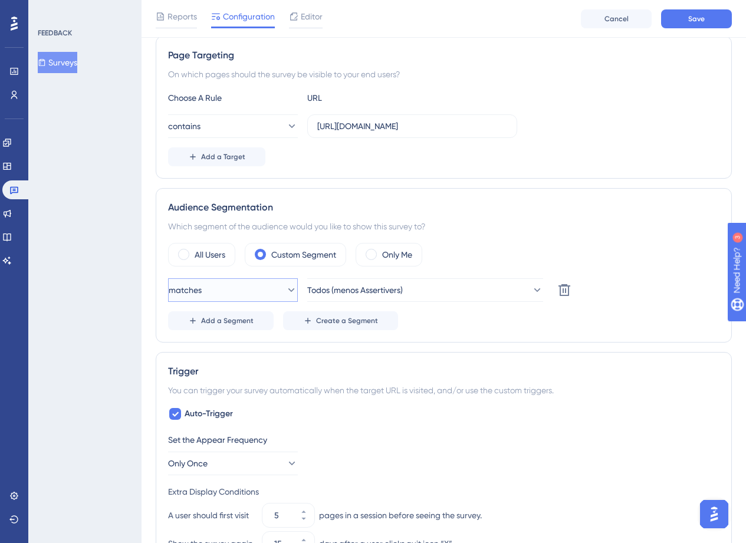
click at [216, 298] on button "matches" at bounding box center [233, 290] width 130 height 24
click at [126, 350] on div "FEEDBACK Surveys" at bounding box center [84, 271] width 113 height 543
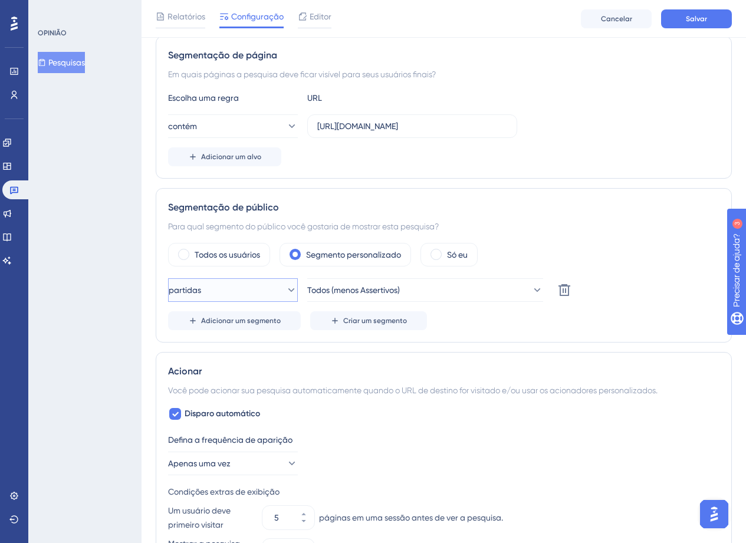
click at [239, 297] on button "partidas" at bounding box center [233, 290] width 130 height 24
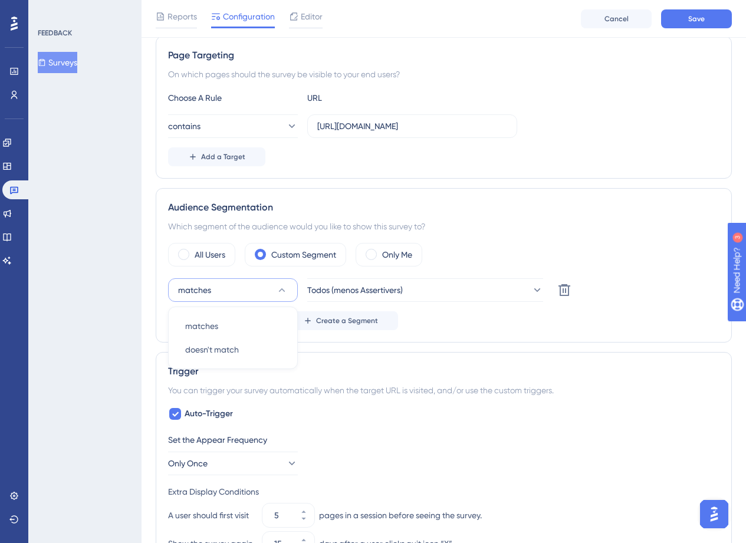
drag, startPoint x: 211, startPoint y: 293, endPoint x: 103, endPoint y: 293, distance: 107.9
click at [142, 293] on div "Performance Users Engagement Widgets Feedback Product Updates Knowledge Base AI…" at bounding box center [444, 363] width 605 height 1156
click at [269, 296] on button "matches" at bounding box center [233, 290] width 130 height 24
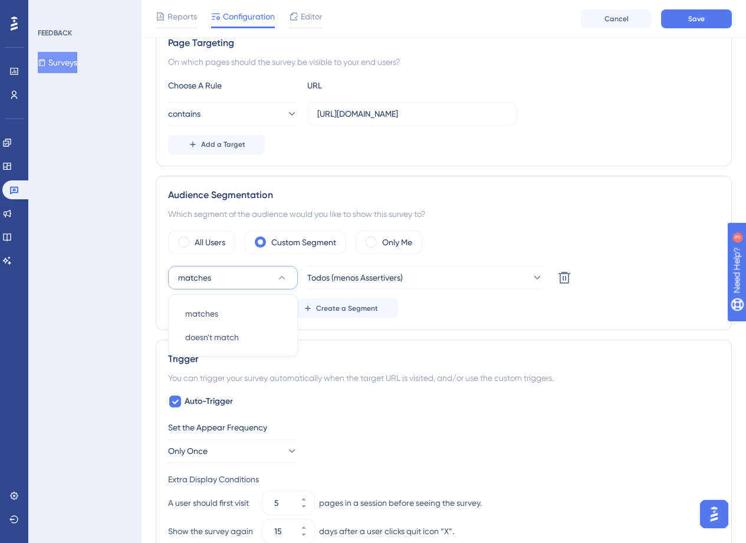
scroll to position [230, 0]
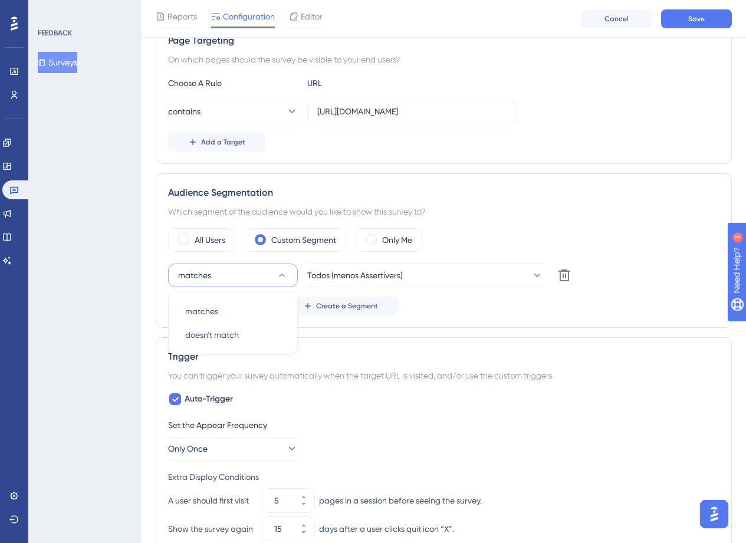
click at [230, 264] on button "matches" at bounding box center [233, 276] width 130 height 24
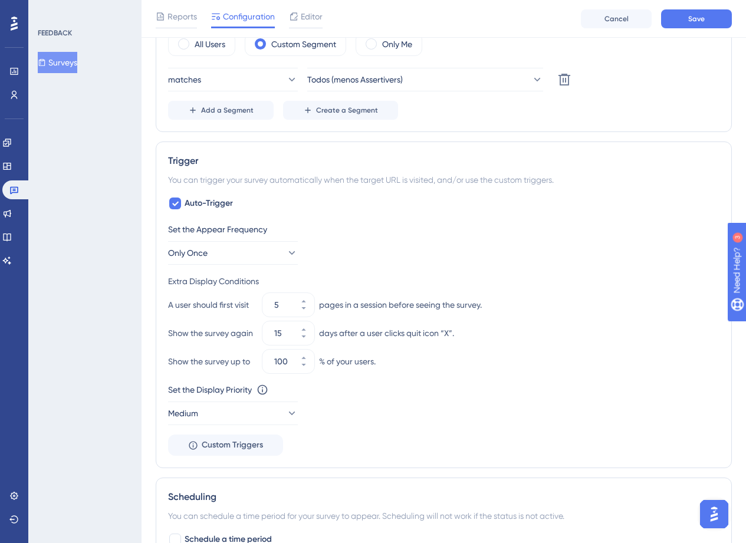
scroll to position [429, 0]
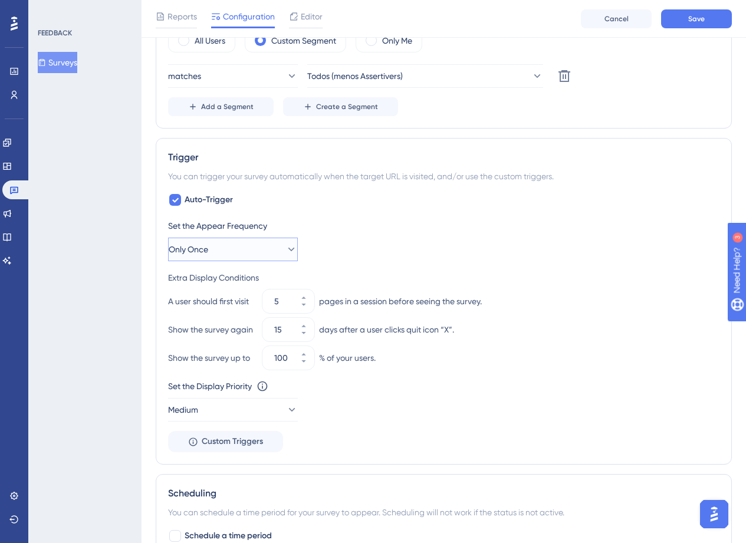
click at [196, 255] on span "Only Once" at bounding box center [189, 249] width 40 height 14
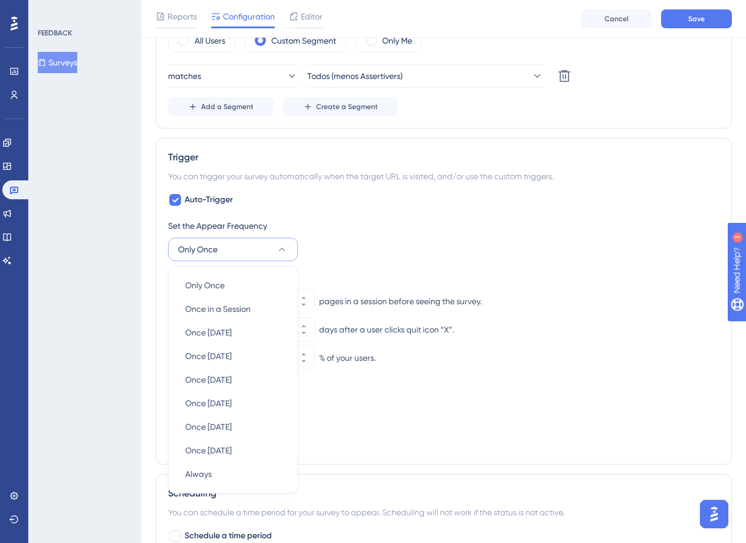
scroll to position [536, 0]
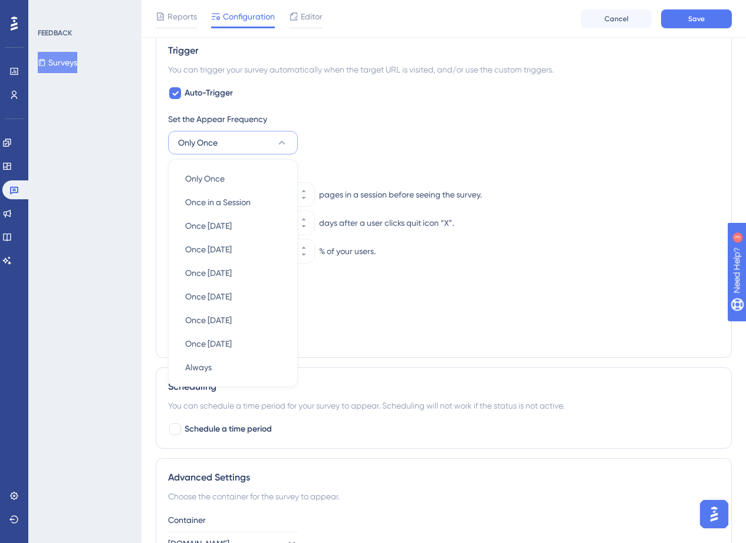
click at [348, 111] on div "Auto-Trigger Set the Appear Frequency Only Once Only Once Only Once Once in a S…" at bounding box center [444, 216] width 552 height 260
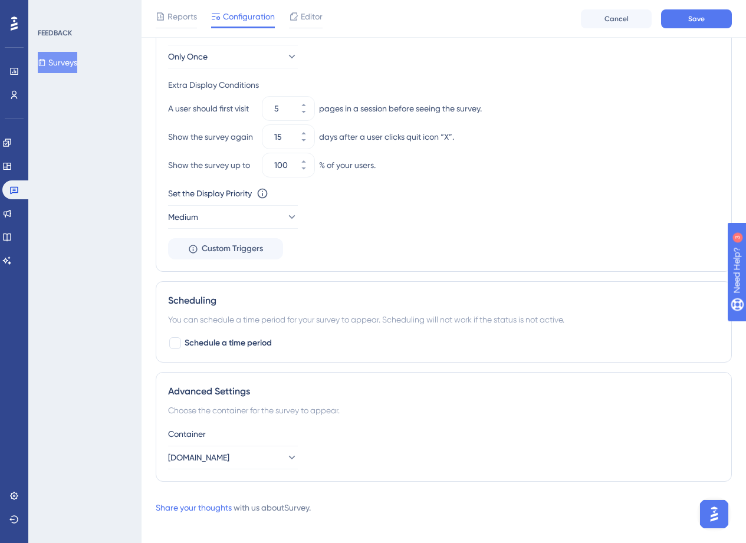
scroll to position [621, 0]
click at [218, 212] on button "Medium" at bounding box center [233, 218] width 130 height 24
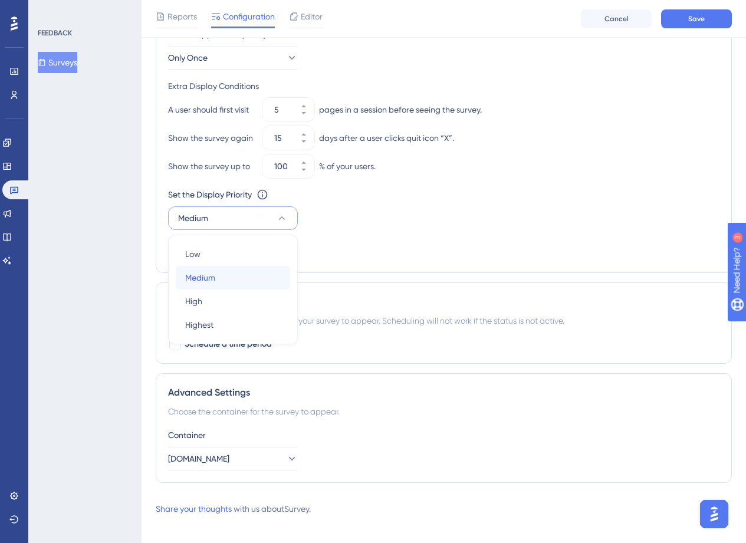
click at [222, 276] on div "Medium Medium" at bounding box center [233, 278] width 96 height 24
click at [172, 344] on div at bounding box center [175, 345] width 12 height 12
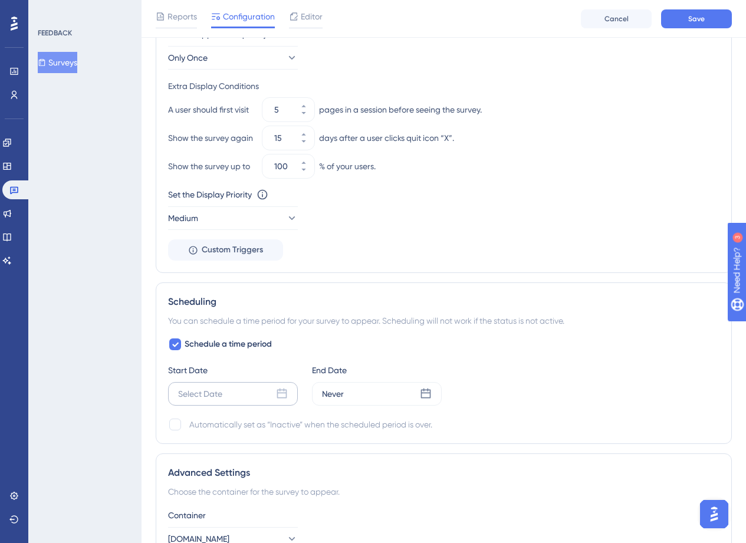
click at [280, 398] on icon at bounding box center [282, 394] width 10 height 10
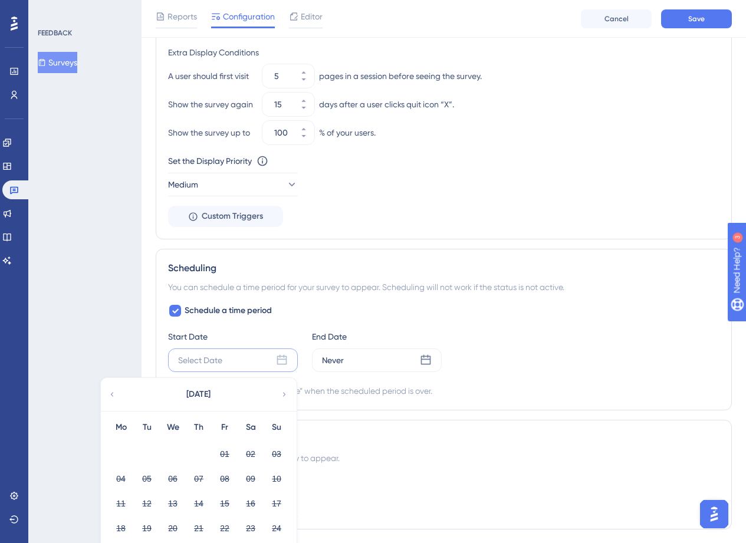
scroll to position [724, 0]
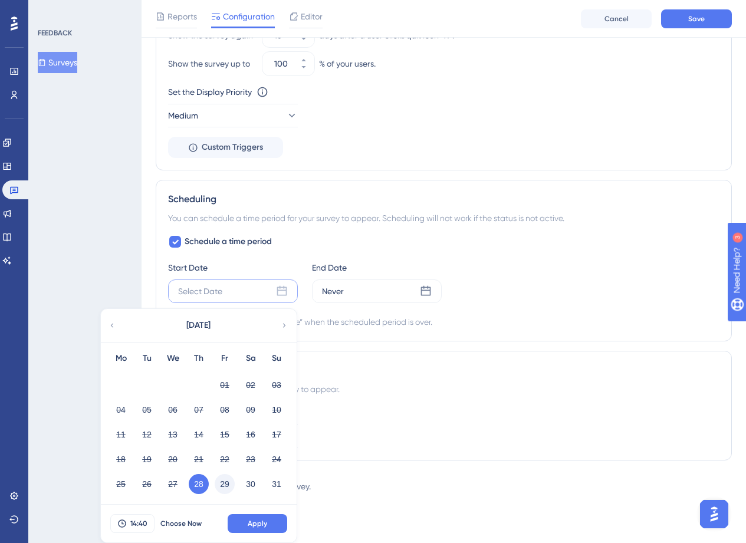
click at [222, 487] on button "29" at bounding box center [225, 484] width 20 height 20
click at [202, 482] on button "28" at bounding box center [199, 484] width 20 height 20
click at [401, 431] on div "Container [DOMAIN_NAME]" at bounding box center [444, 427] width 552 height 42
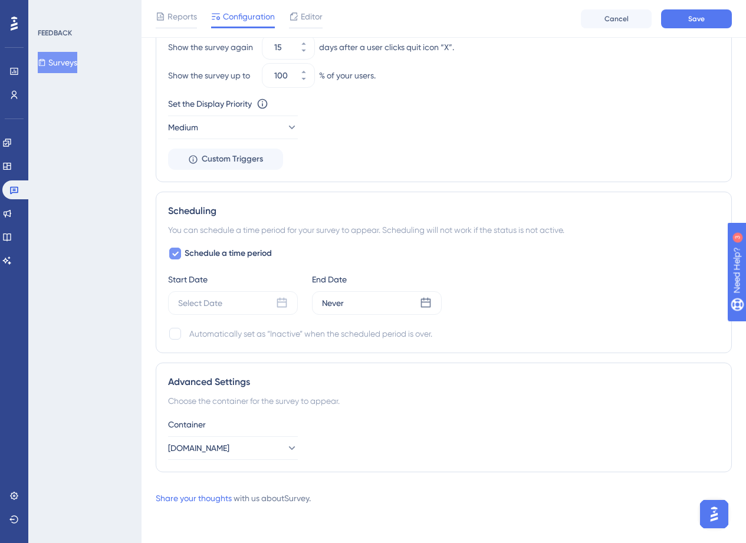
click at [169, 248] on div at bounding box center [175, 254] width 14 height 14
checkbox input "false"
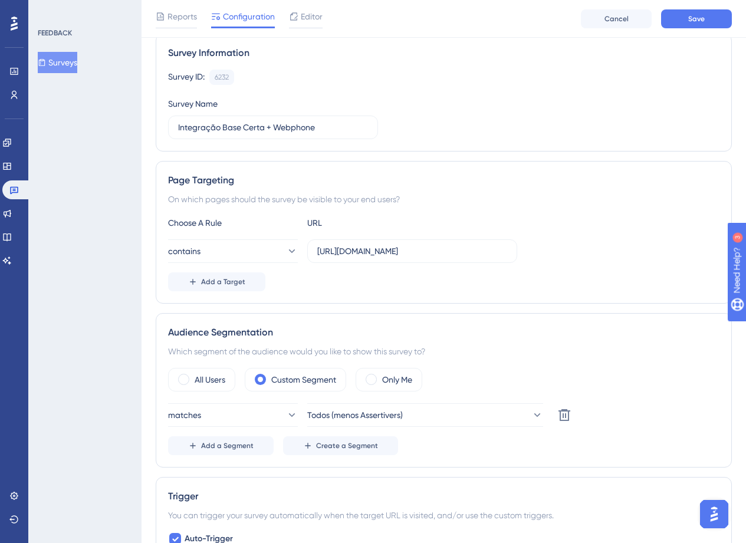
scroll to position [0, 0]
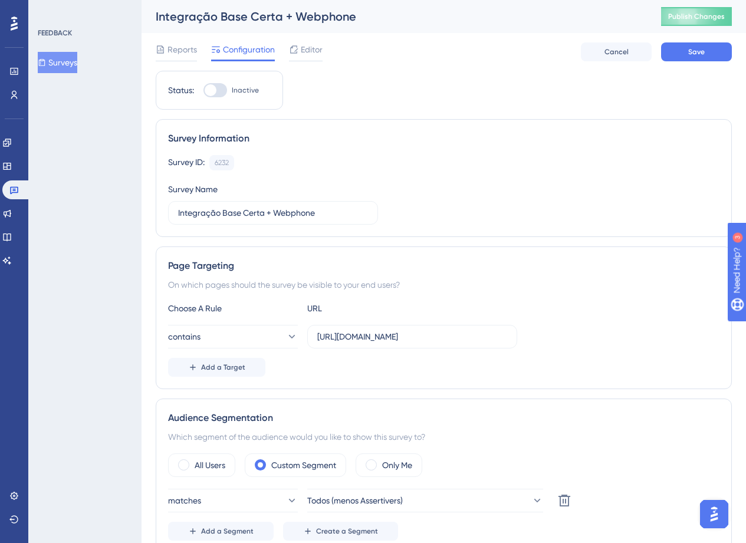
click at [221, 99] on div "Status: Inactive" at bounding box center [219, 90] width 127 height 39
click at [215, 90] on div at bounding box center [211, 90] width 12 height 12
click at [204, 90] on input "Inactive" at bounding box center [203, 90] width 1 height 1
click at [708, 54] on button "Save" at bounding box center [696, 51] width 71 height 19
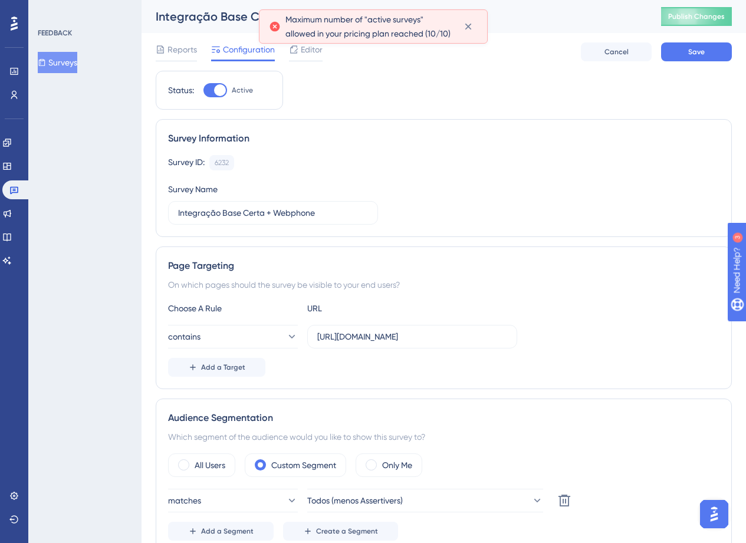
click at [219, 90] on div at bounding box center [220, 90] width 12 height 12
click at [204, 90] on input "Active" at bounding box center [203, 90] width 1 height 1
checkbox input "false"
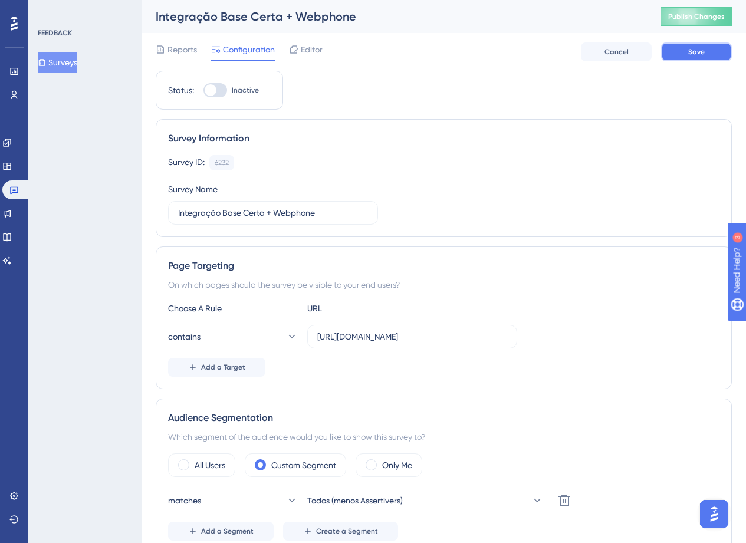
click at [701, 55] on span "Save" at bounding box center [696, 51] width 17 height 9
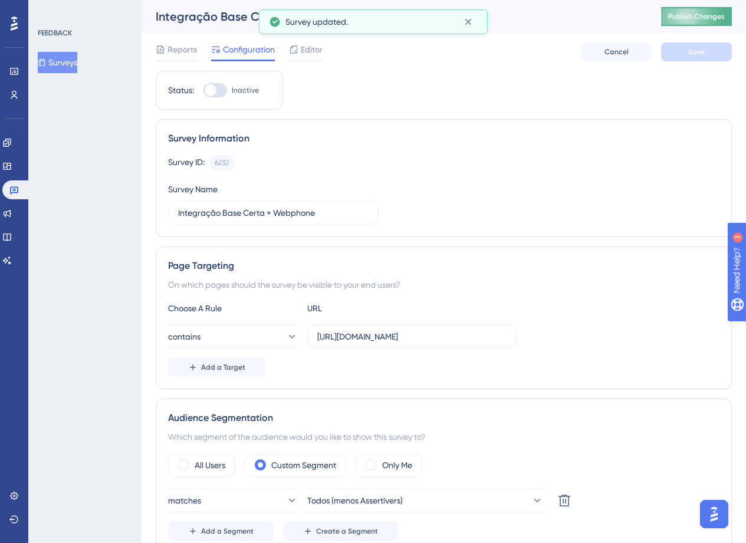
click at [697, 15] on span "Publish Changes" at bounding box center [696, 16] width 57 height 9
click at [24, 195] on link at bounding box center [16, 190] width 28 height 19
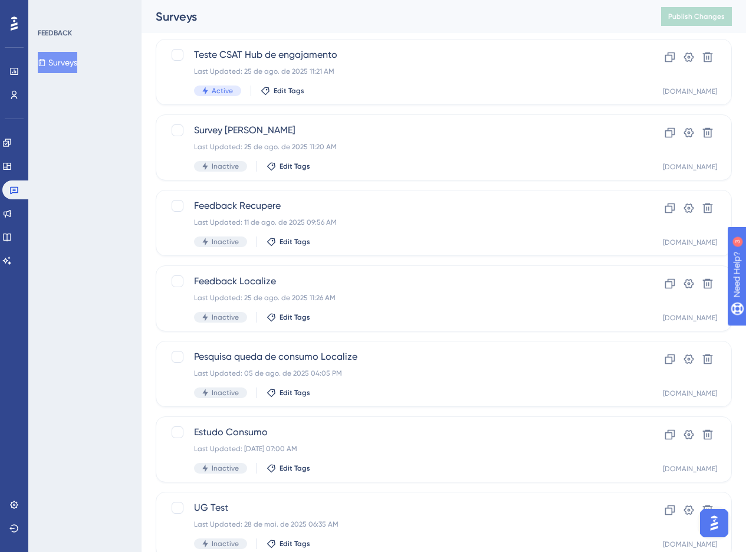
scroll to position [363, 0]
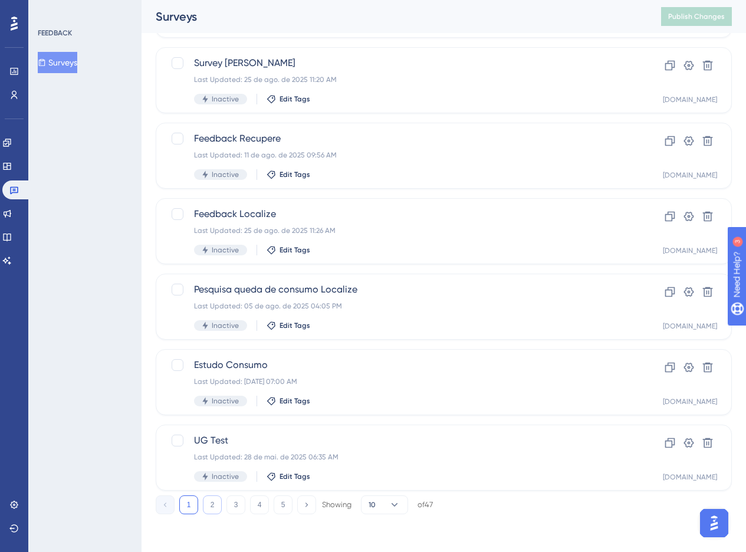
click at [216, 503] on button "2" at bounding box center [212, 504] width 19 height 19
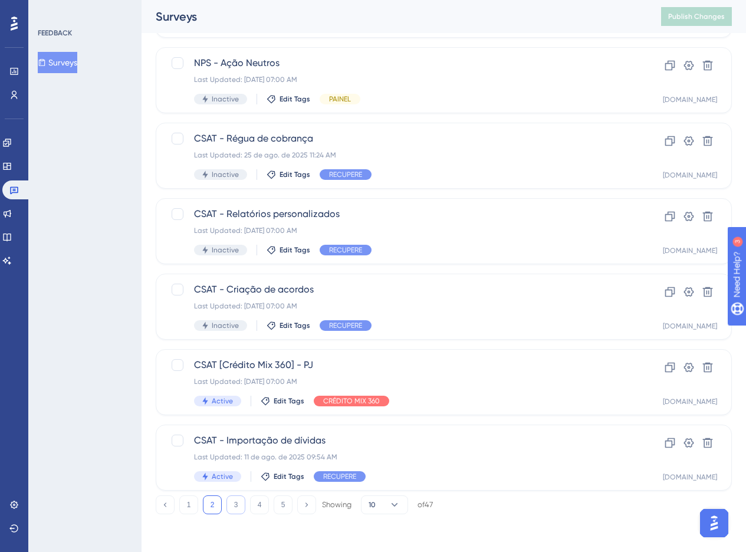
click at [237, 504] on button "3" at bounding box center [236, 504] width 19 height 19
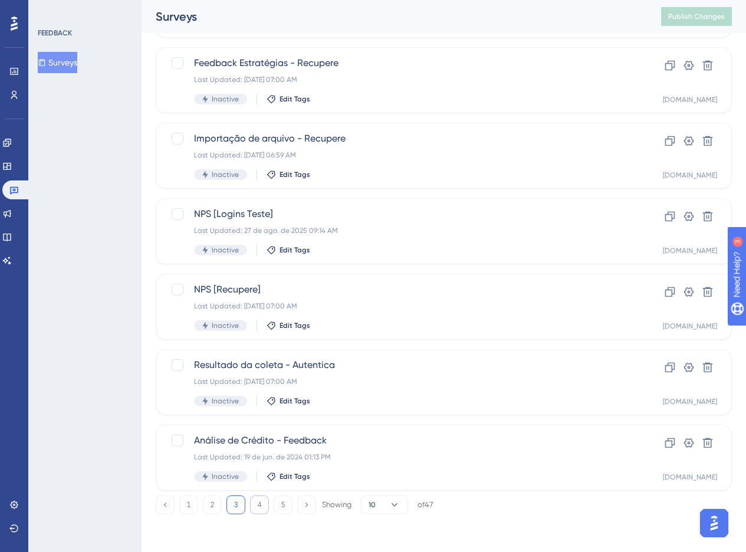
click at [257, 514] on button "4" at bounding box center [259, 504] width 19 height 19
click at [284, 503] on button "5" at bounding box center [283, 504] width 19 height 19
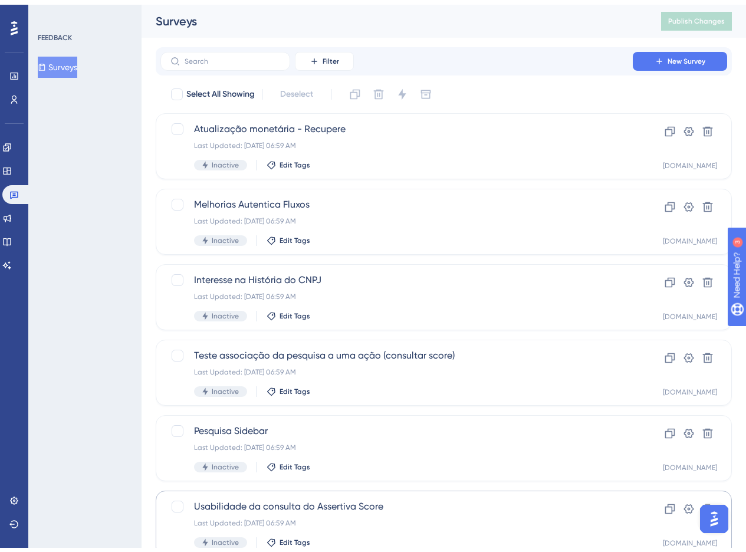
scroll to position [137, 0]
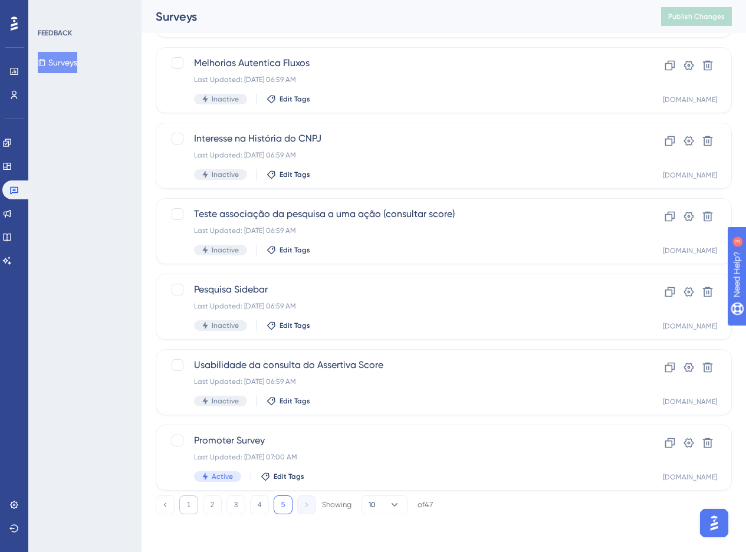
click at [185, 511] on button "1" at bounding box center [188, 504] width 19 height 19
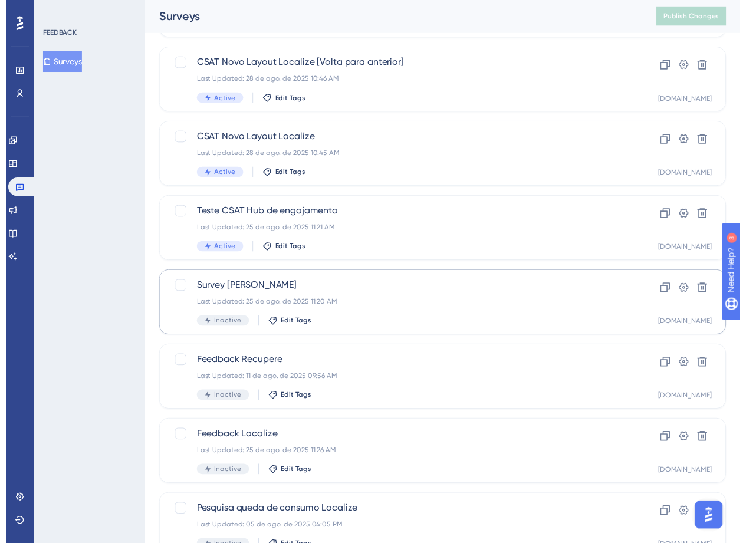
scroll to position [0, 0]
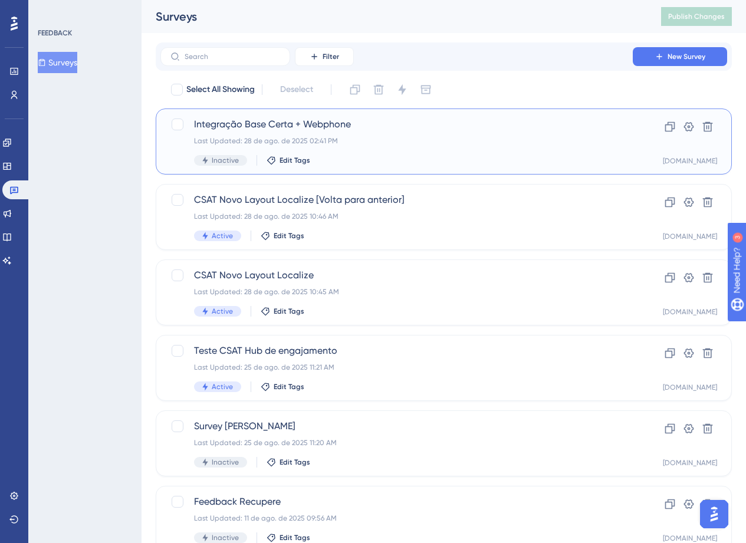
click at [376, 151] on div "Integração Base Certa + Webphone Last Updated: [DATE] 02:41 PM Inactive Edit Ta…" at bounding box center [396, 141] width 405 height 48
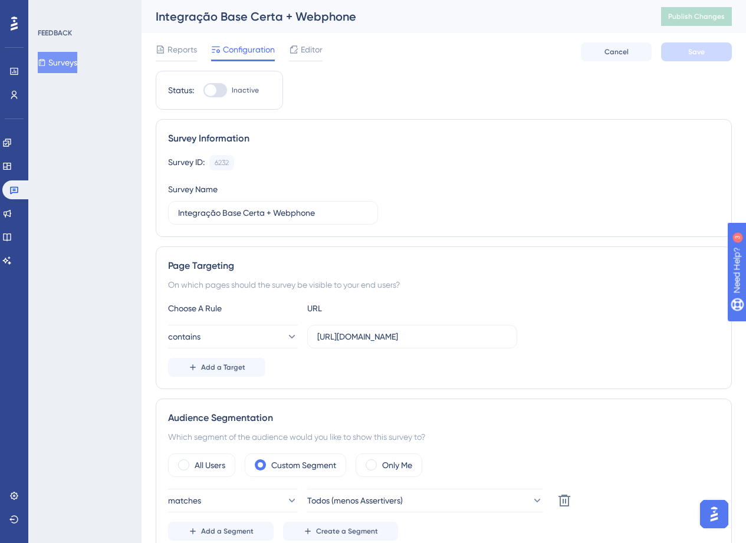
click at [216, 95] on div at bounding box center [216, 90] width 24 height 14
click at [204, 91] on input "Inactive" at bounding box center [203, 90] width 1 height 1
checkbox input "true"
click at [707, 50] on button "Save" at bounding box center [696, 51] width 71 height 19
click at [700, 16] on span "Publish Changes" at bounding box center [696, 16] width 57 height 9
